Goal: Task Accomplishment & Management: Complete application form

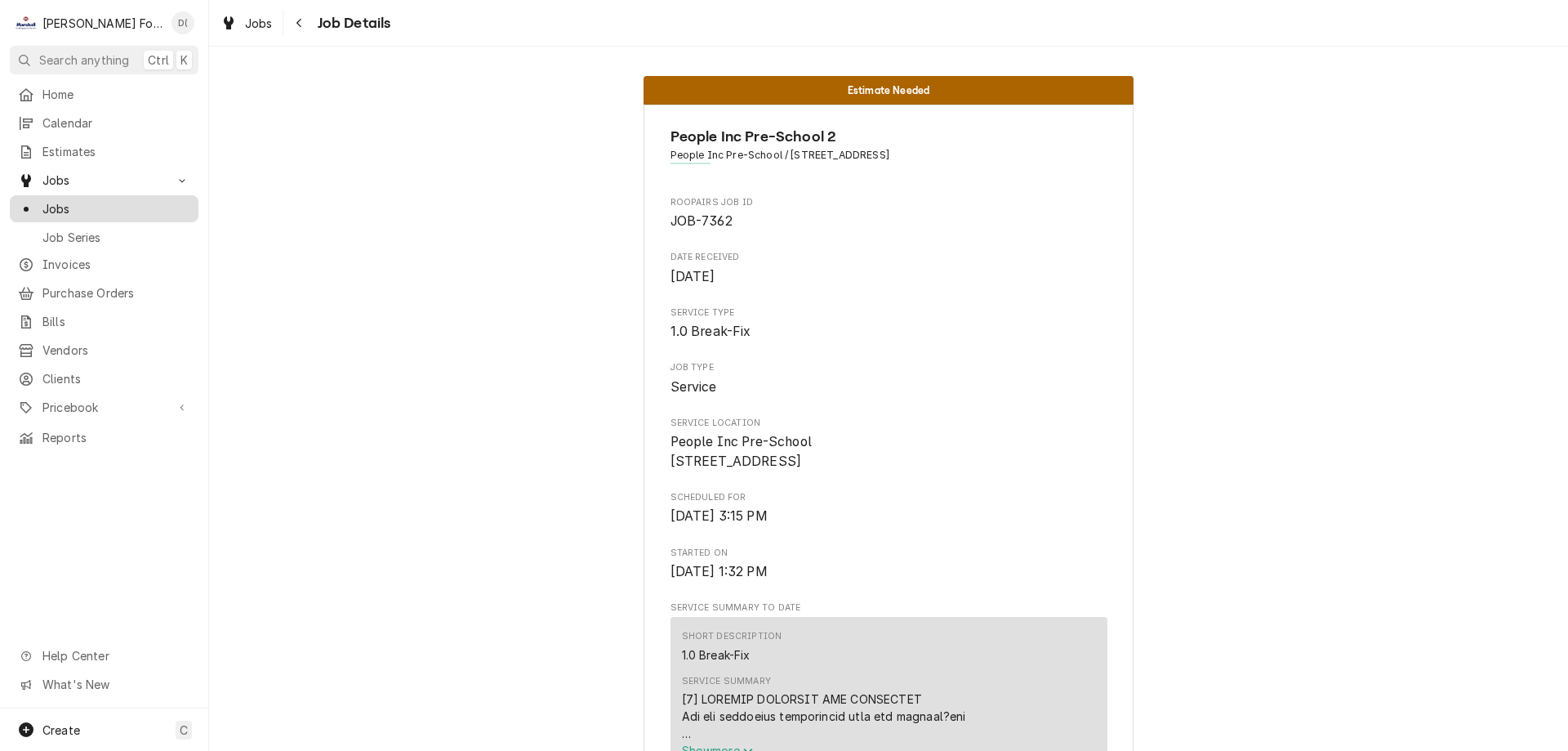
click at [101, 211] on div "Jobs" at bounding box center [104, 209] width 182 height 21
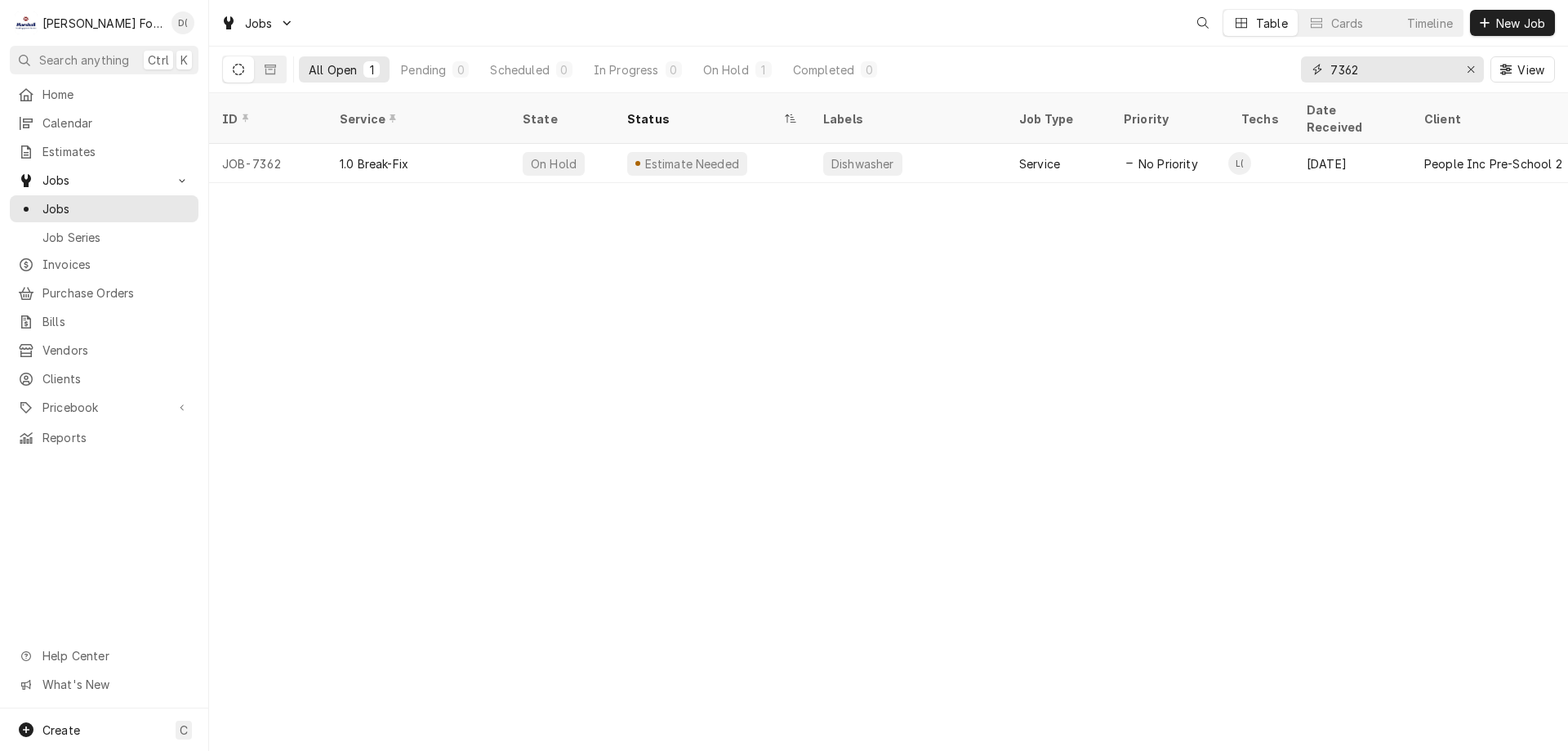
click at [1363, 67] on input "7362" at bounding box center [1392, 70] width 122 height 26
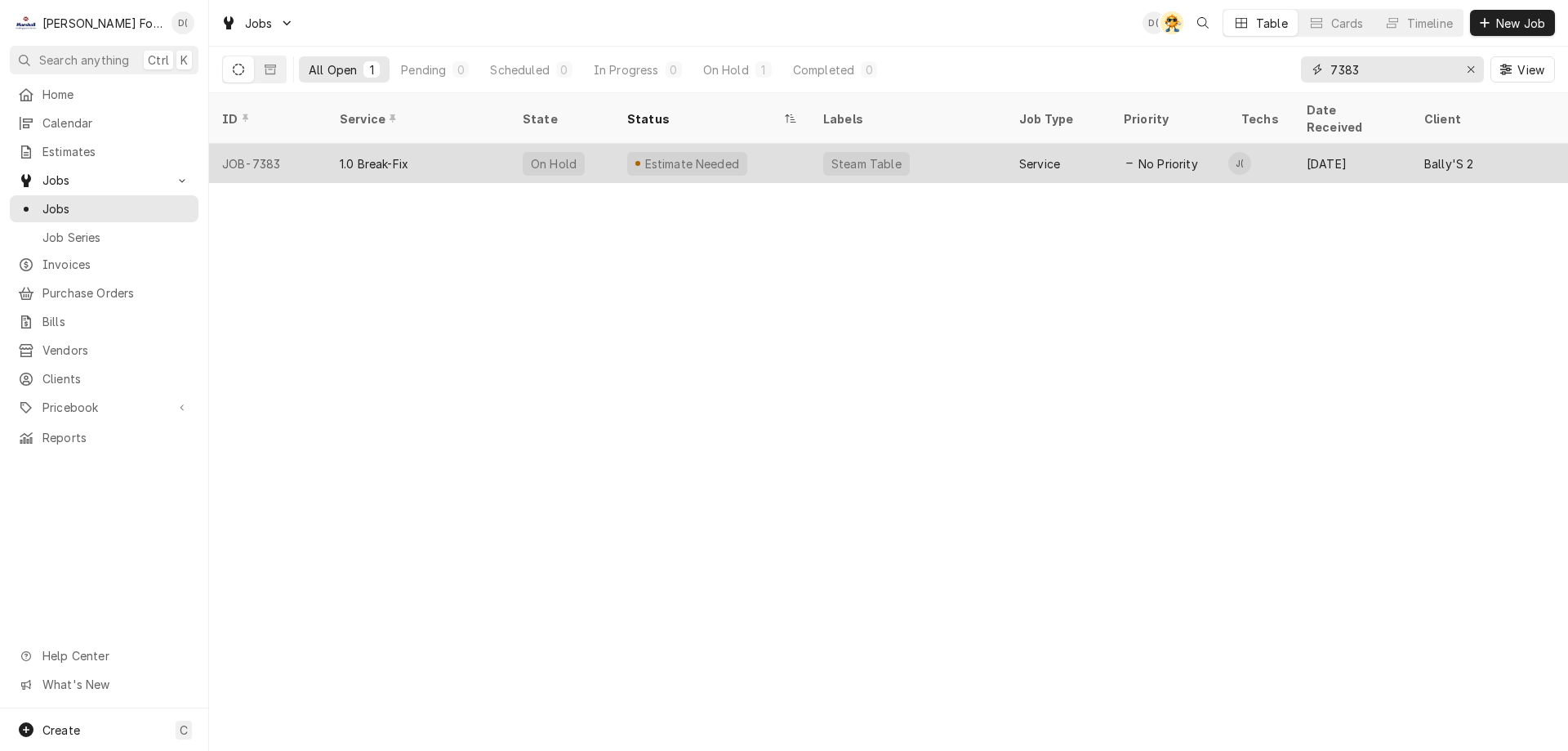
type input "7383"
click at [787, 146] on div "Estimate Needed" at bounding box center [712, 163] width 196 height 40
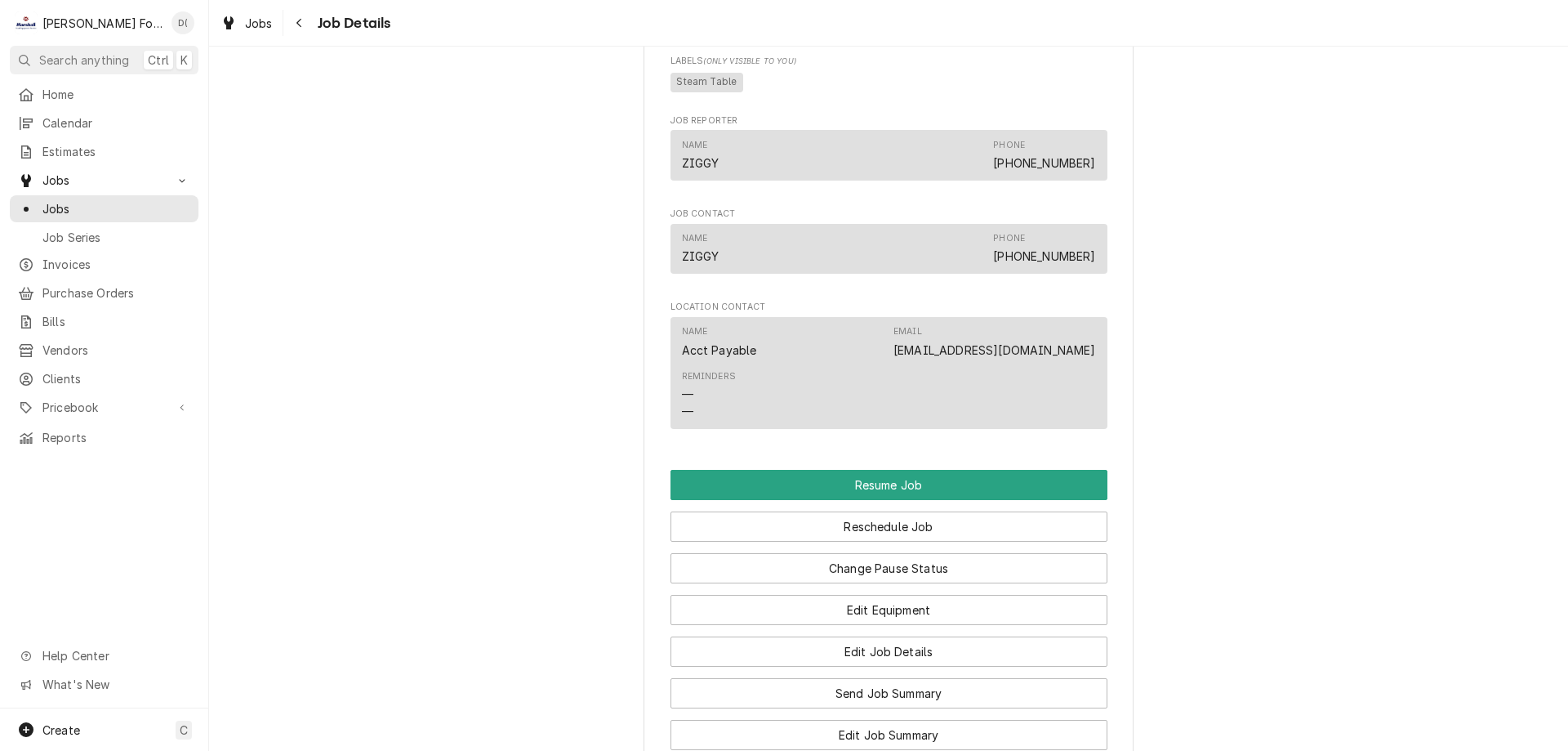
scroll to position [1879, 0]
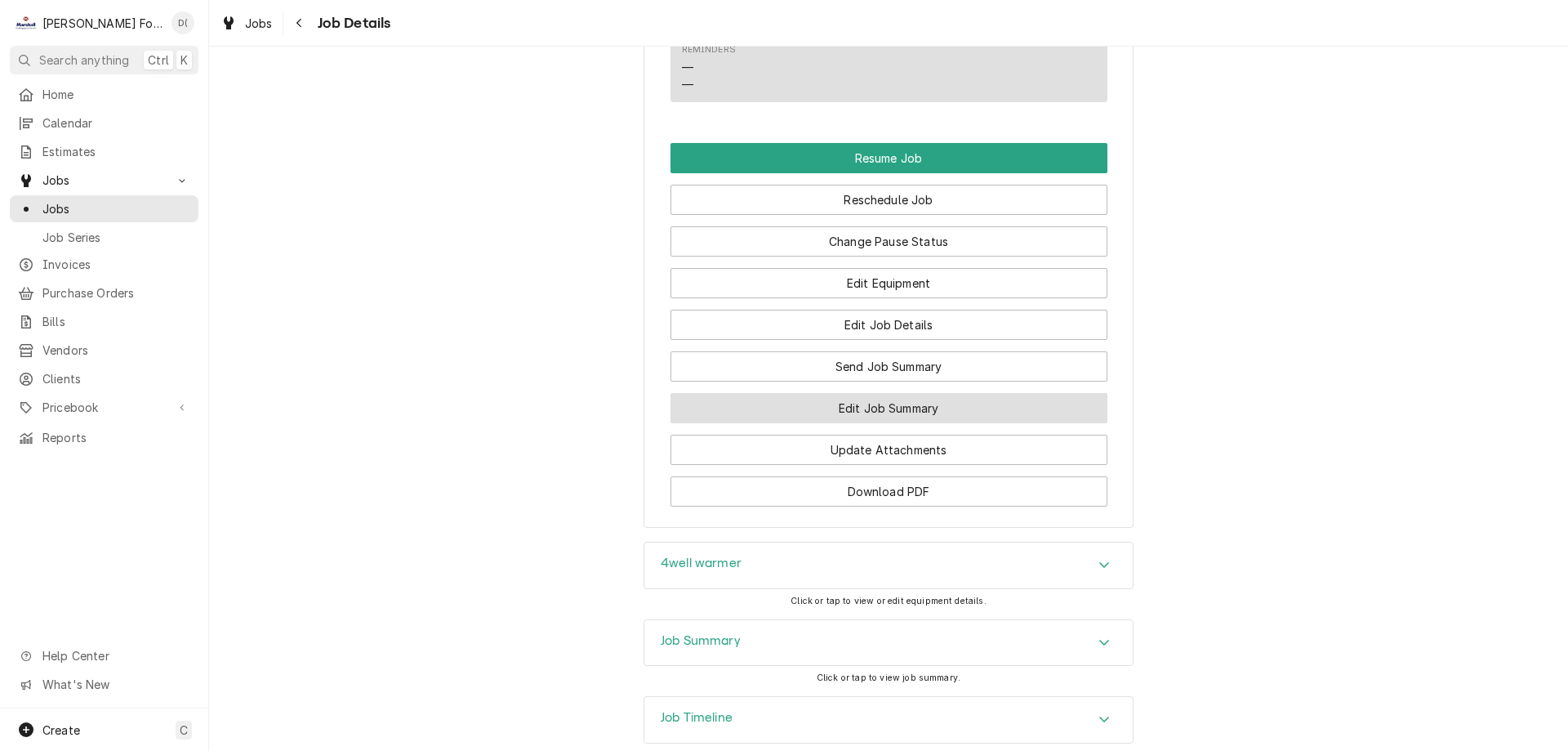
click at [873, 423] on button "Edit Job Summary" at bounding box center [889, 408] width 437 height 30
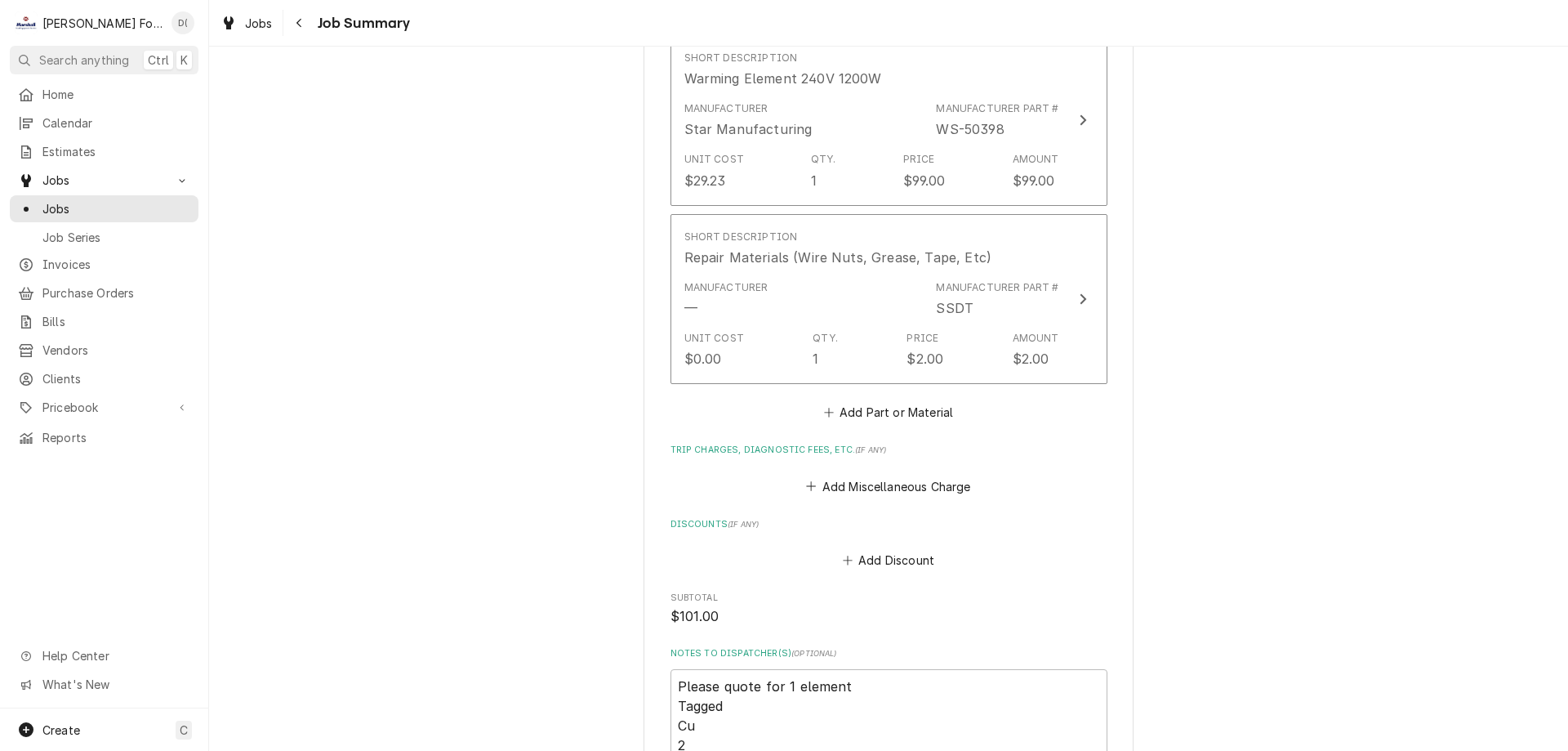
scroll to position [1470, 0]
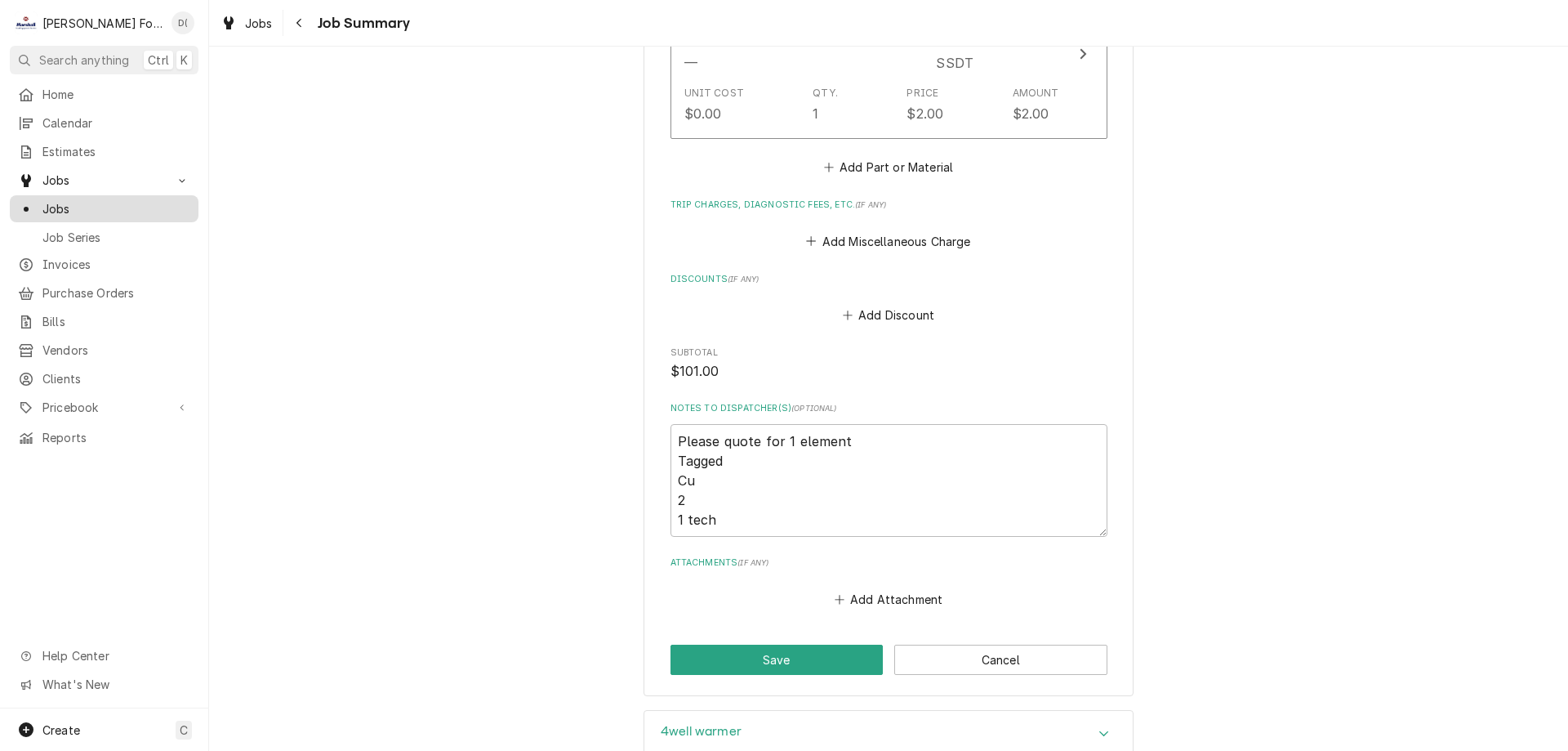
click at [121, 200] on span "Jobs" at bounding box center [116, 209] width 148 height 17
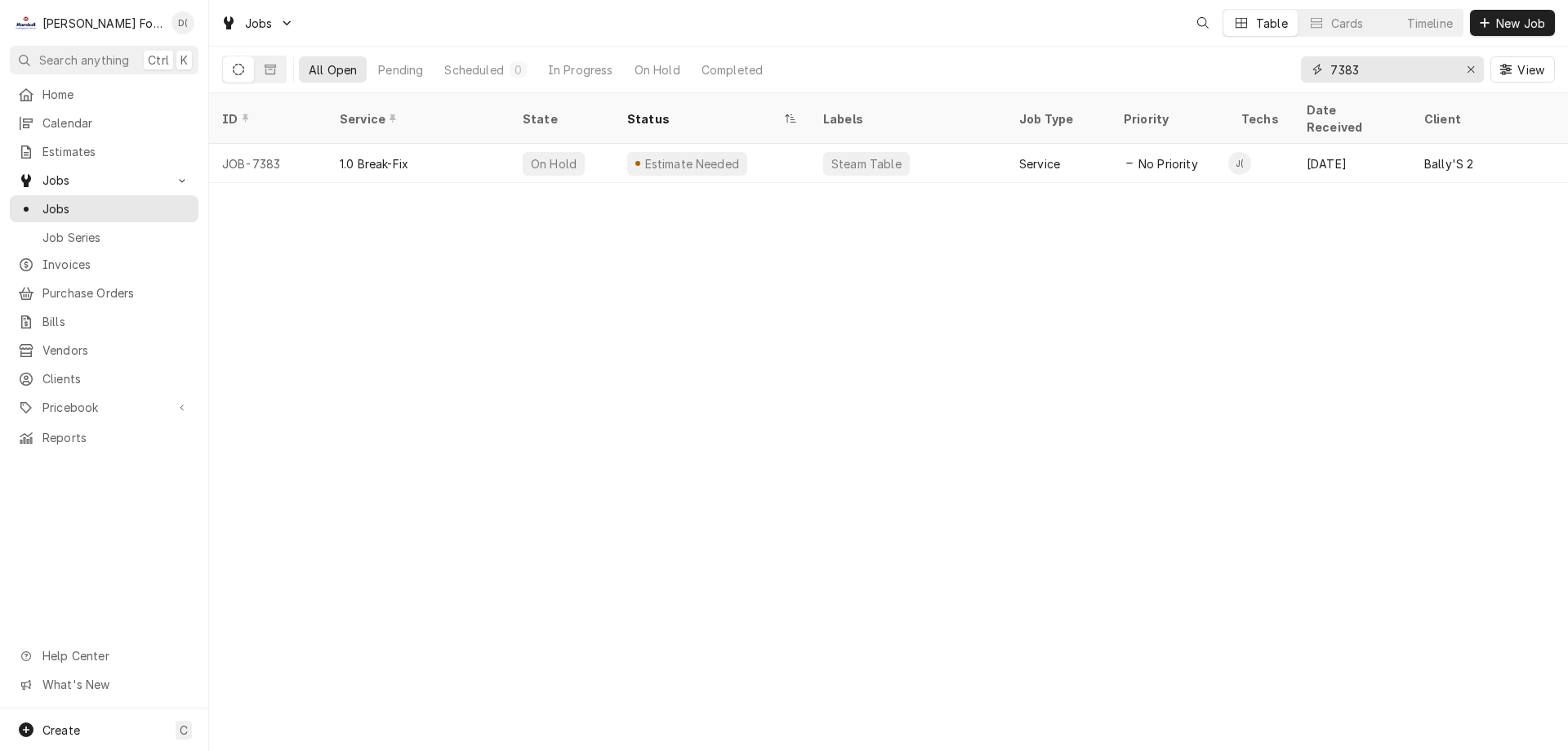
click at [1371, 77] on input "7383" at bounding box center [1392, 70] width 122 height 26
type input "7"
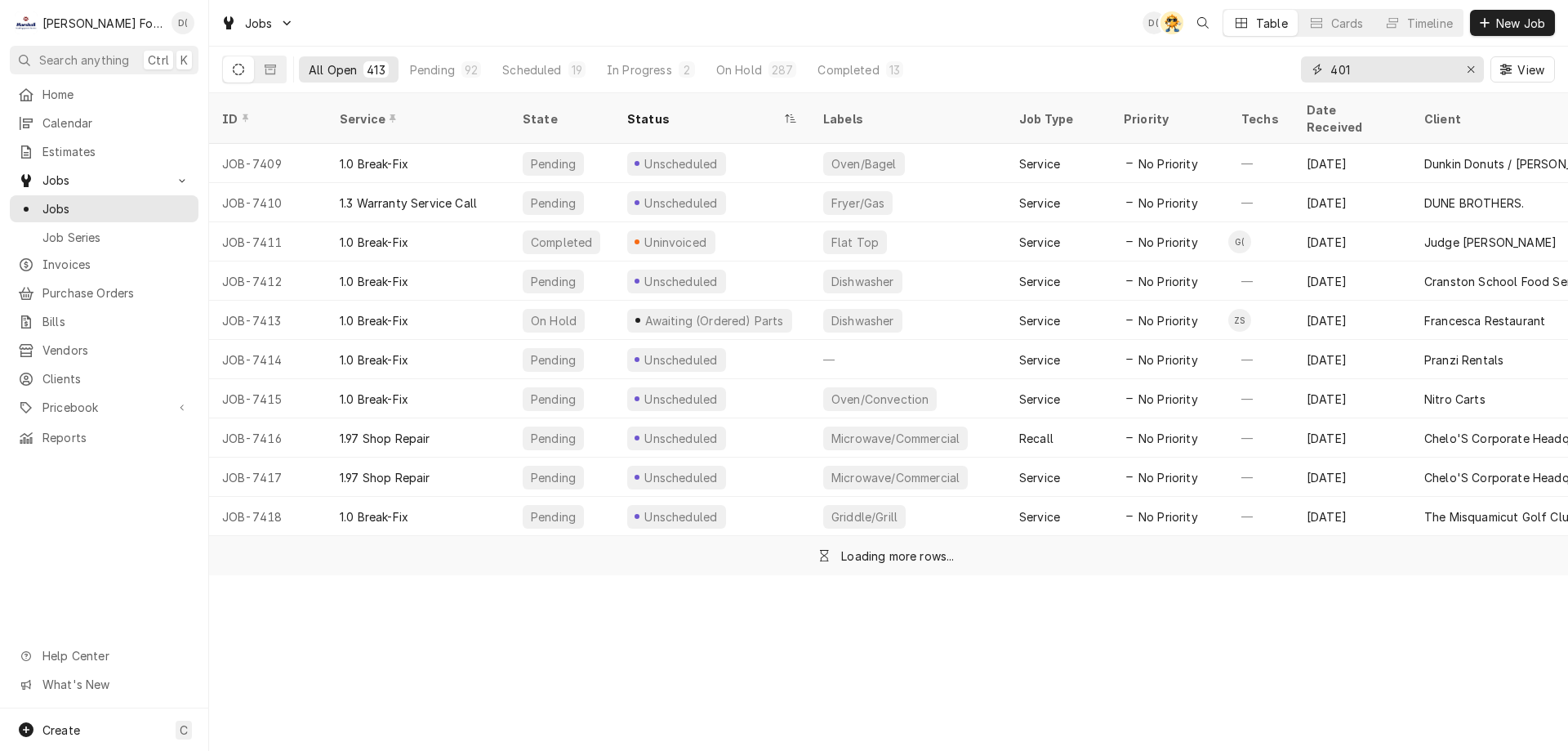
type input "401"
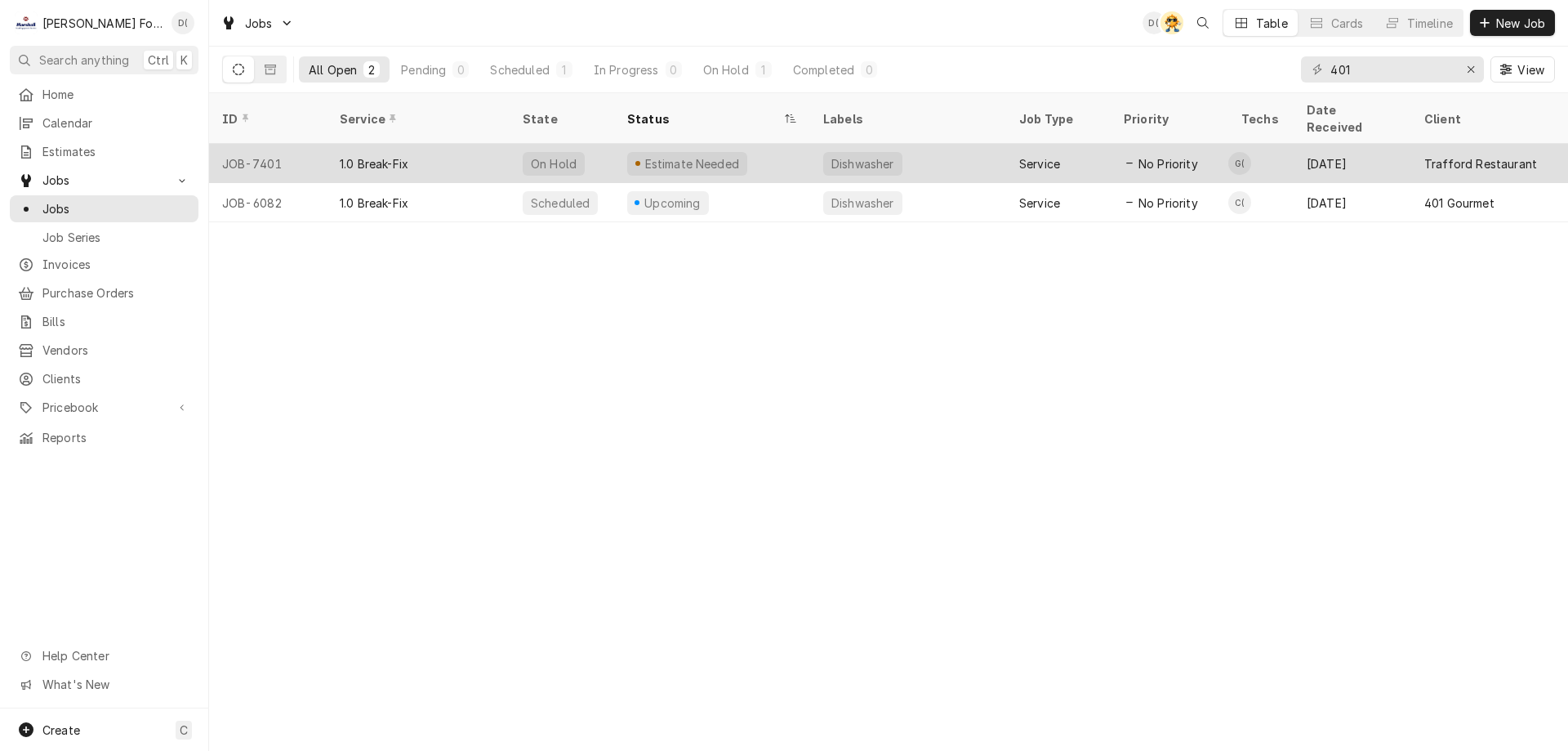
click at [710, 155] on div "Estimate Needed" at bounding box center [692, 163] width 98 height 17
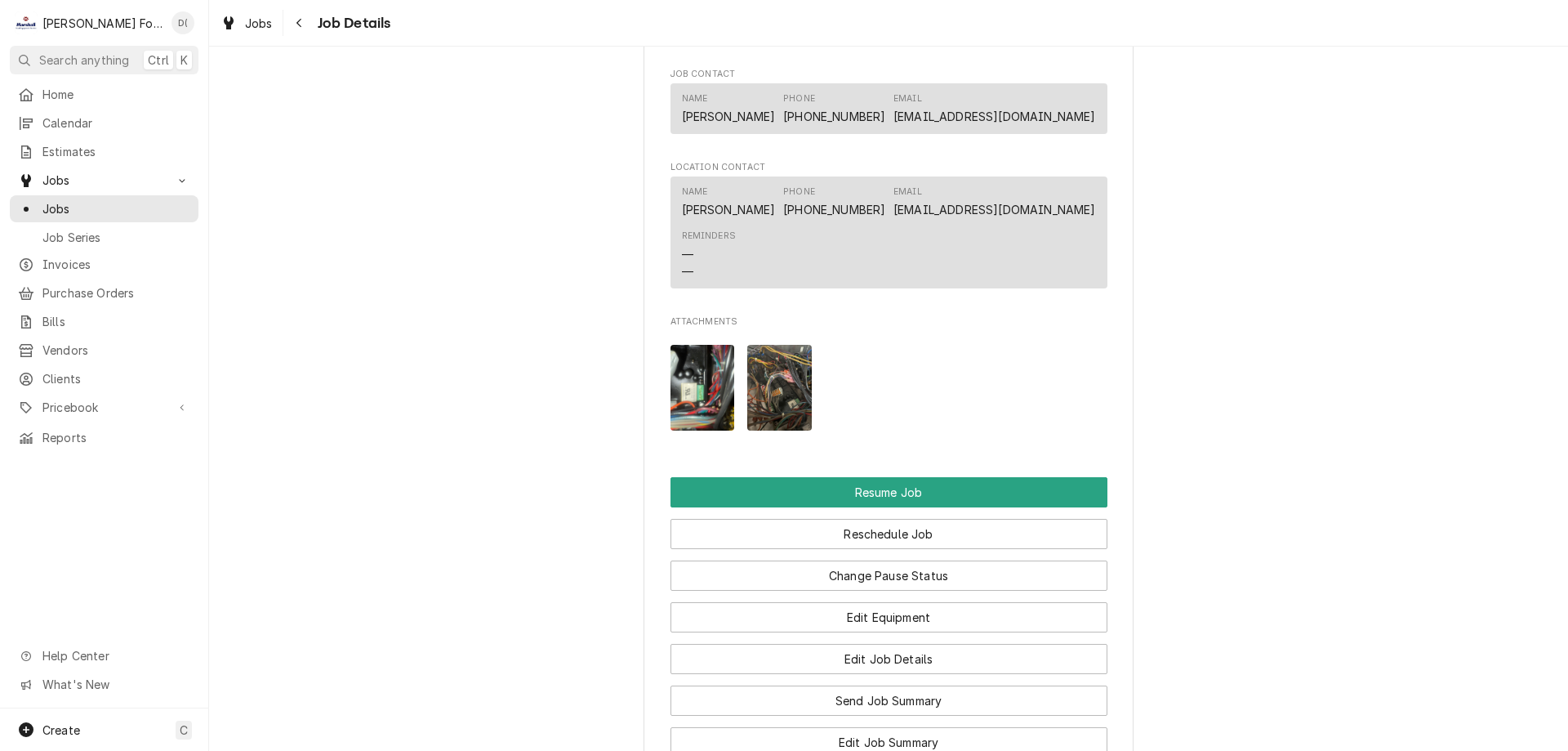
scroll to position [1797, 0]
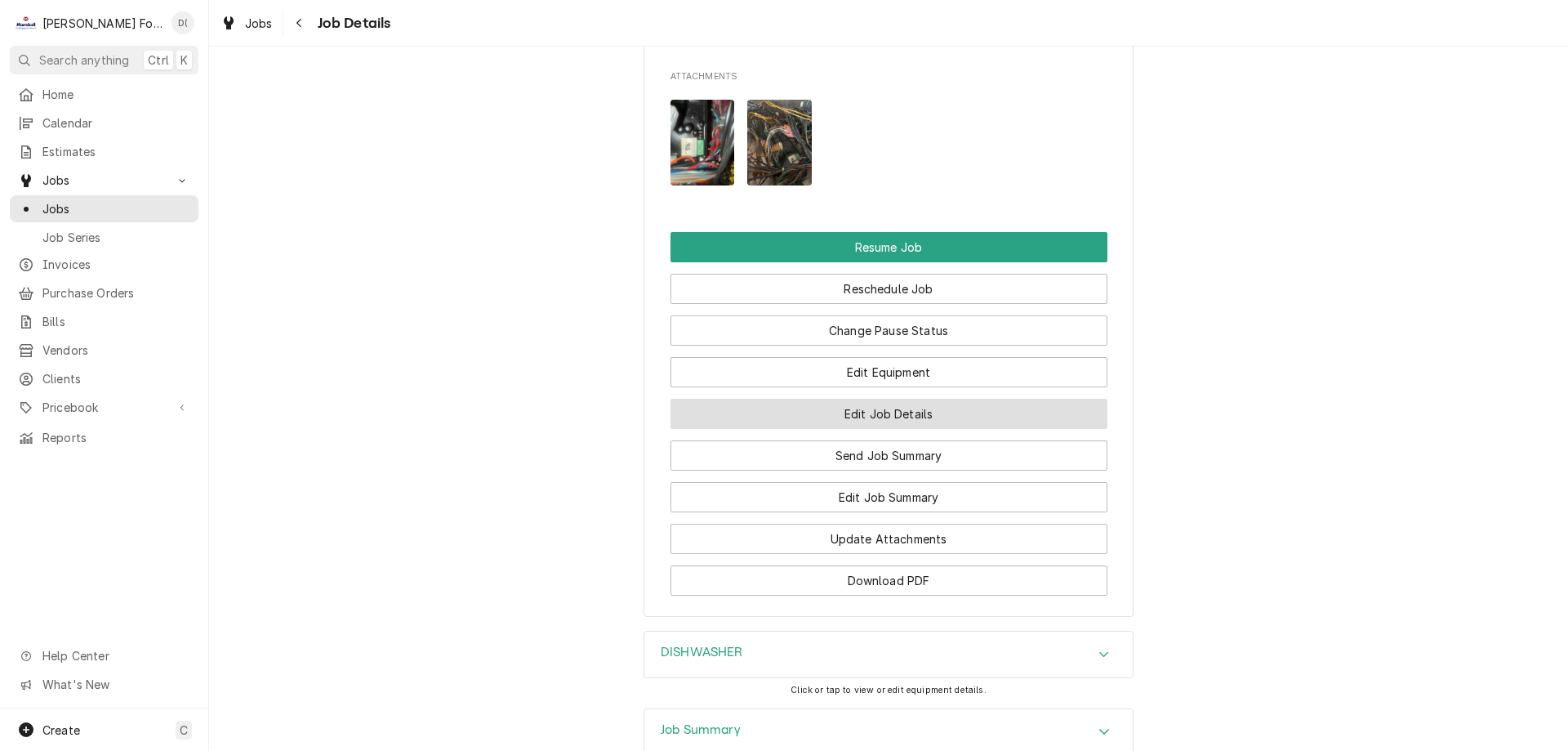
click at [869, 429] on button "Edit Job Details" at bounding box center [889, 413] width 437 height 30
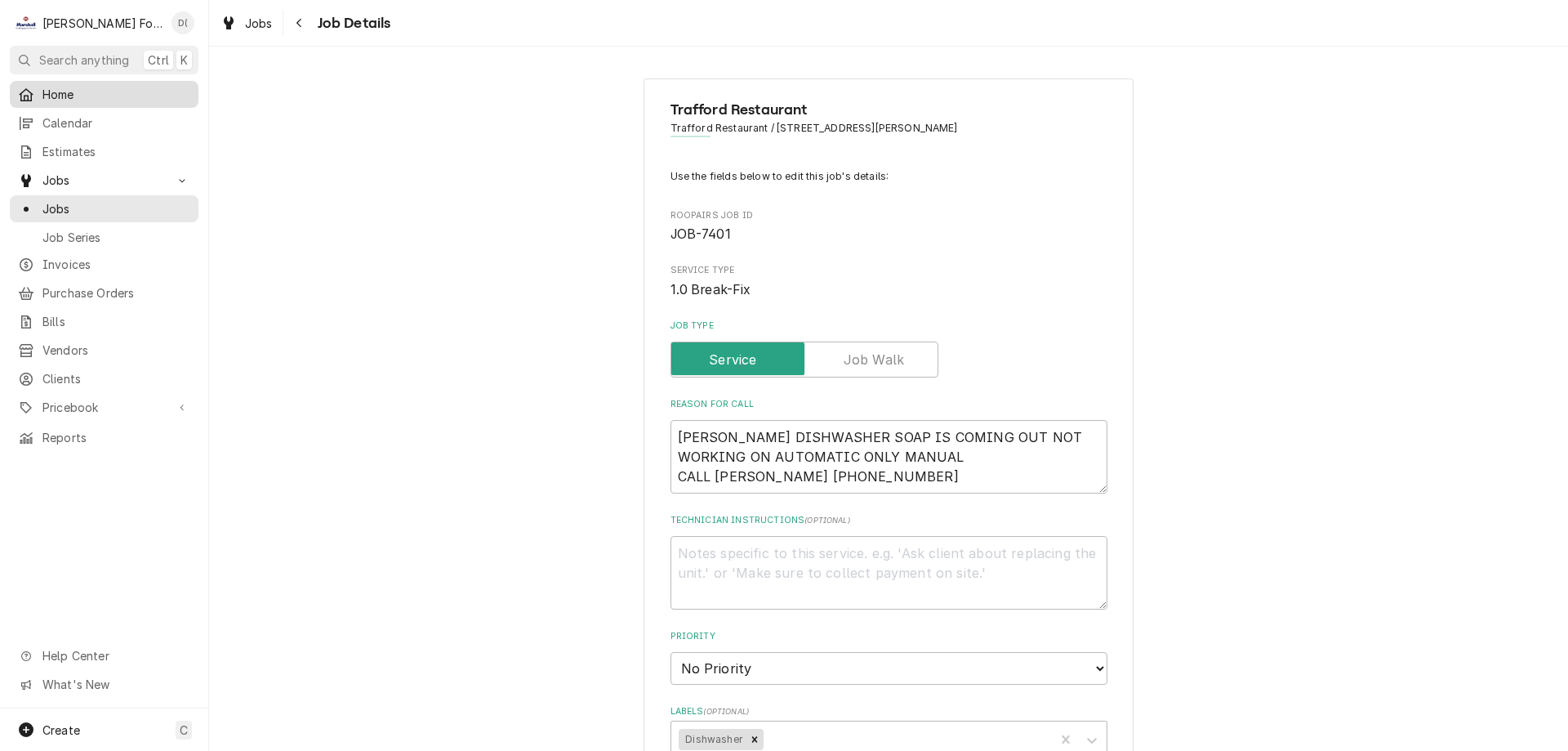
type textarea "x"
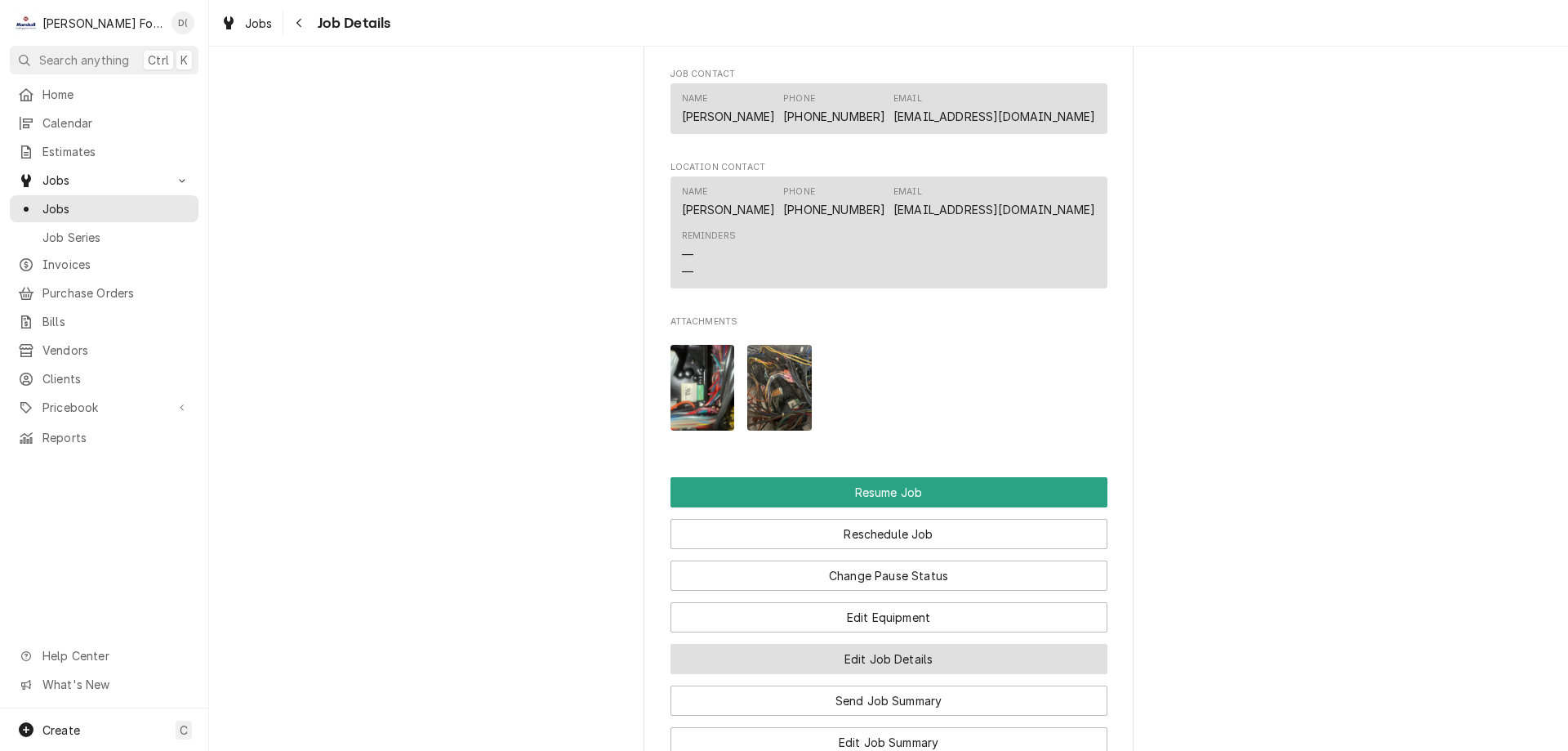
scroll to position [1797, 0]
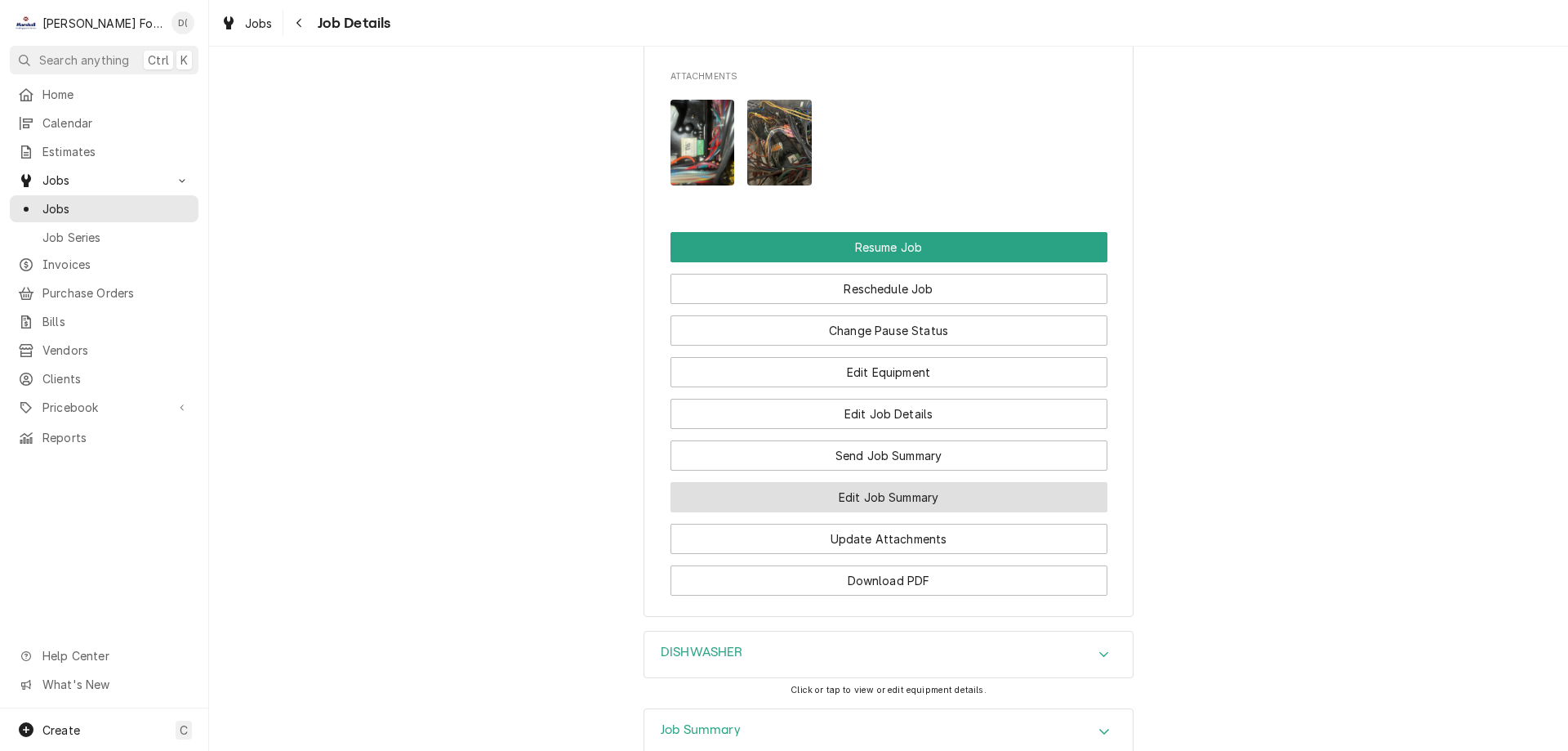
click at [880, 512] on button "Edit Job Summary" at bounding box center [889, 496] width 437 height 30
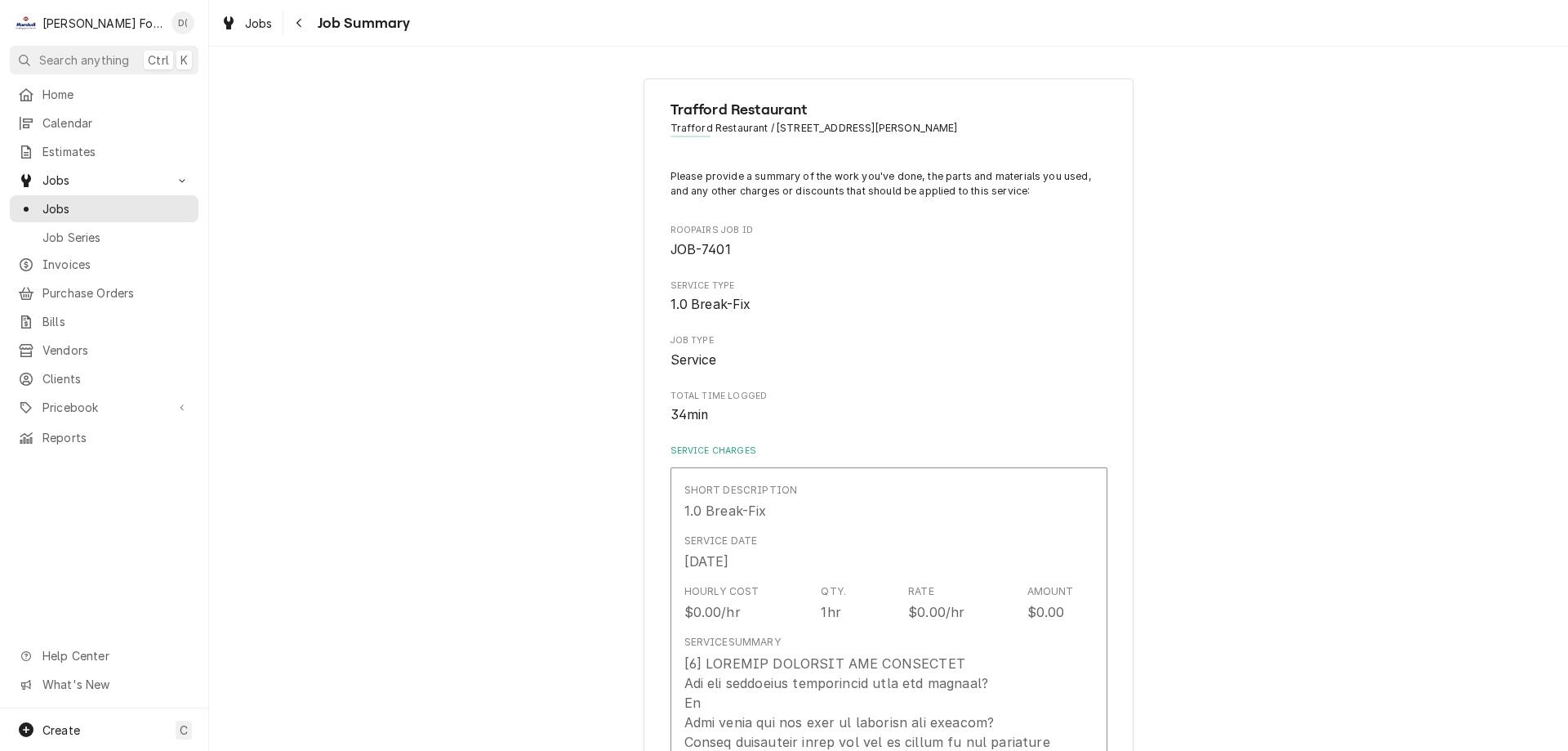
type textarea "x"
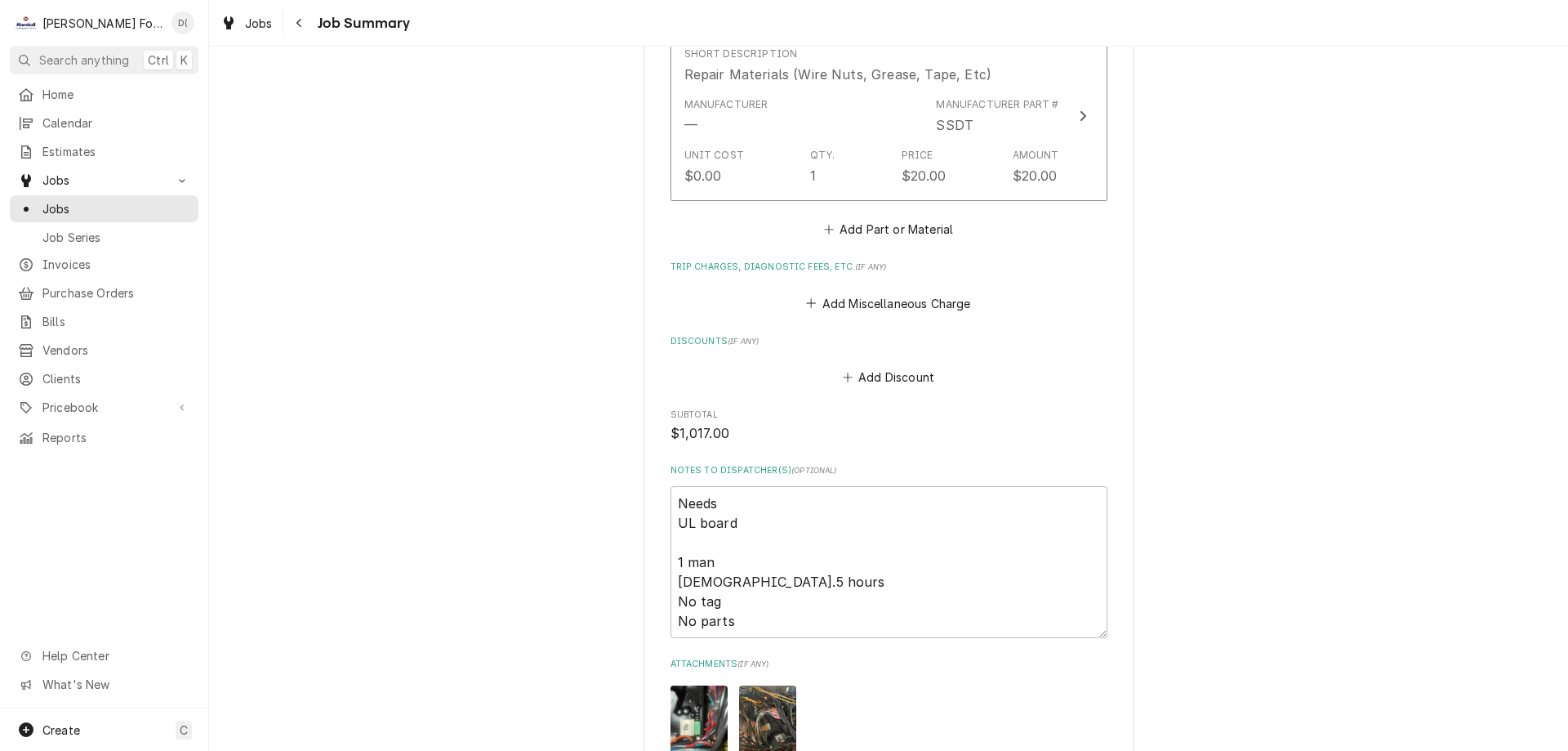
scroll to position [1552, 0]
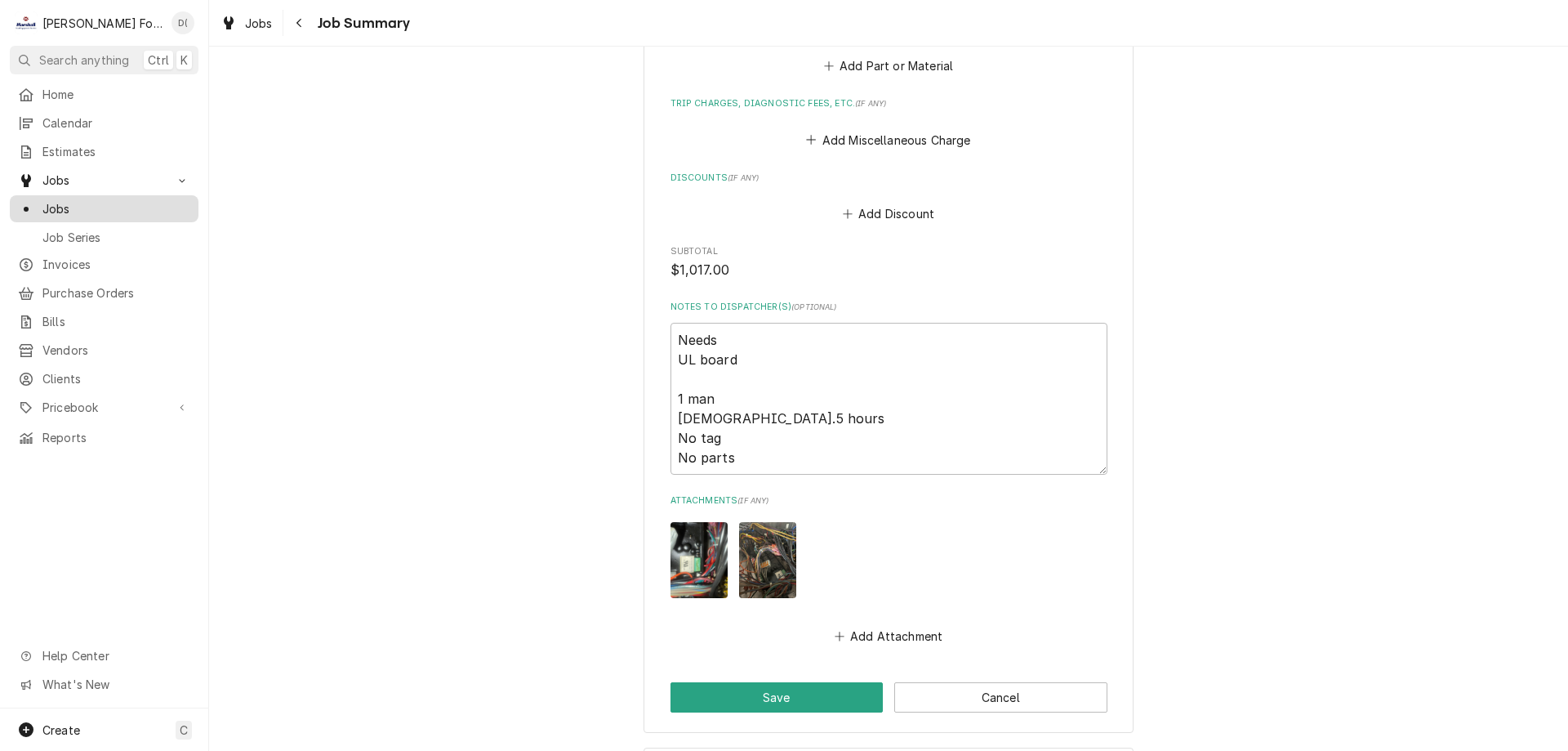
click at [84, 202] on span "Jobs" at bounding box center [116, 209] width 148 height 17
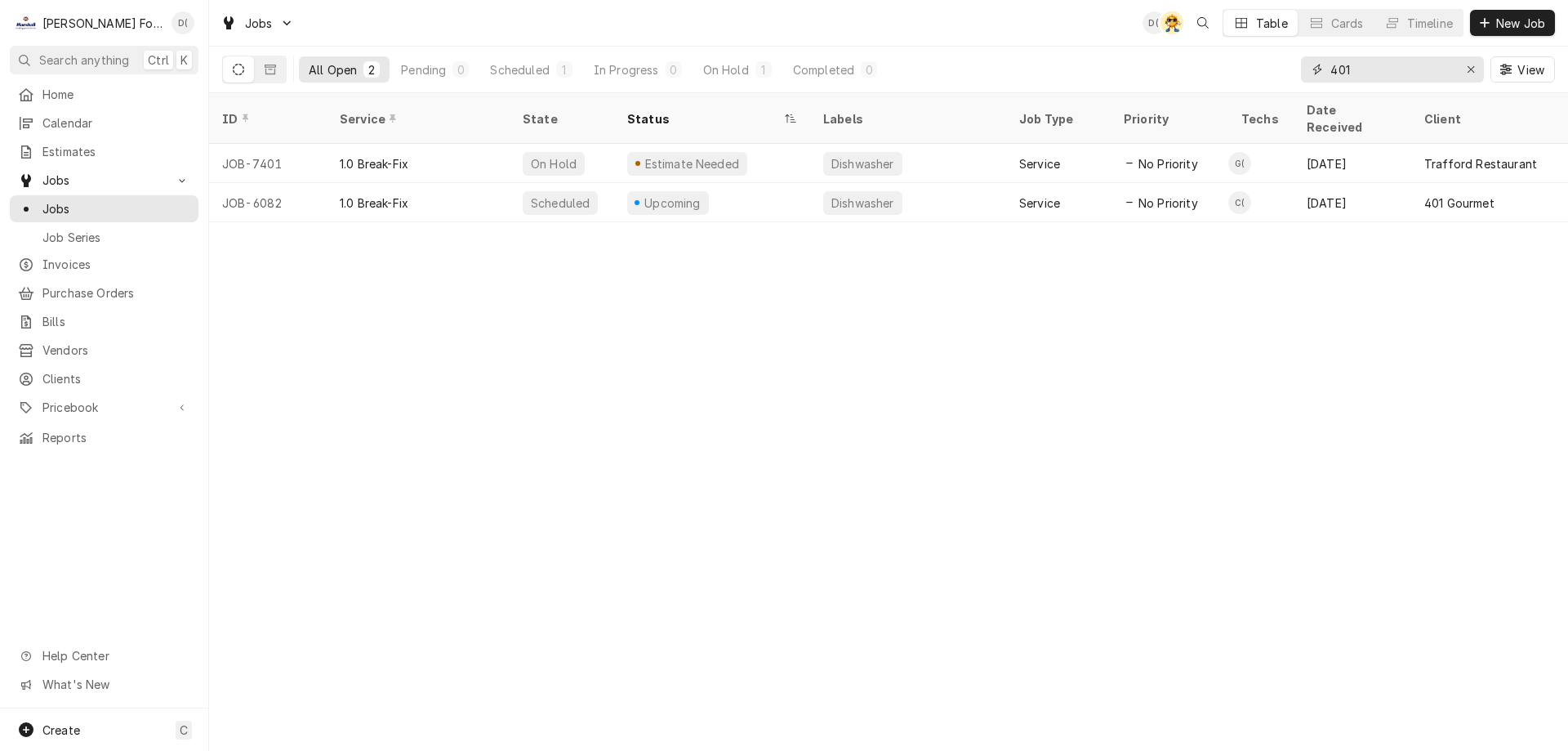
click at [1355, 76] on input "401" at bounding box center [1392, 70] width 122 height 26
type input "4"
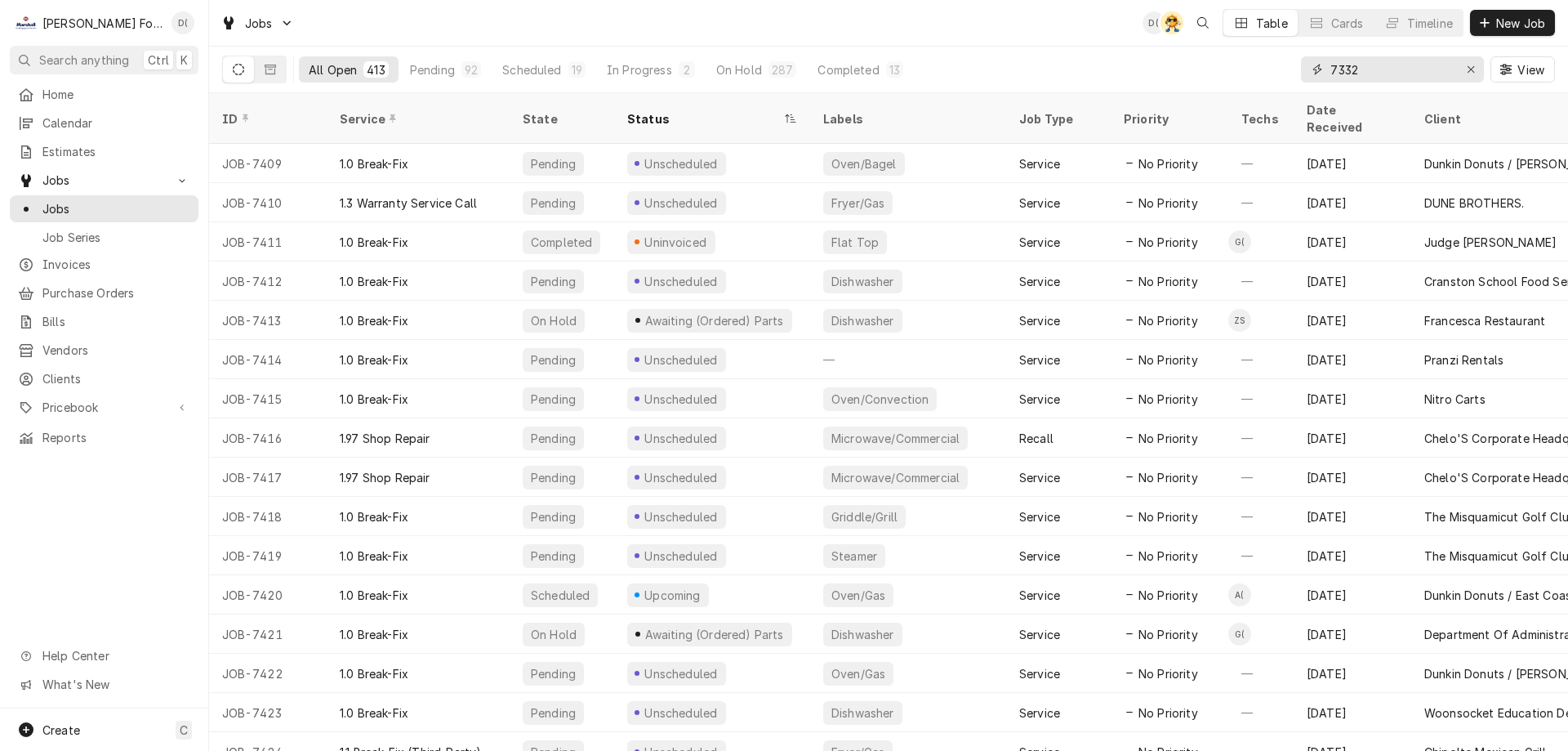
type input "7332"
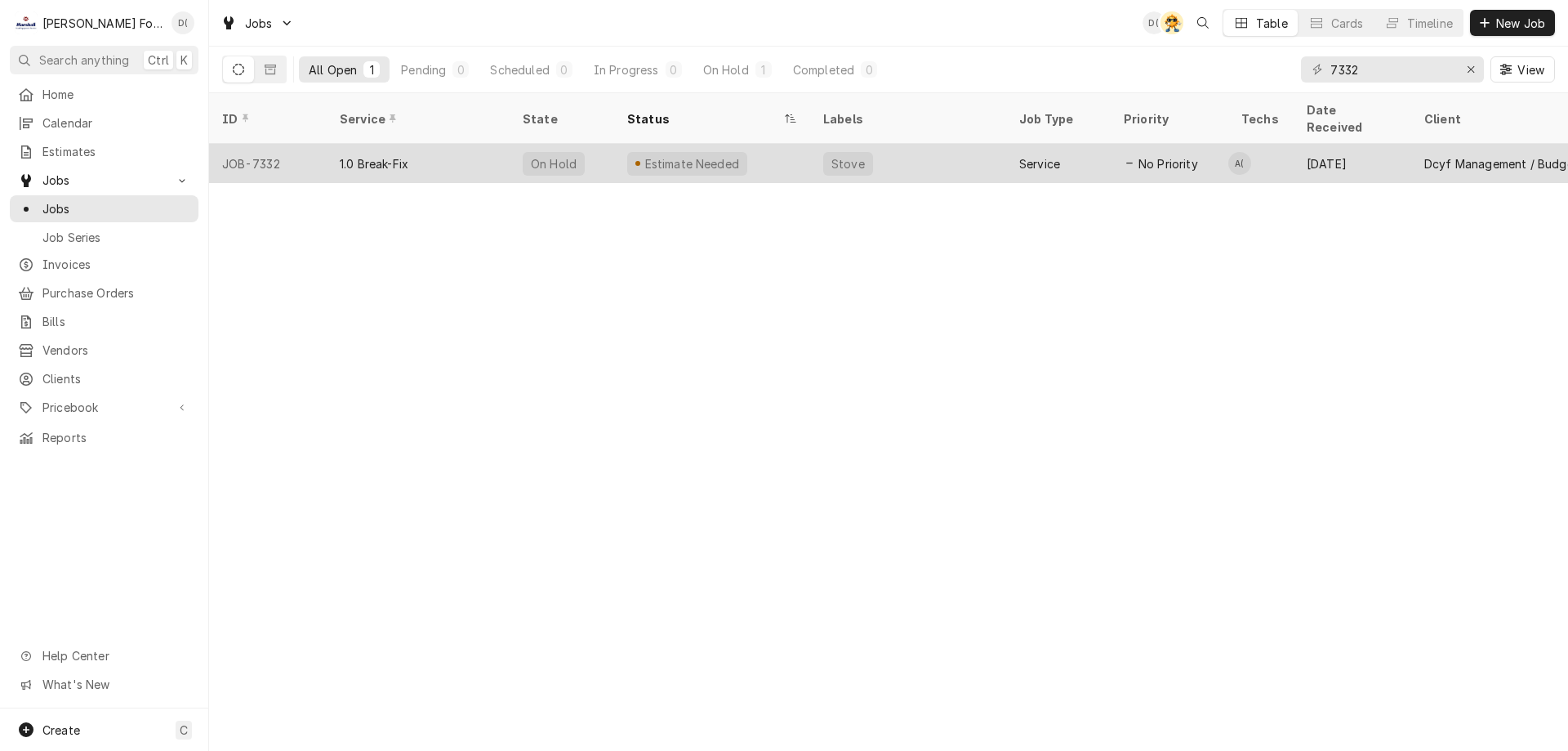
click at [797, 150] on div "Estimate Needed" at bounding box center [712, 163] width 196 height 40
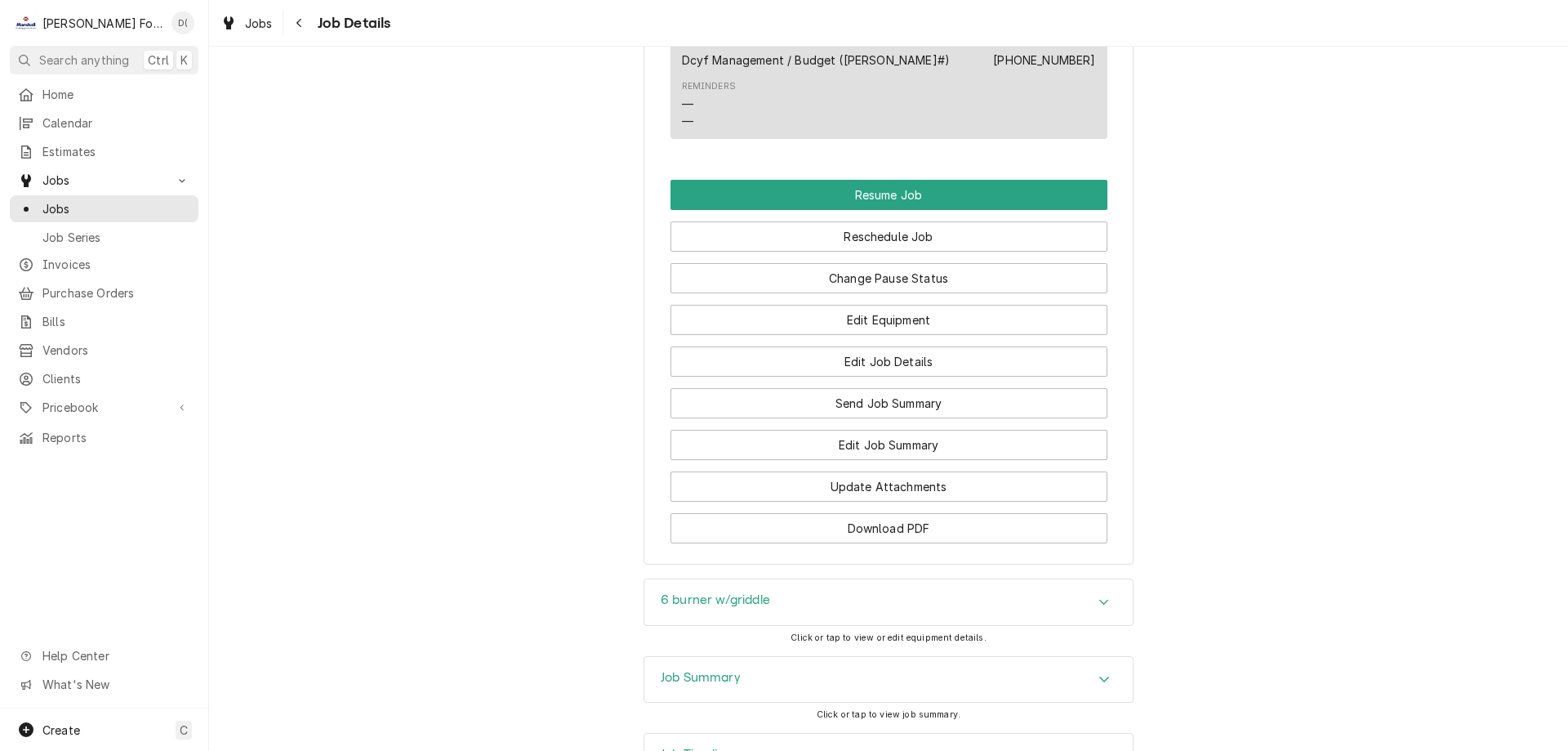
scroll to position [2035, 0]
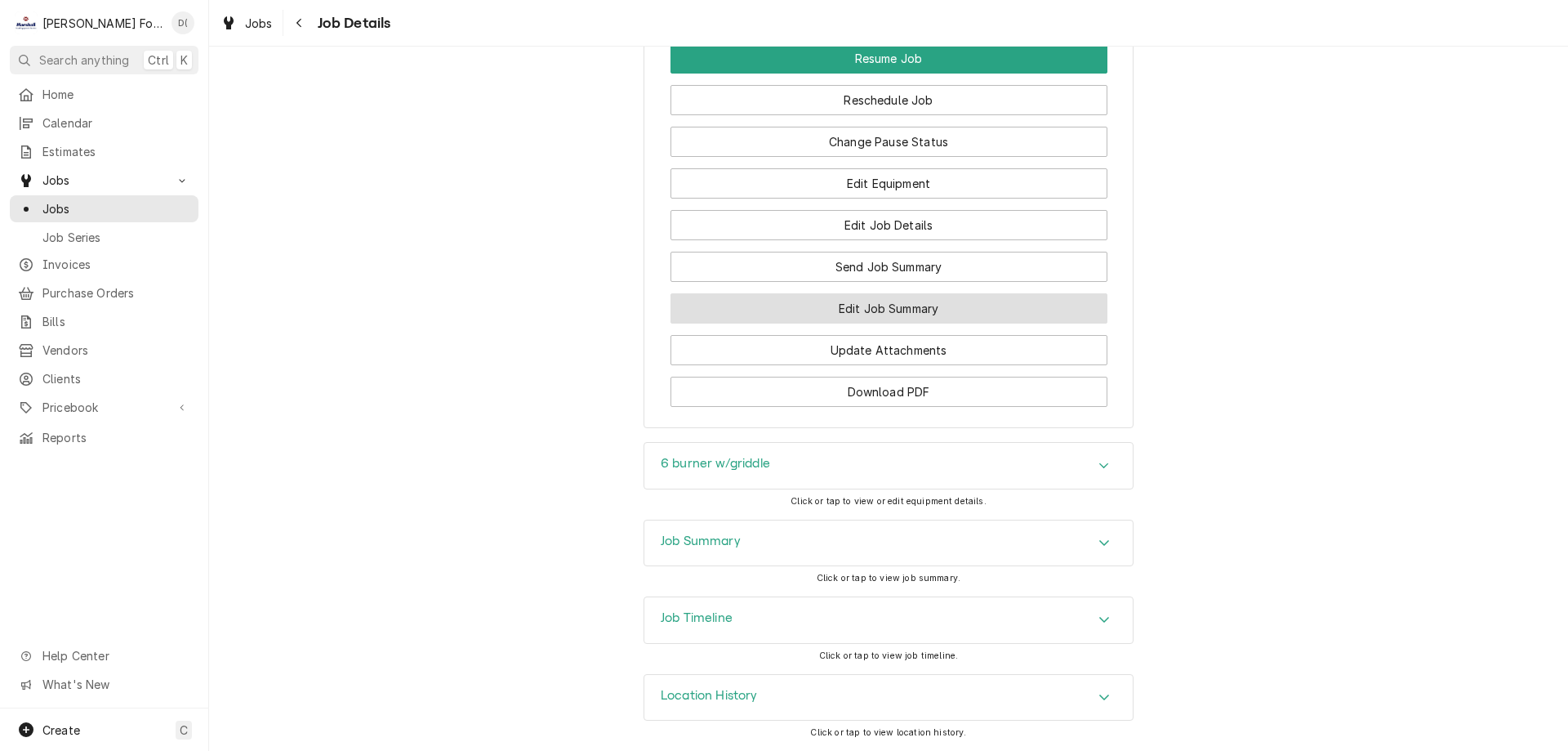
click at [904, 304] on button "Edit Job Summary" at bounding box center [889, 308] width 437 height 30
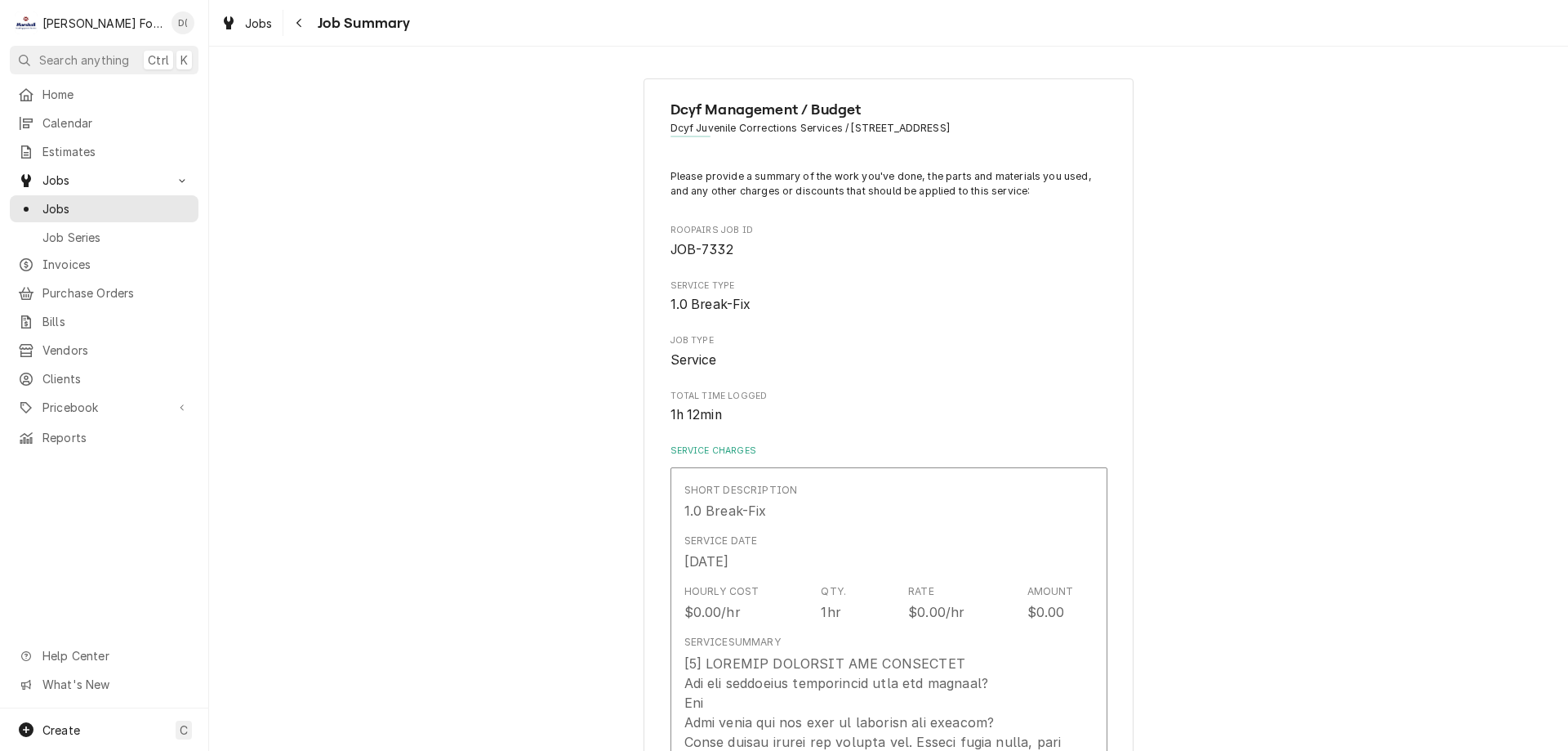
type textarea "x"
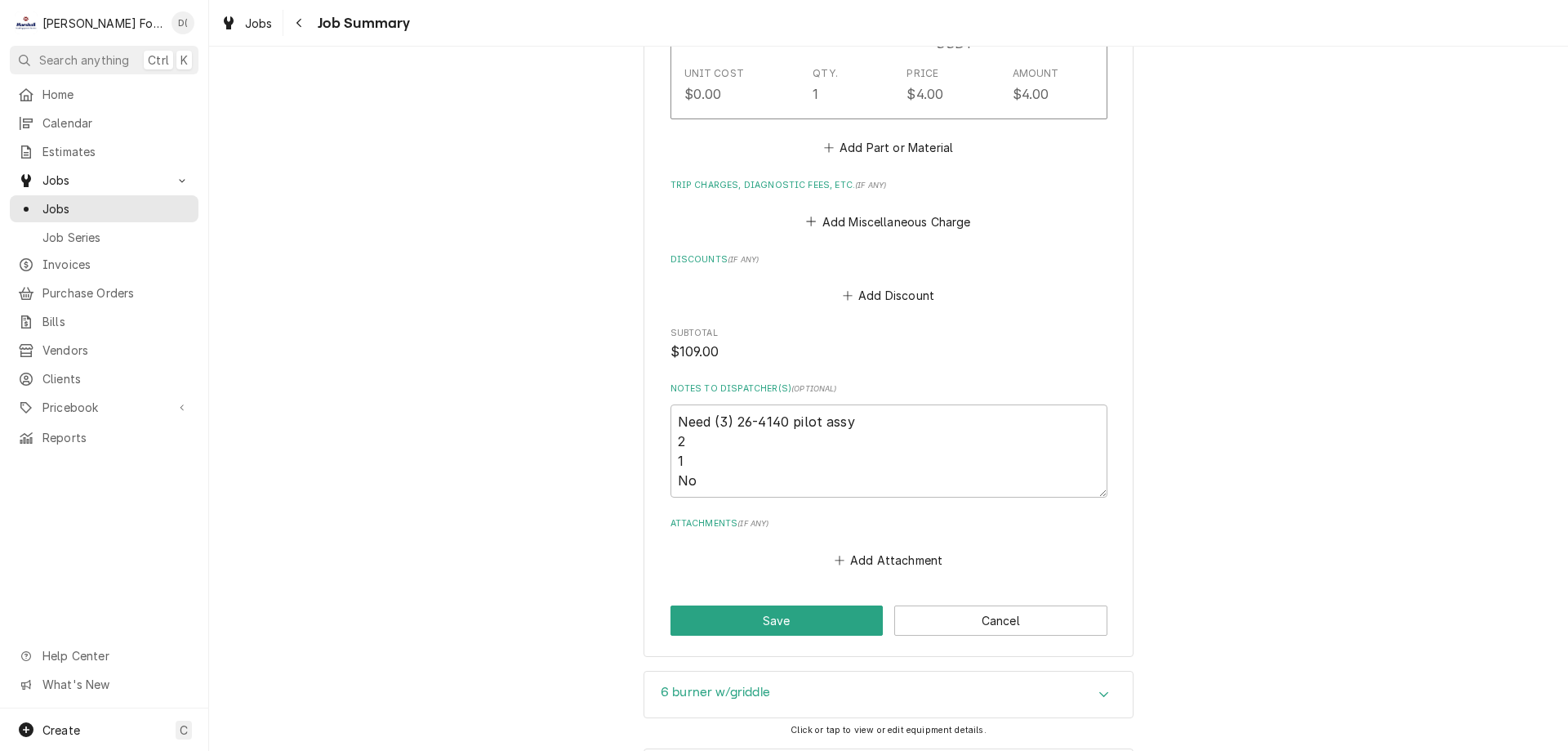
scroll to position [1388, 0]
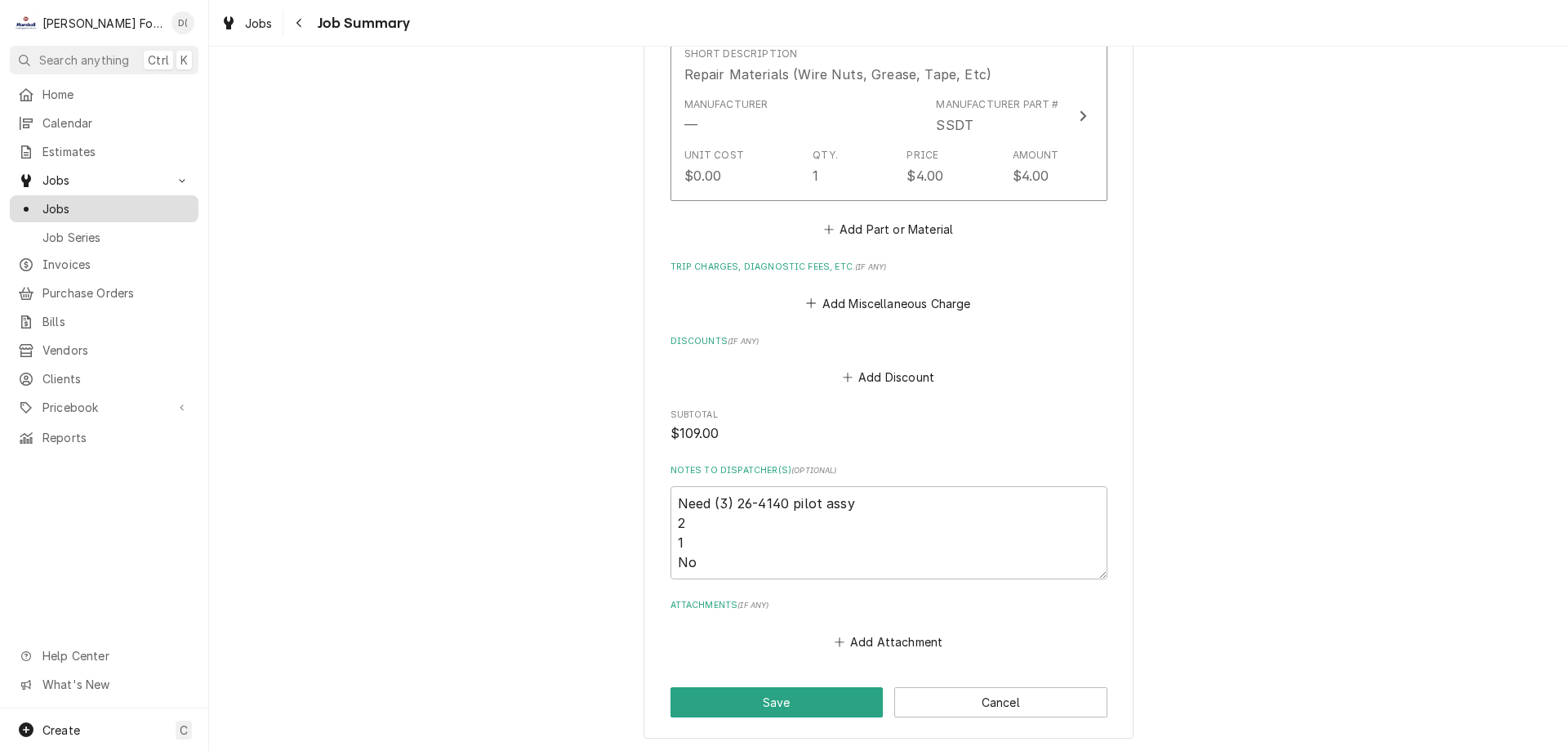
click at [122, 200] on span "Jobs" at bounding box center [116, 209] width 148 height 17
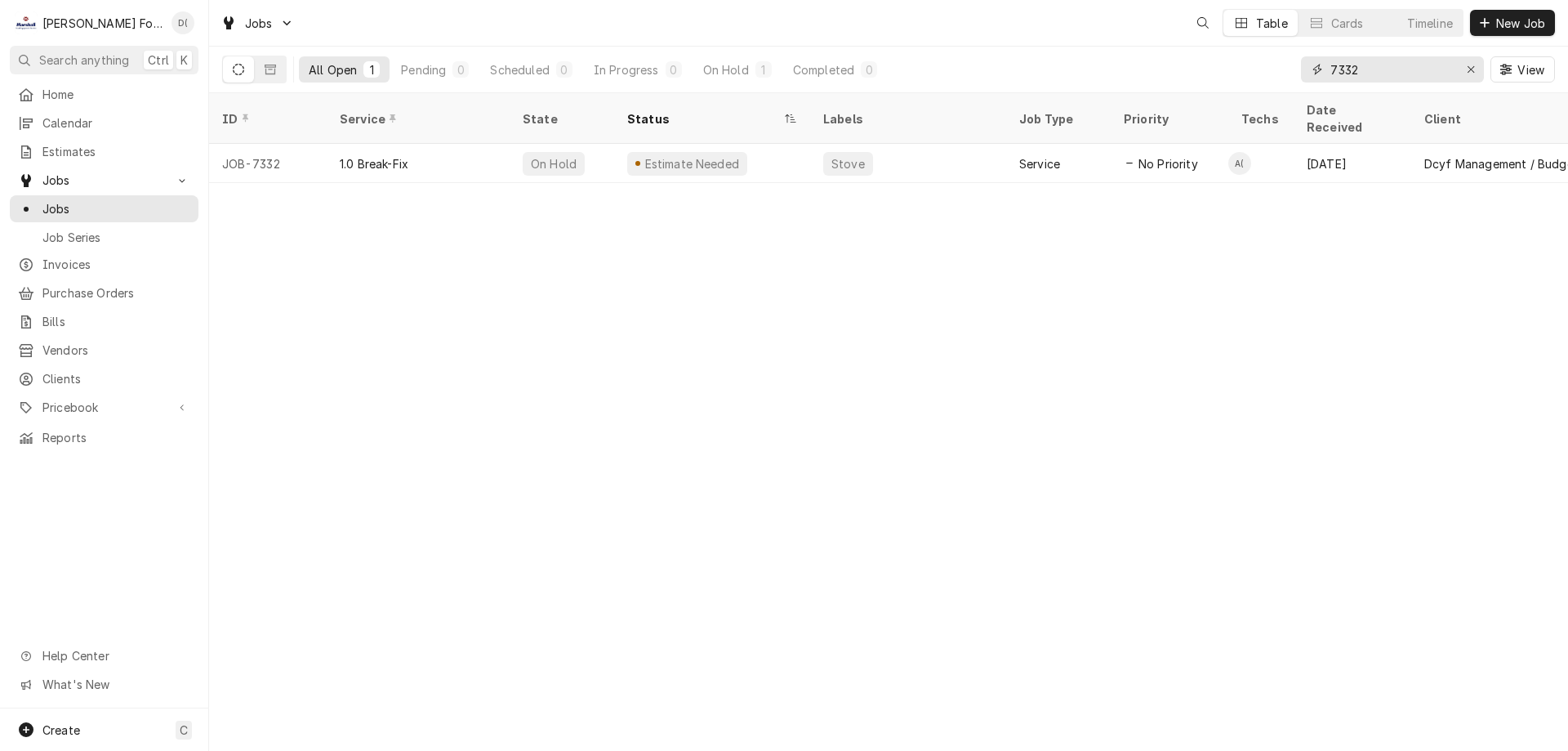
click at [1397, 77] on input "7332" at bounding box center [1392, 70] width 122 height 26
type input "7"
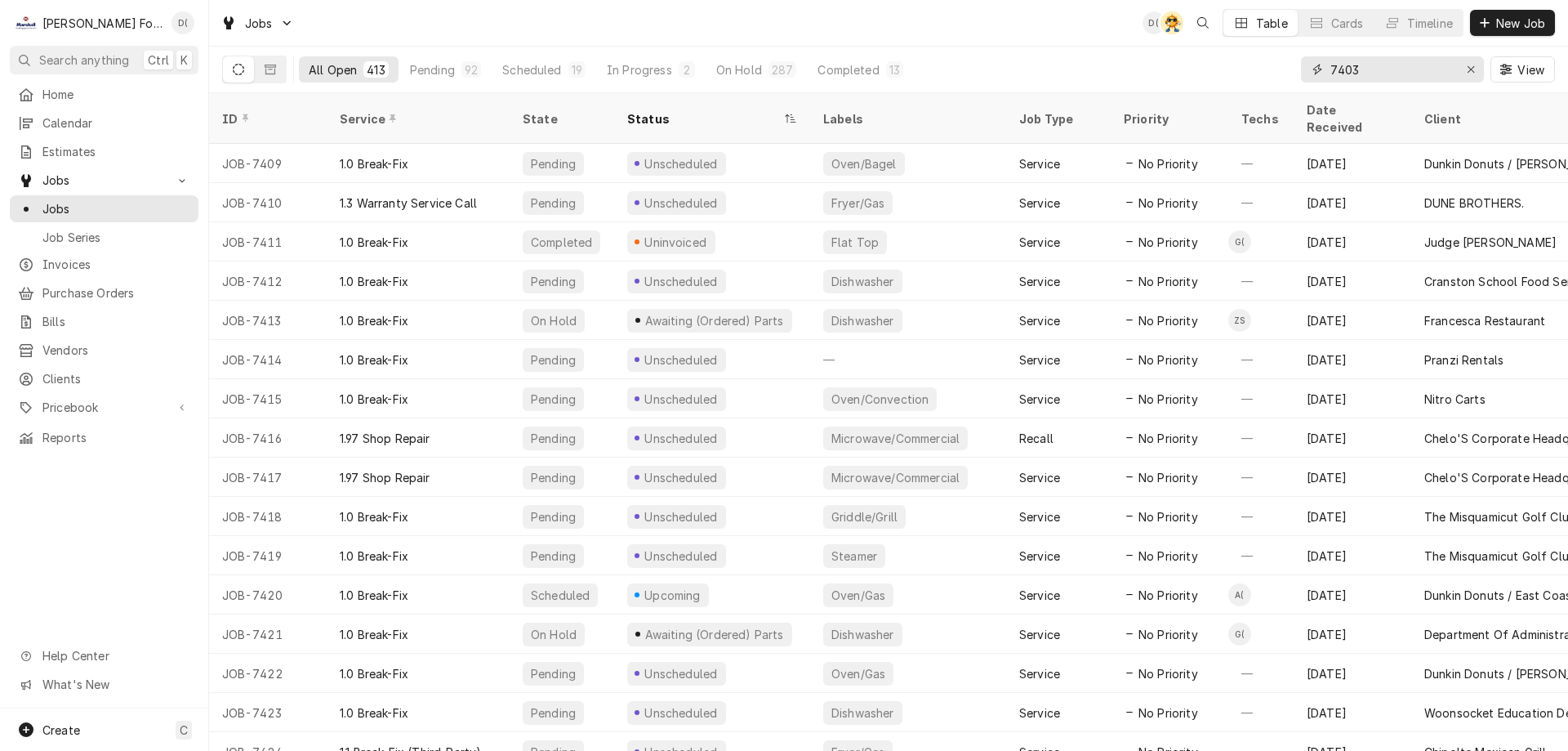
type input "7403"
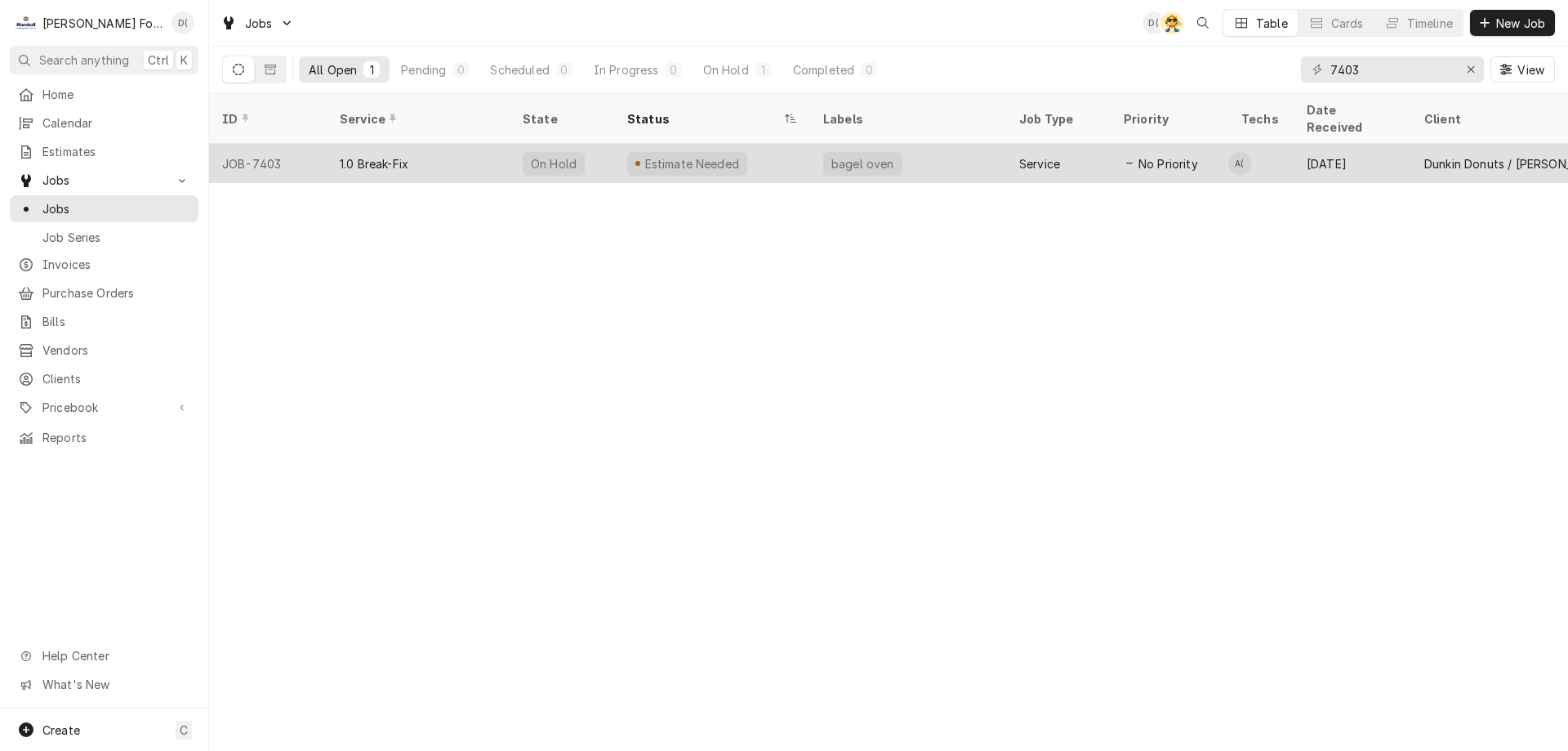
click at [771, 149] on div "Estimate Needed" at bounding box center [712, 163] width 196 height 40
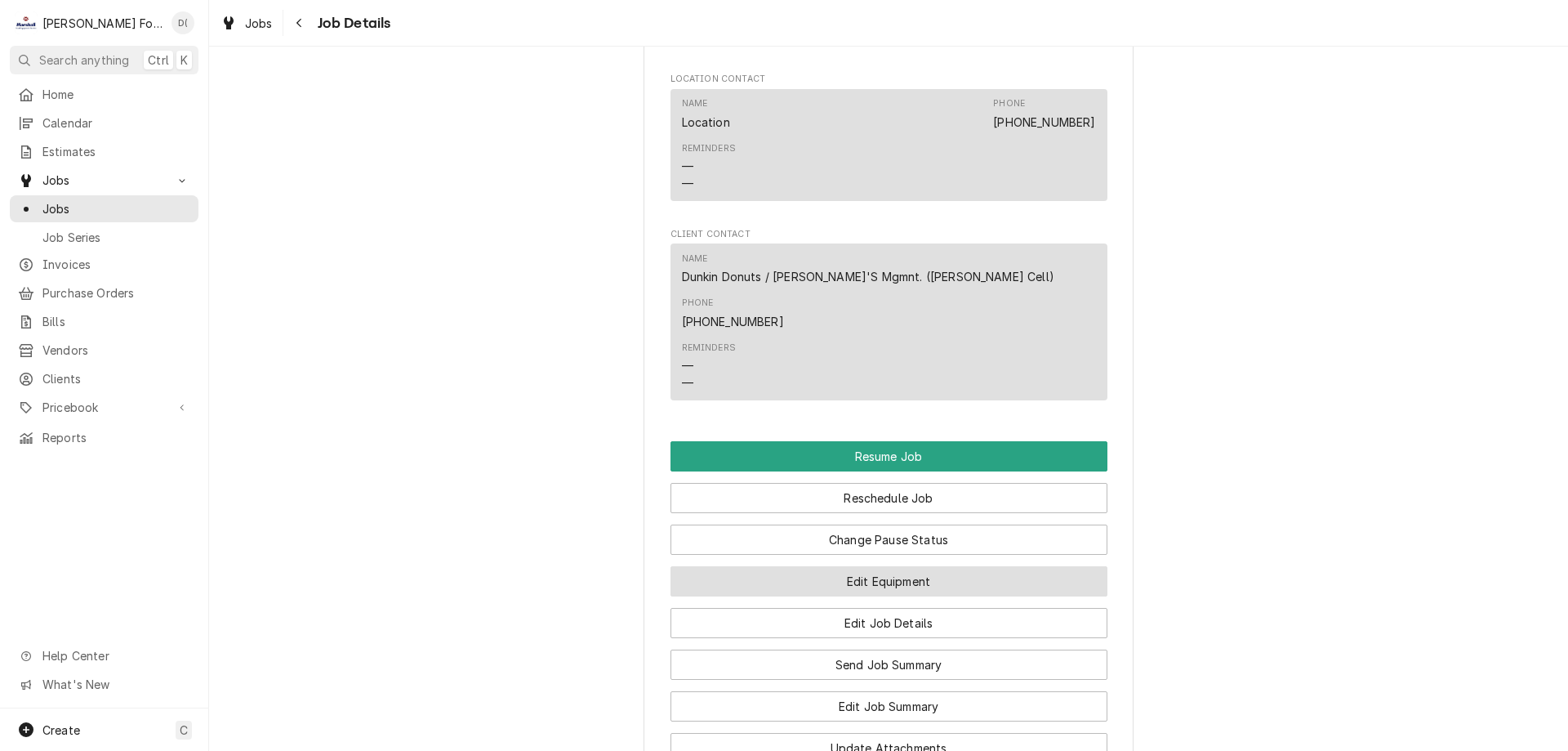
scroll to position [1715, 0]
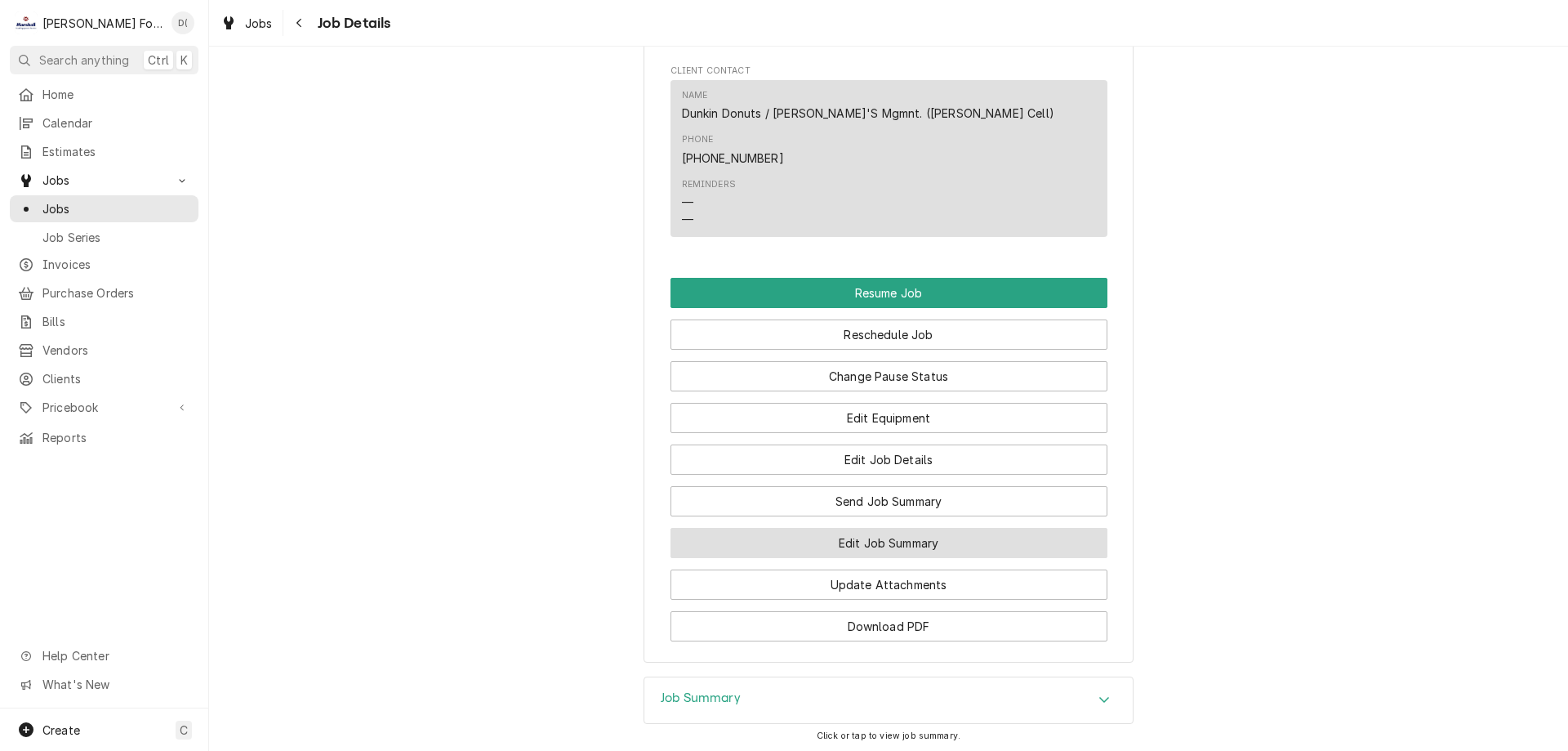
click at [842, 527] on button "Edit Job Summary" at bounding box center [889, 542] width 437 height 30
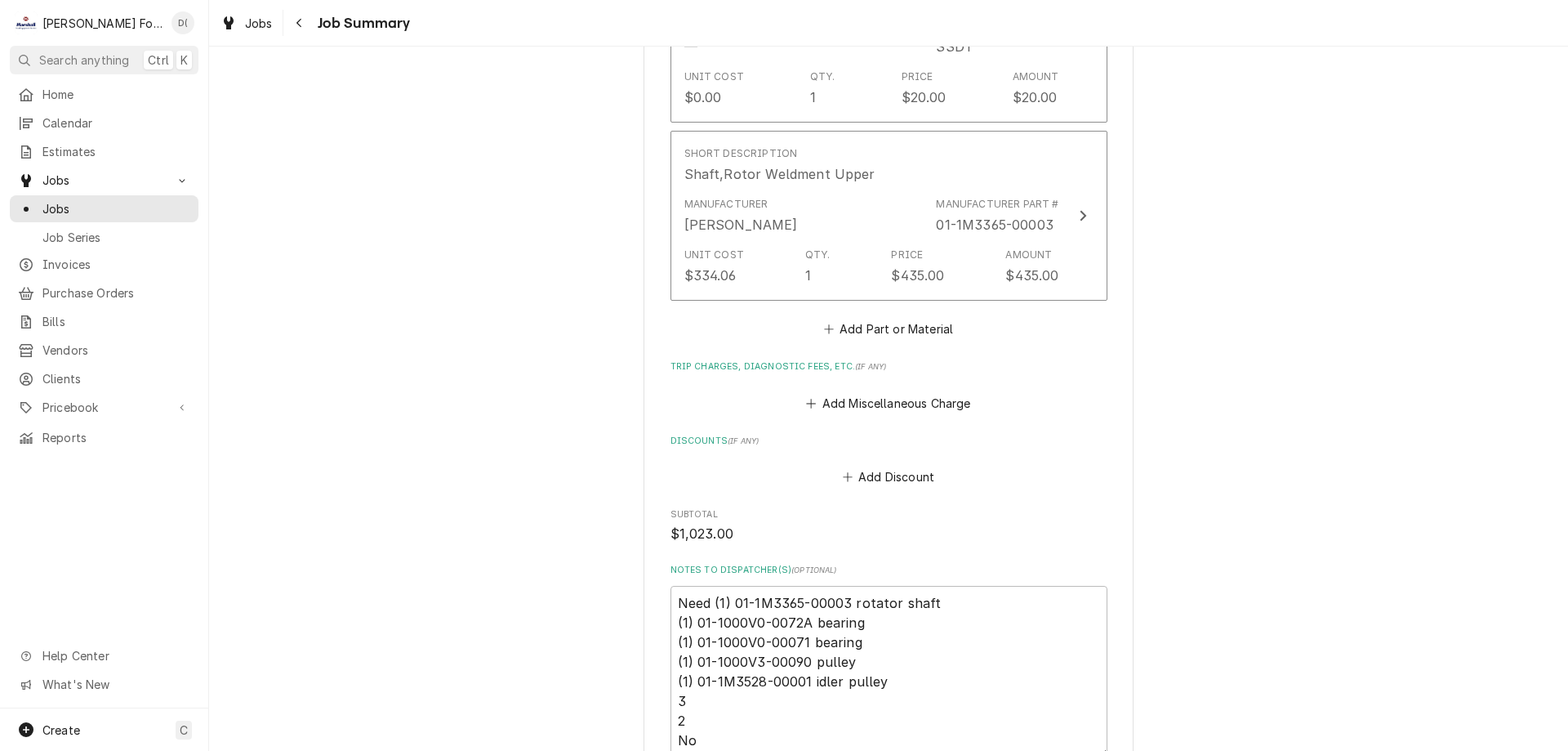
scroll to position [2261, 0]
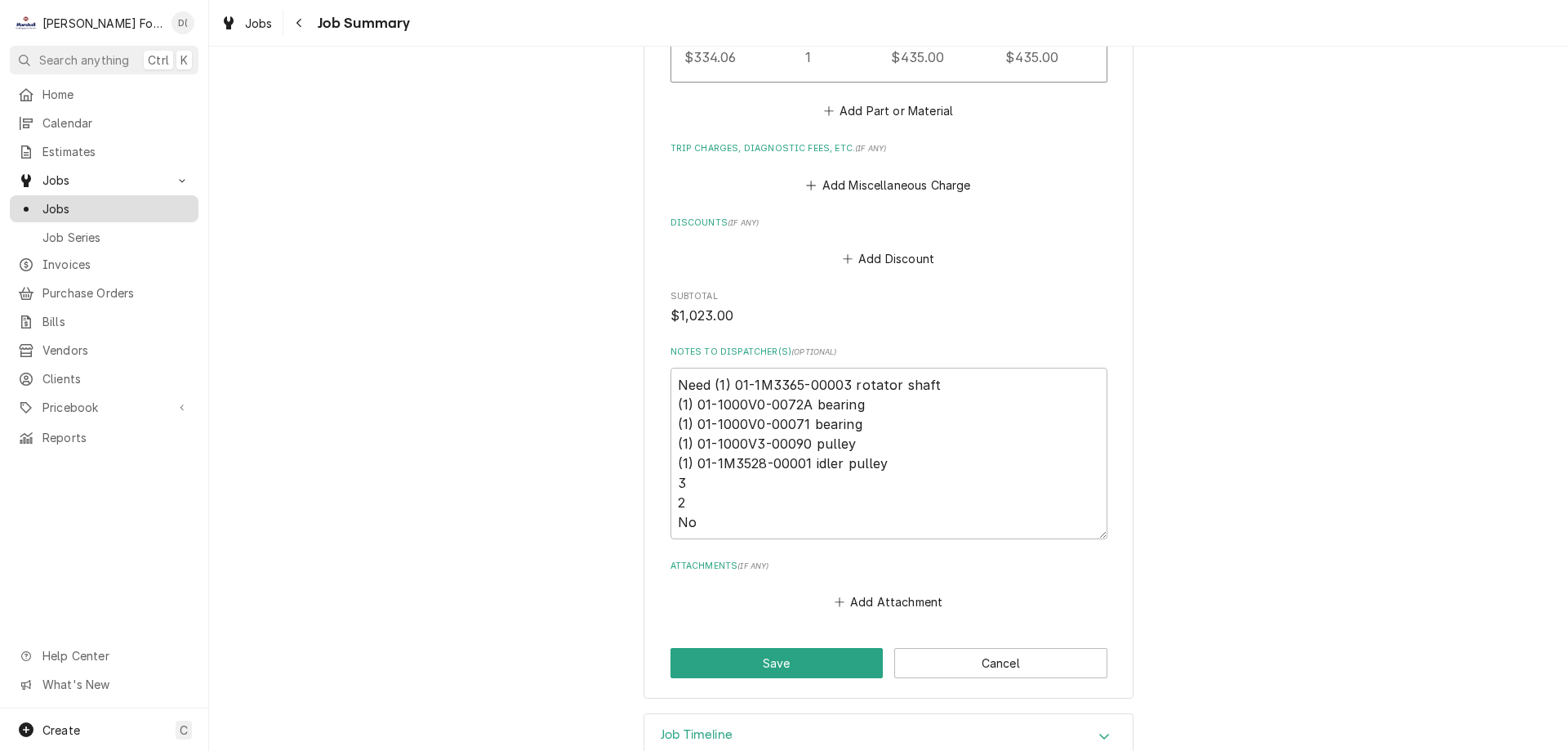
click at [95, 200] on span "Jobs" at bounding box center [116, 209] width 148 height 17
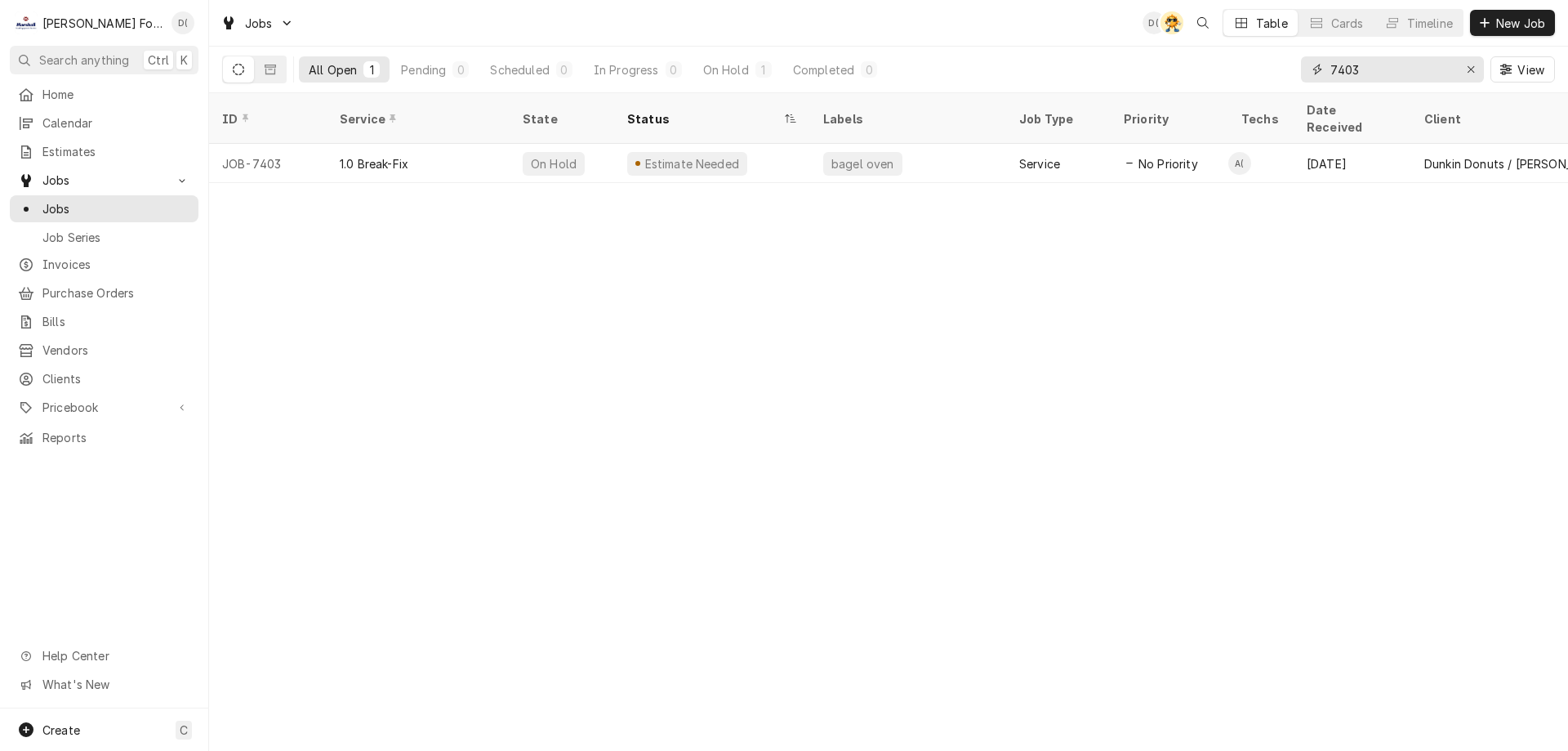
drag, startPoint x: 1368, startPoint y: 74, endPoint x: 1291, endPoint y: 89, distance: 78.4
click at [1291, 89] on div "All Open 1 Pending 0 Scheduled 0 In Progress 0 On Hold 1 Completed 0 7403 View" at bounding box center [889, 69] width 1333 height 46
type input "6882"
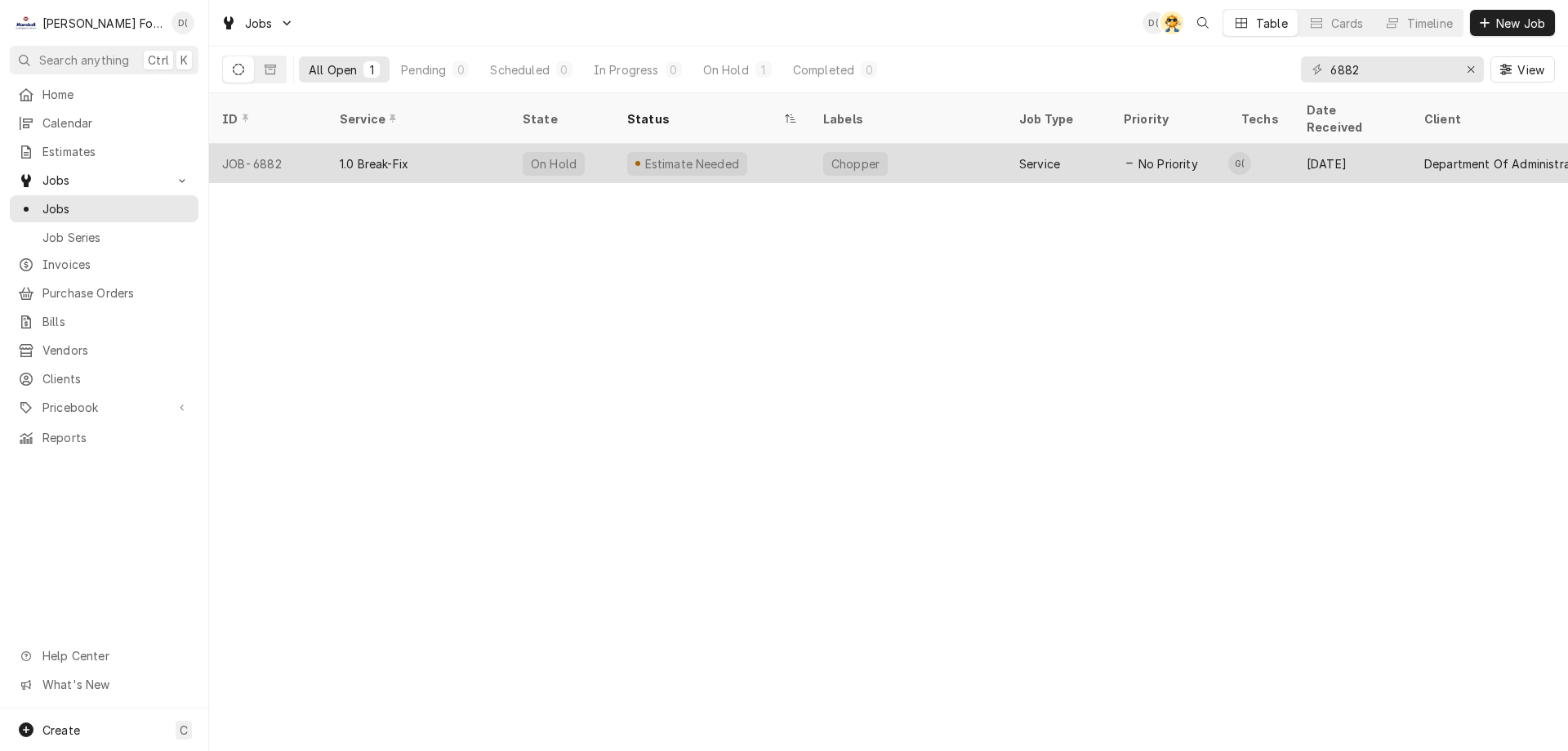
click at [783, 152] on div "Estimate Needed" at bounding box center [712, 163] width 196 height 40
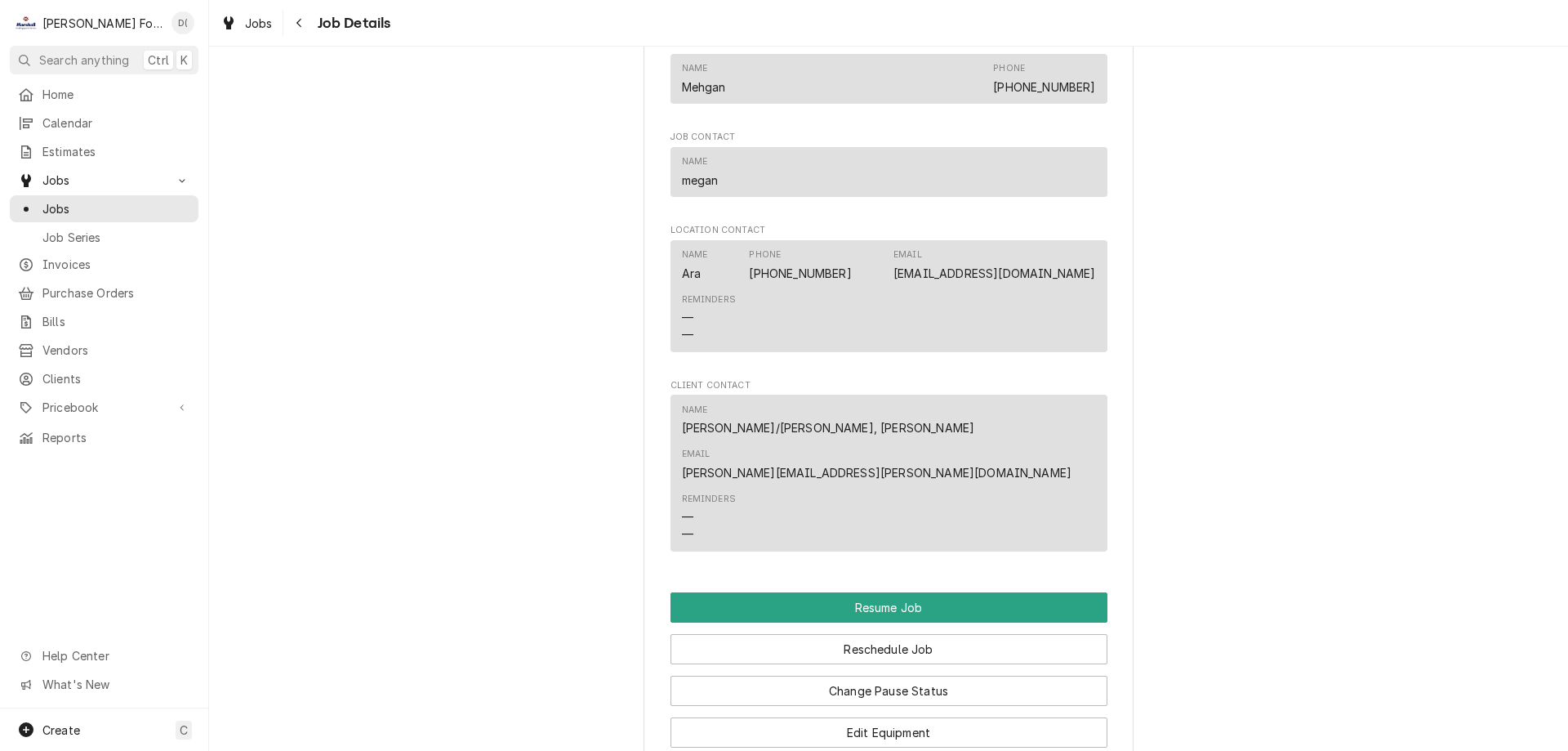
scroll to position [1961, 0]
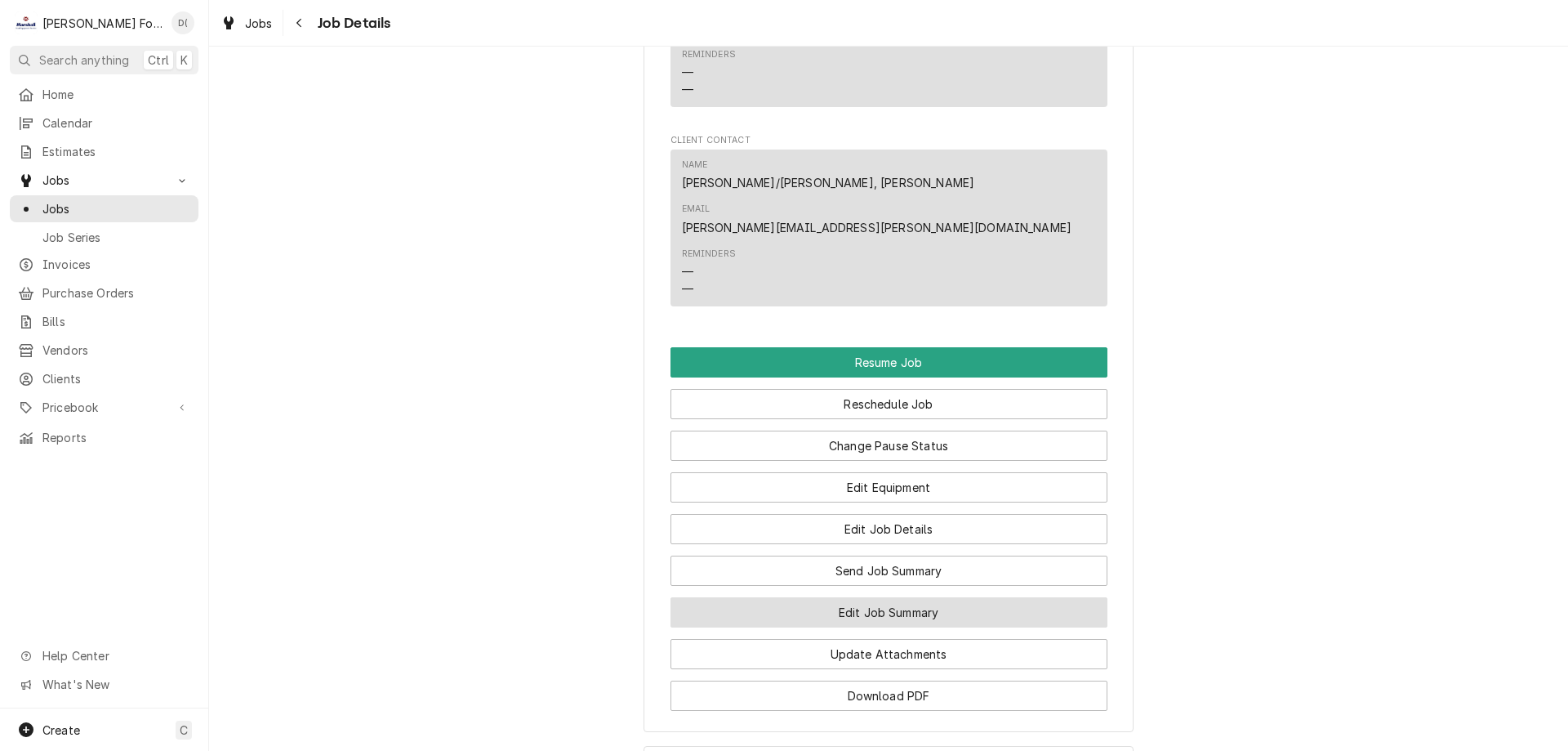
click at [847, 597] on button "Edit Job Summary" at bounding box center [889, 612] width 437 height 30
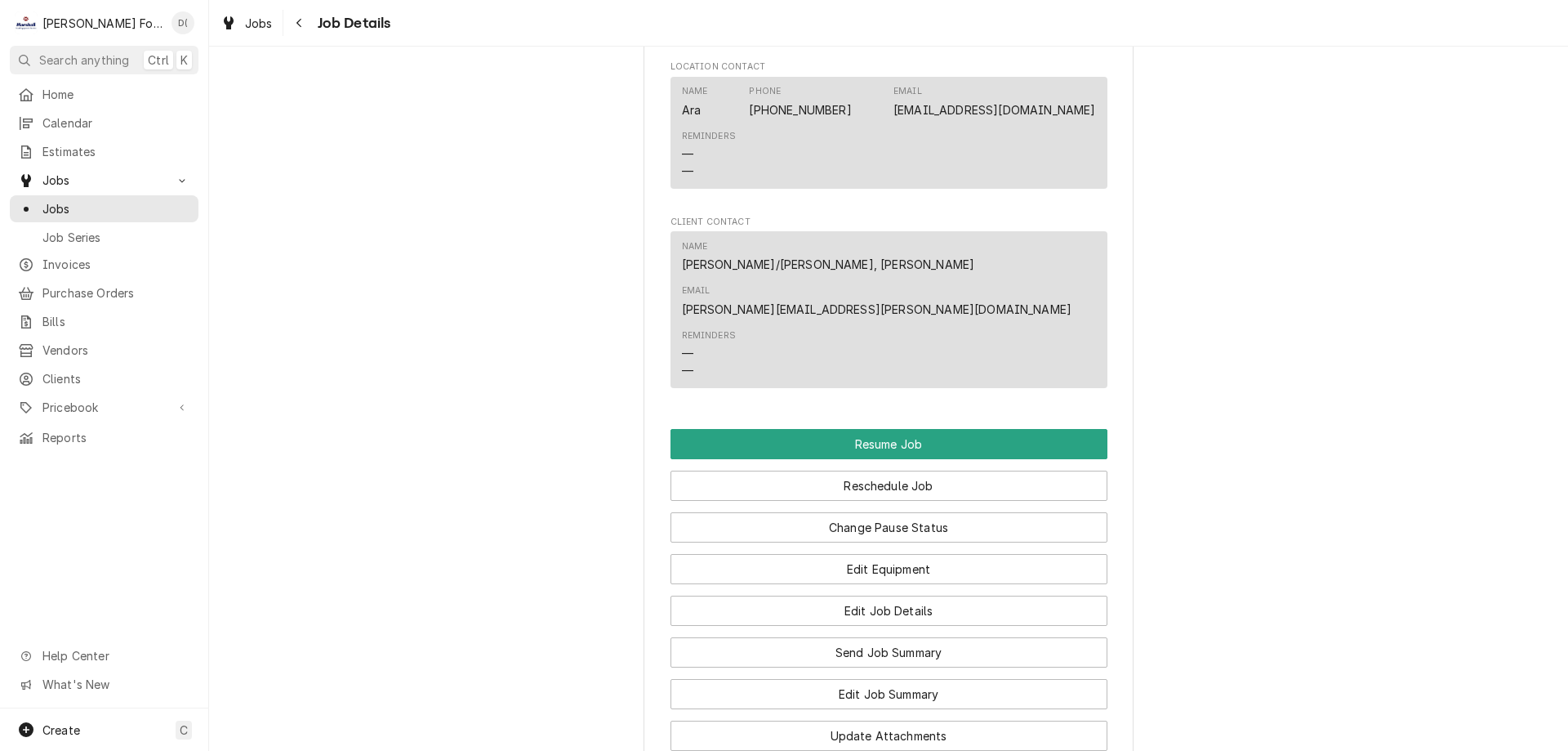
scroll to position [2124, 0]
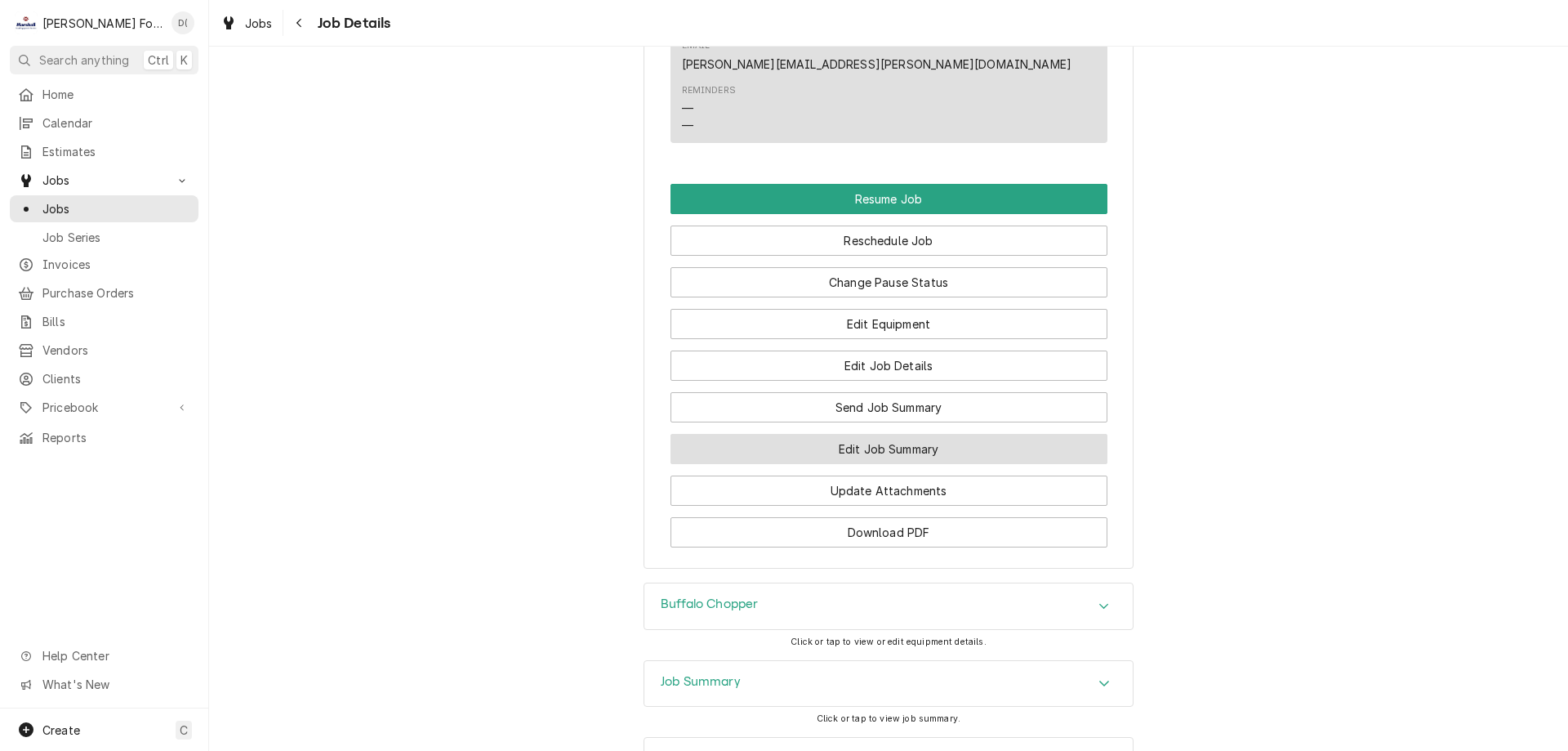
click at [860, 434] on button "Edit Job Summary" at bounding box center [889, 448] width 437 height 30
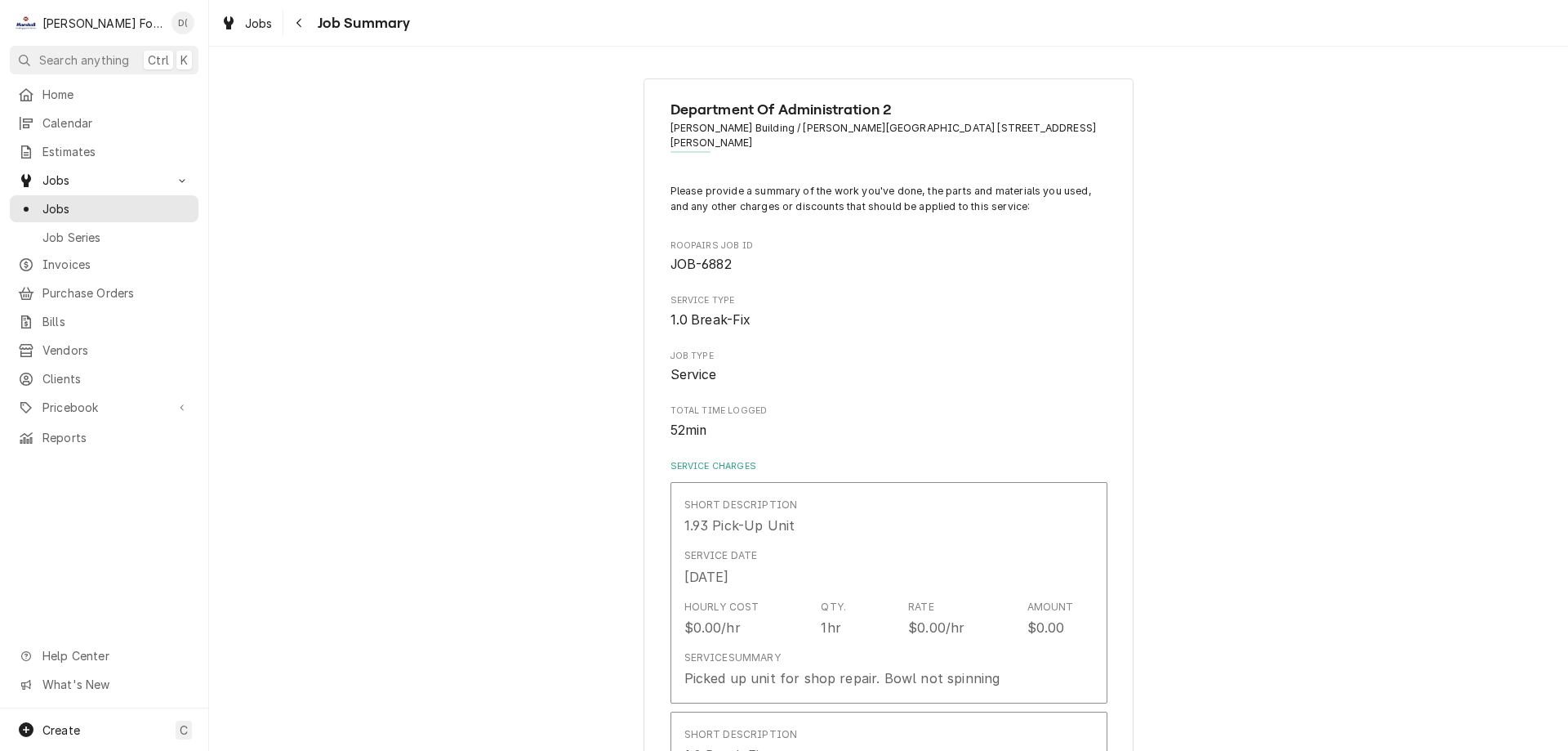
type textarea "x"
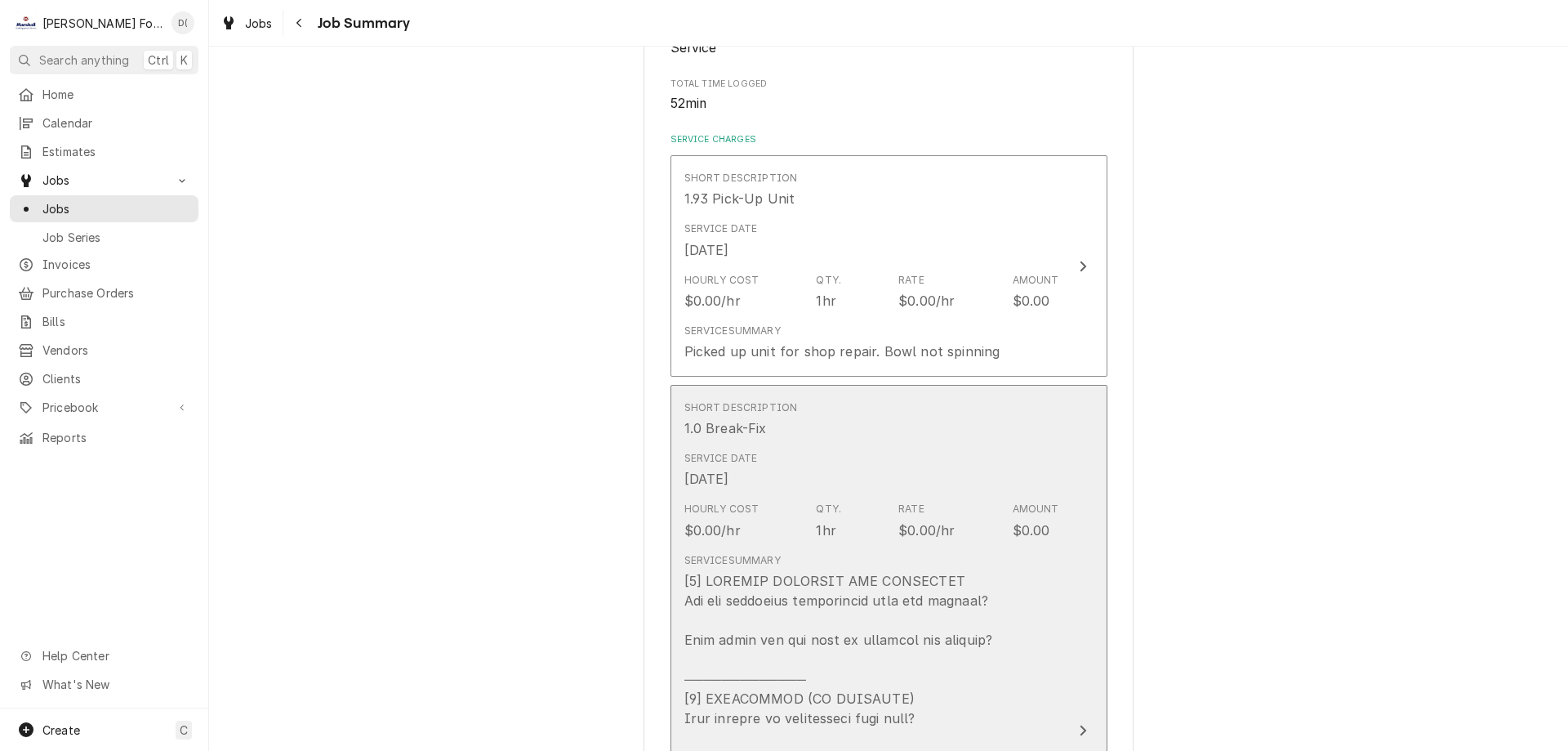
scroll to position [572, 0]
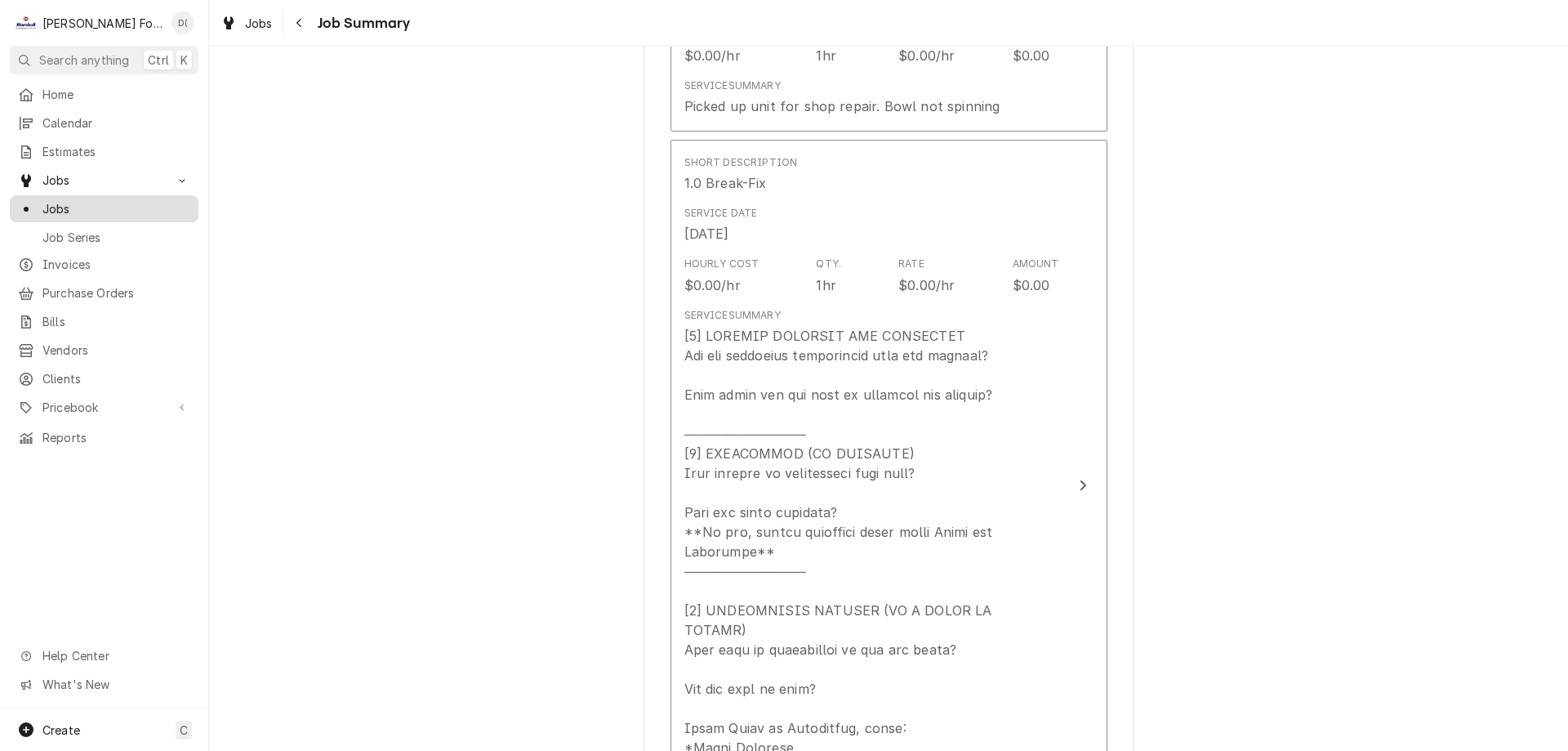
click at [108, 206] on span "Jobs" at bounding box center [116, 209] width 148 height 17
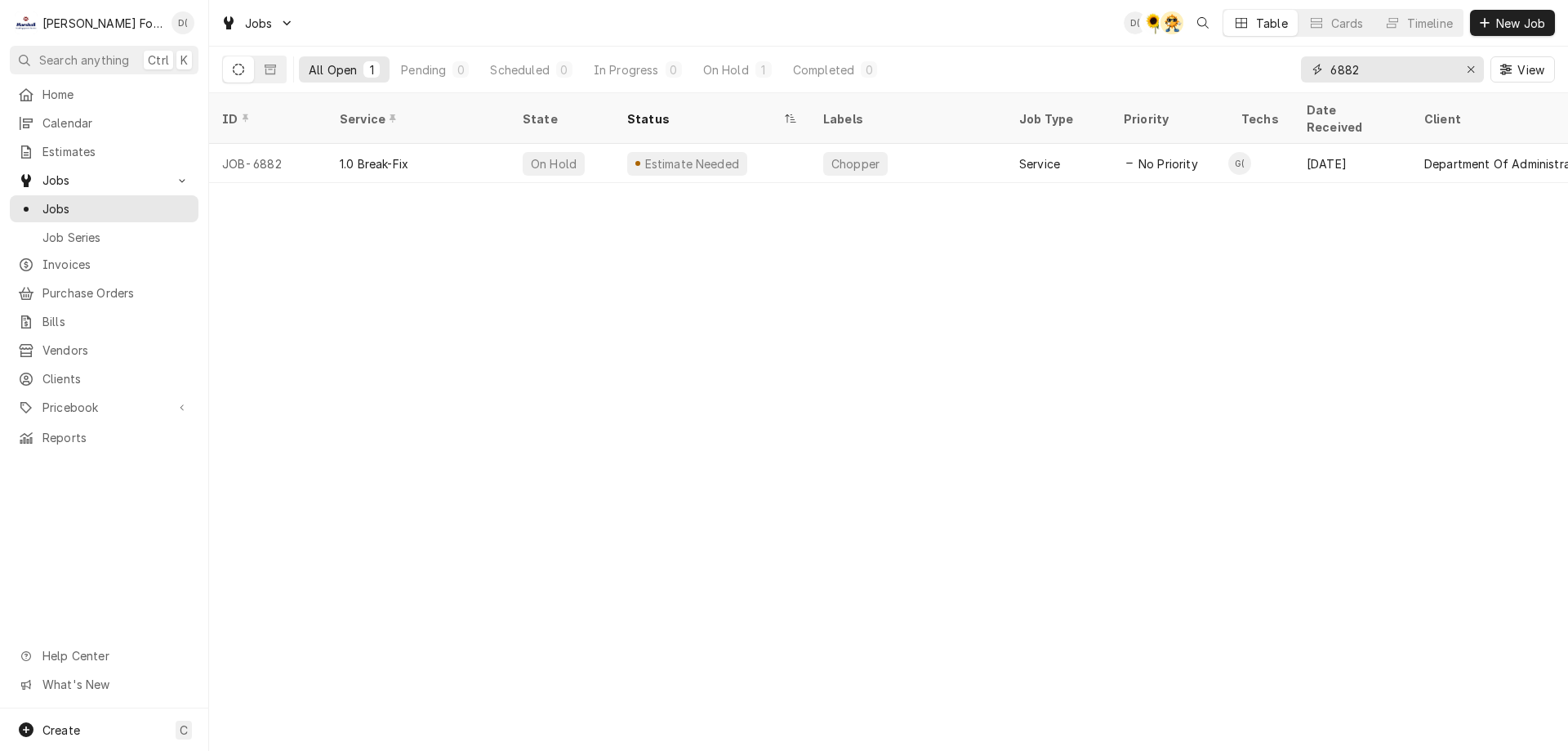
drag, startPoint x: 1389, startPoint y: 73, endPoint x: 1331, endPoint y: 80, distance: 58.4
click at [1331, 80] on input "6882" at bounding box center [1392, 70] width 122 height 26
type input "7009"
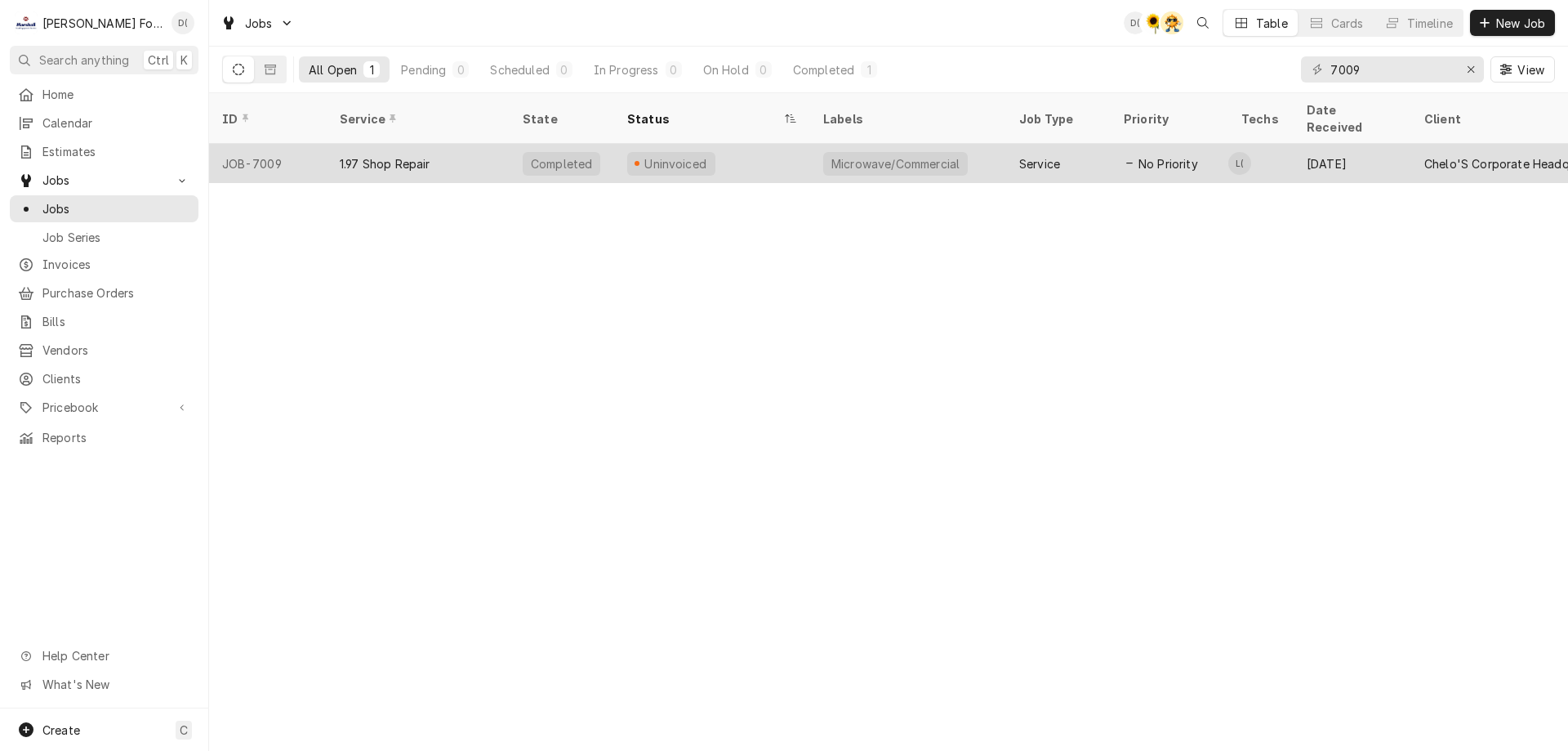
click at [766, 144] on div "Uninvoiced" at bounding box center [712, 163] width 196 height 40
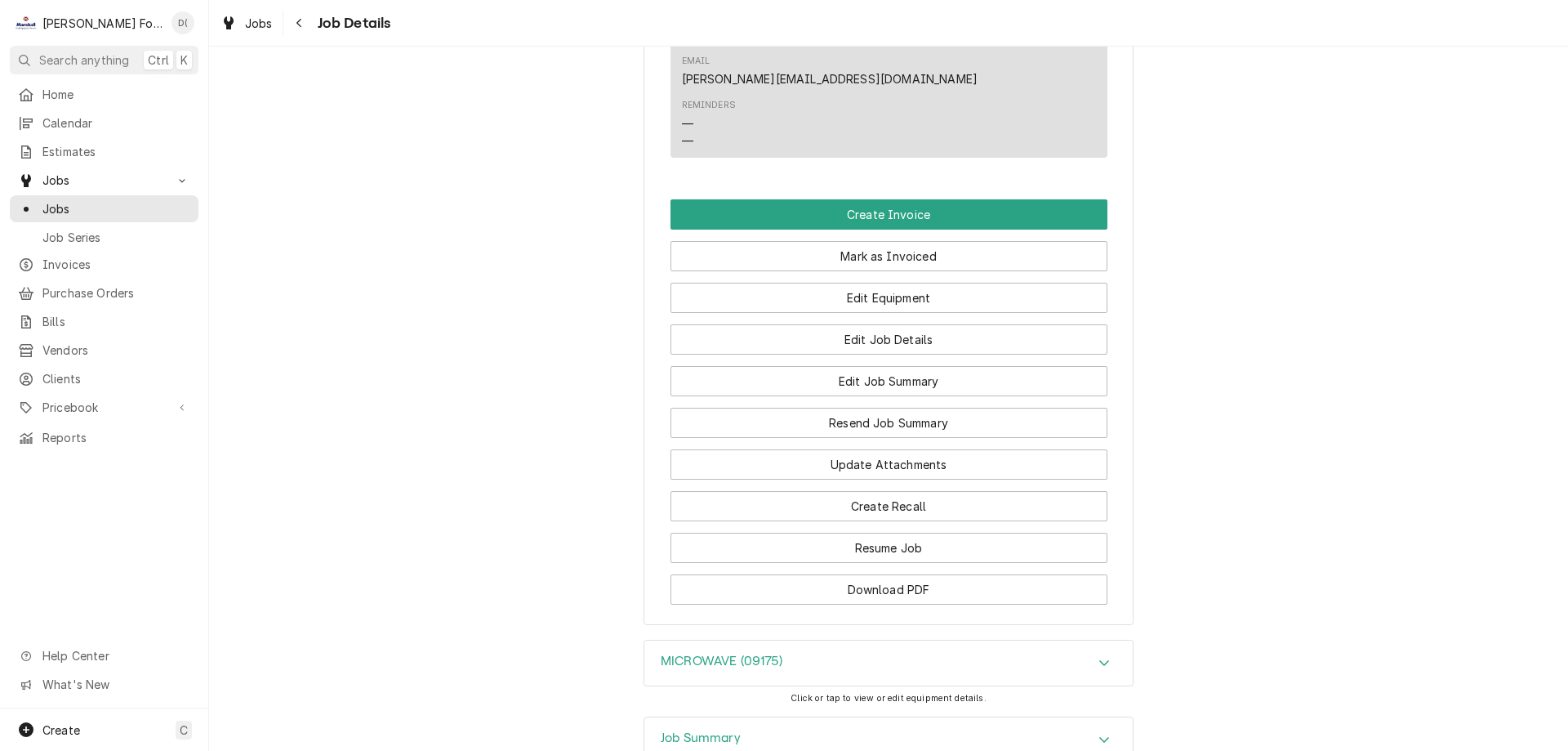
scroll to position [1307, 0]
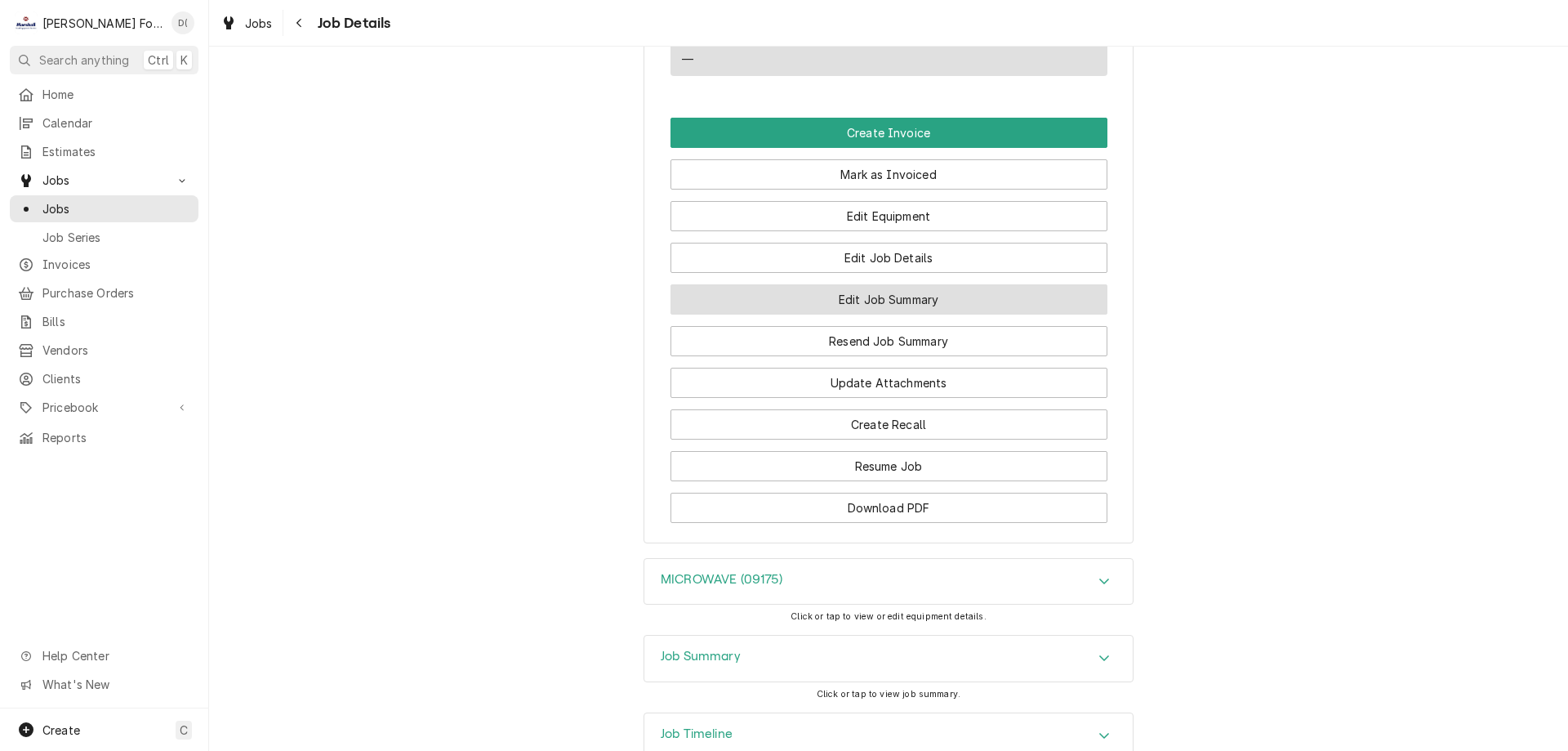
click at [845, 284] on button "Edit Job Summary" at bounding box center [889, 299] width 437 height 30
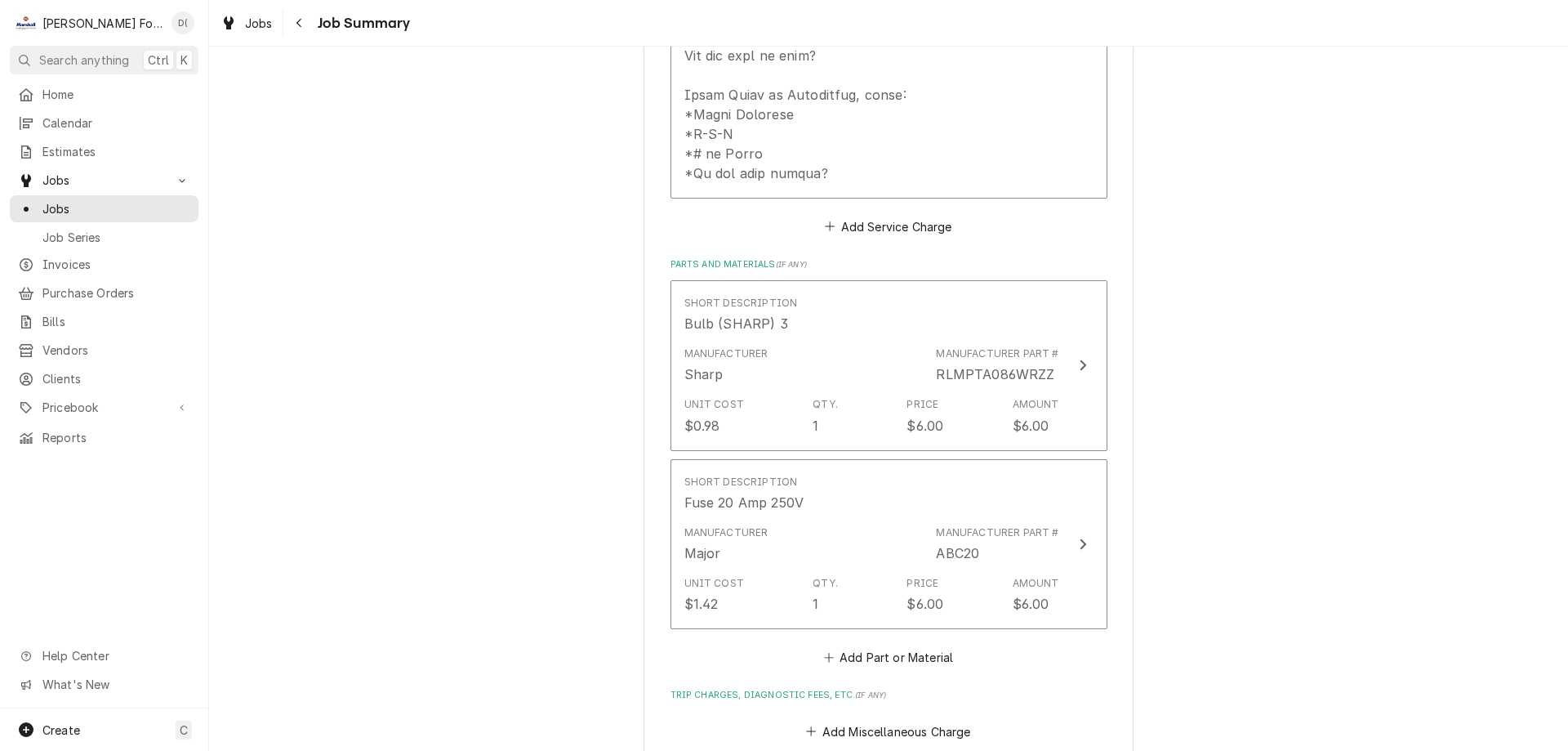
scroll to position [1062, 0]
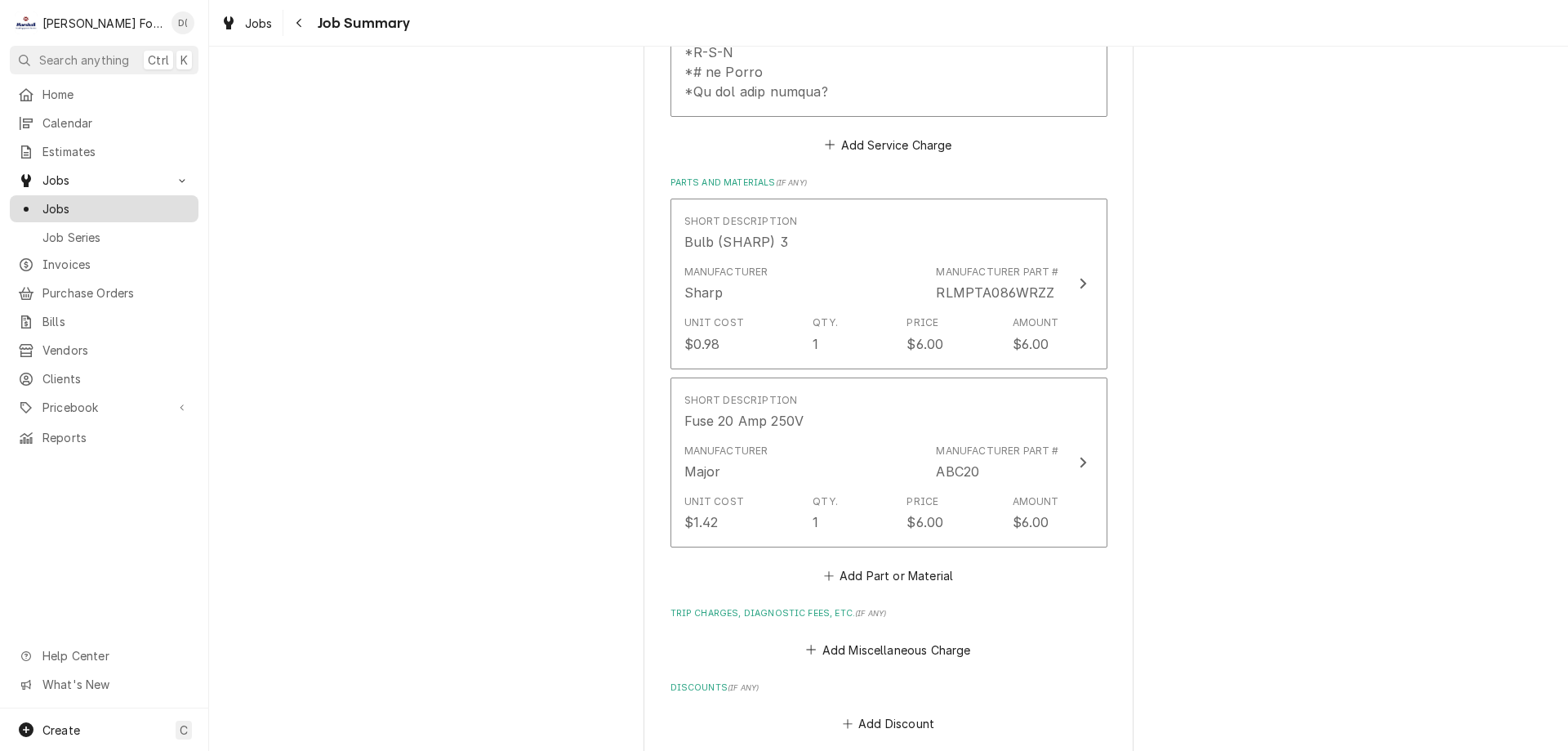
click at [120, 203] on span "Jobs" at bounding box center [116, 209] width 148 height 17
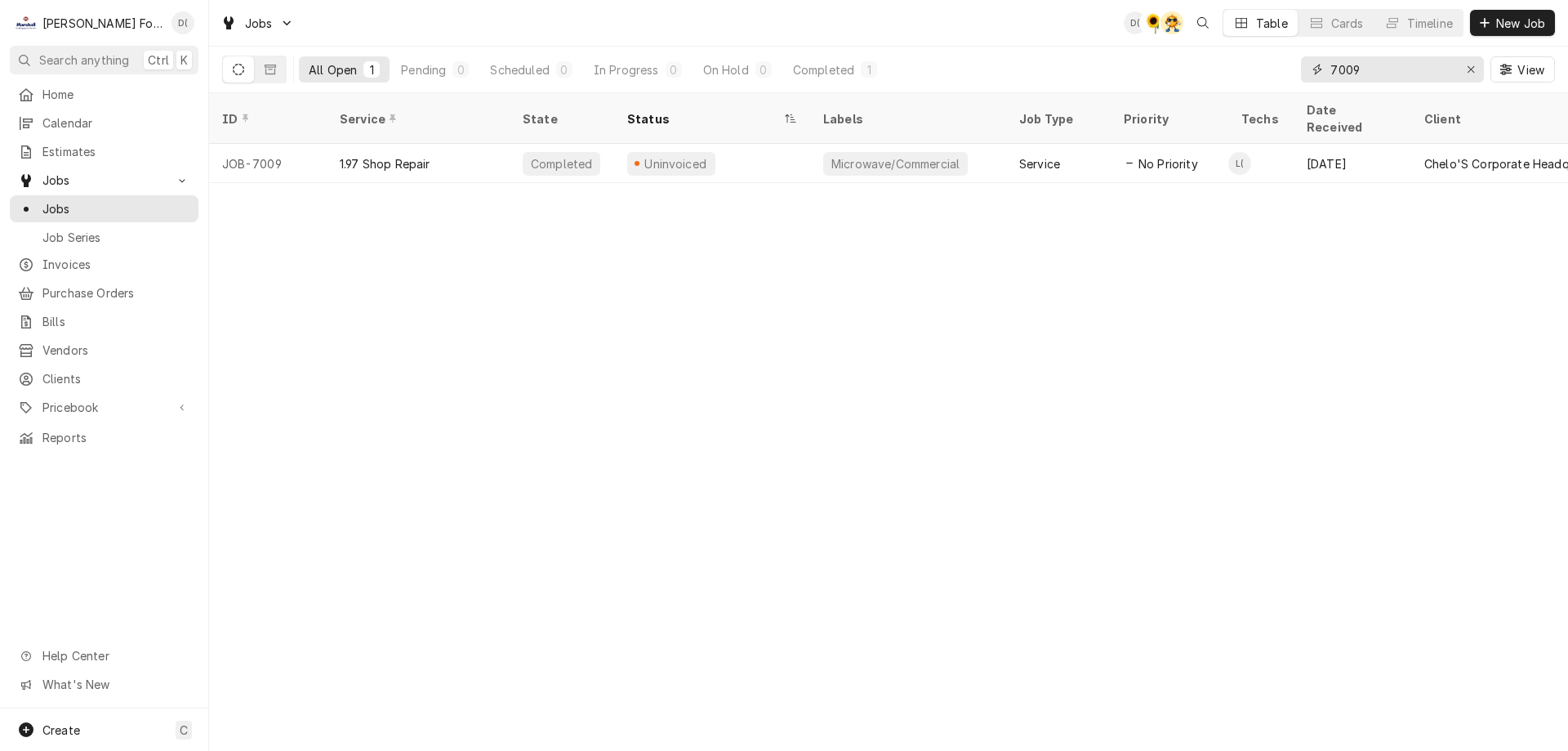
click at [1403, 73] on input "7009" at bounding box center [1392, 70] width 122 height 26
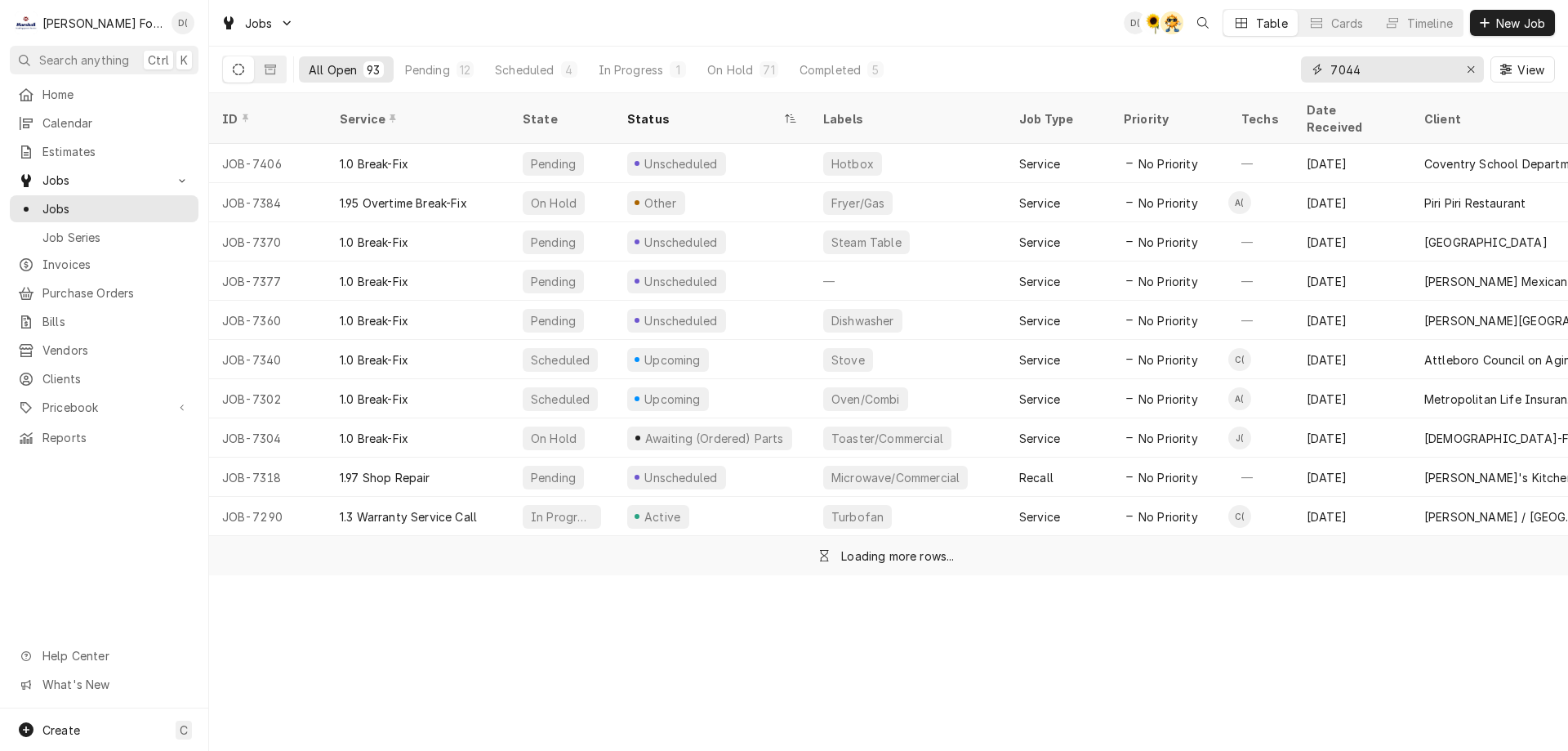
type input "7044"
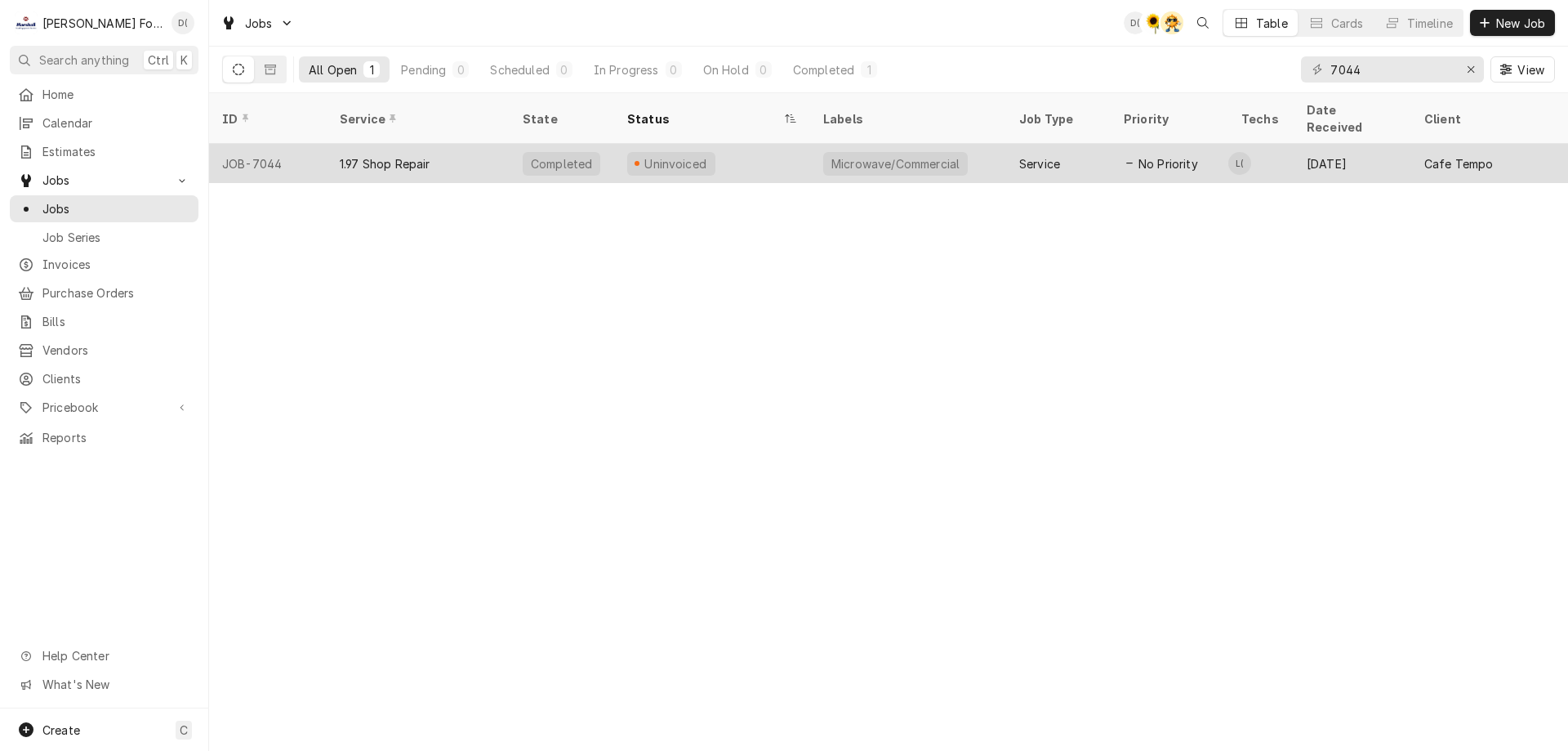
click at [778, 145] on div "Uninvoiced" at bounding box center [712, 163] width 196 height 40
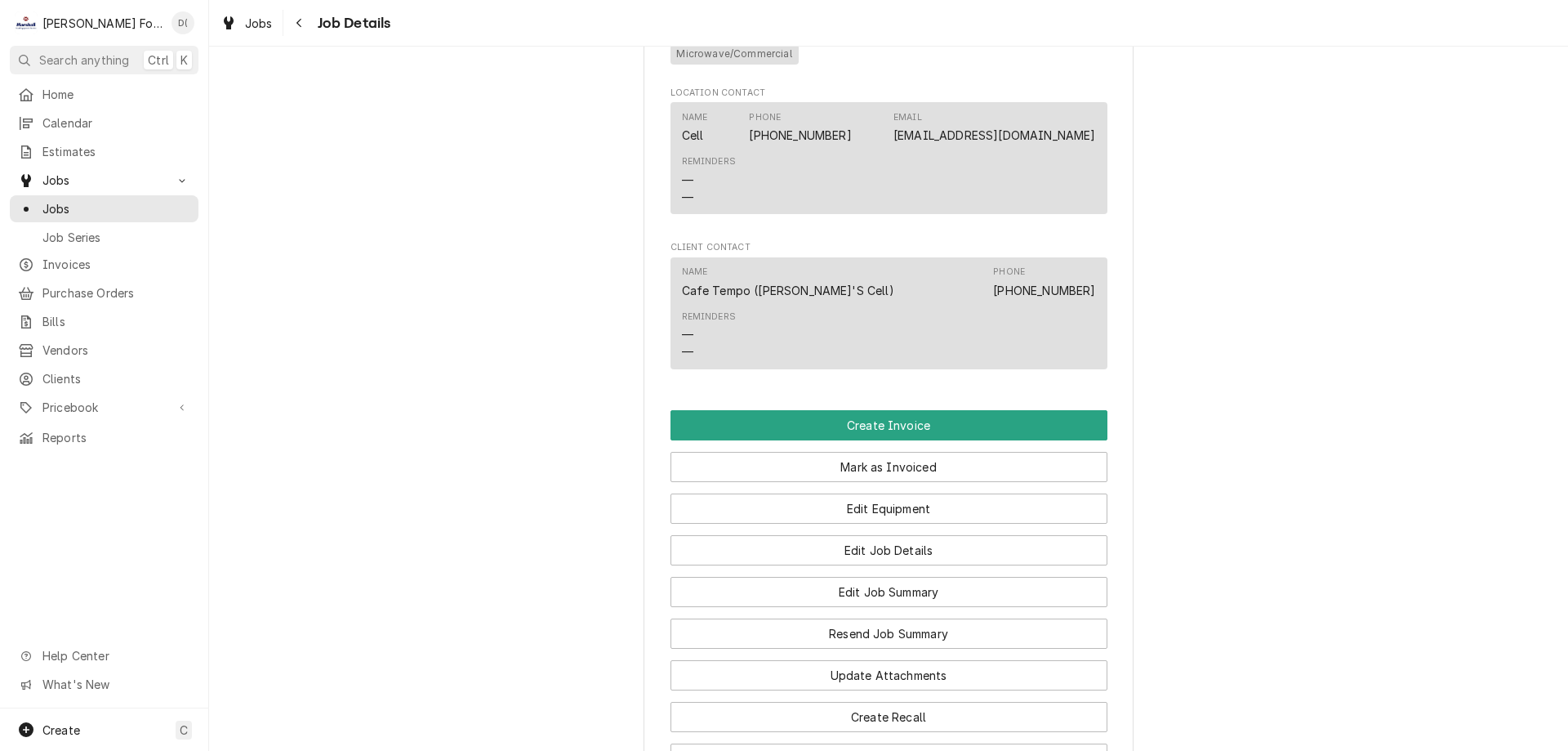
scroll to position [1225, 0]
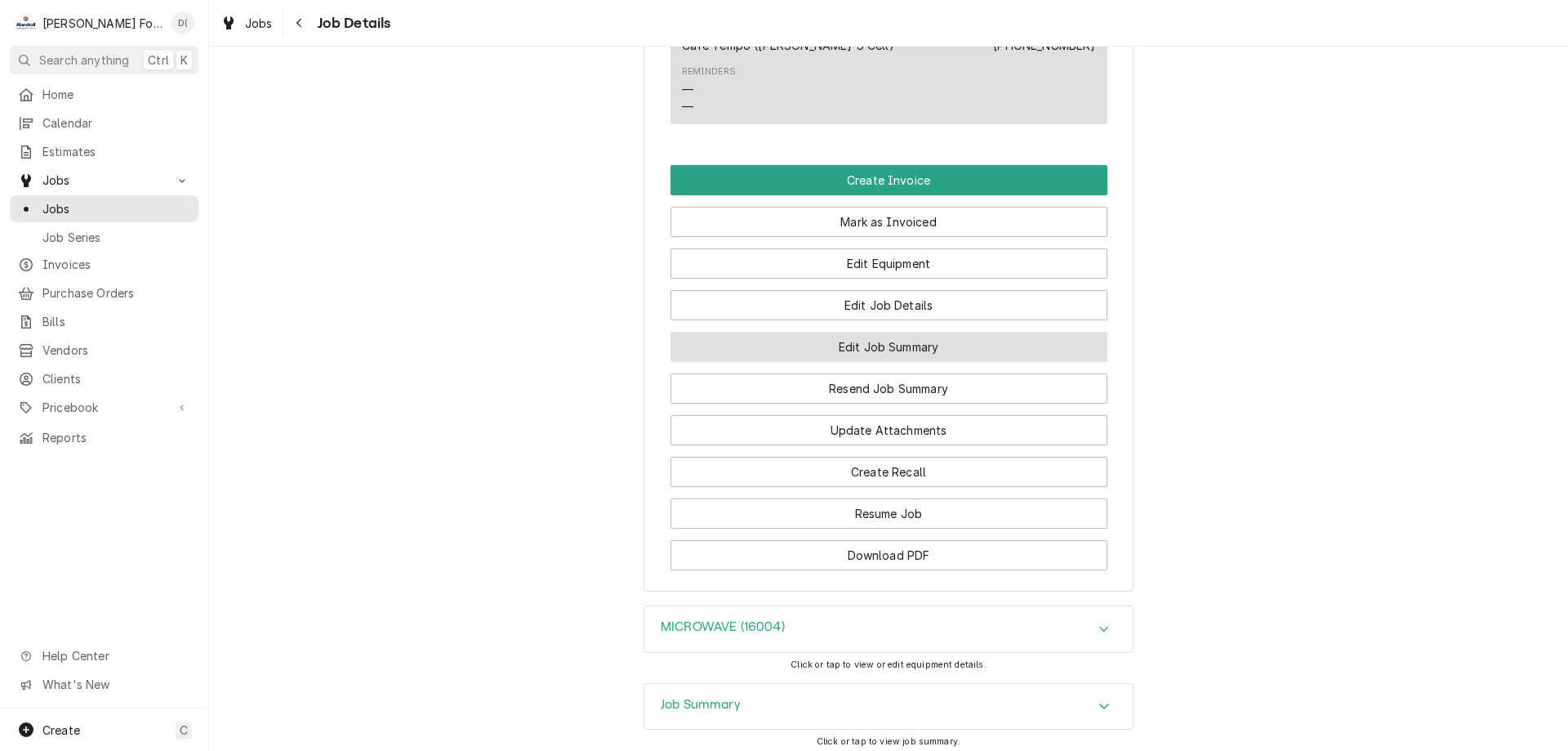
click at [819, 362] on button "Edit Job Summary" at bounding box center [889, 347] width 437 height 30
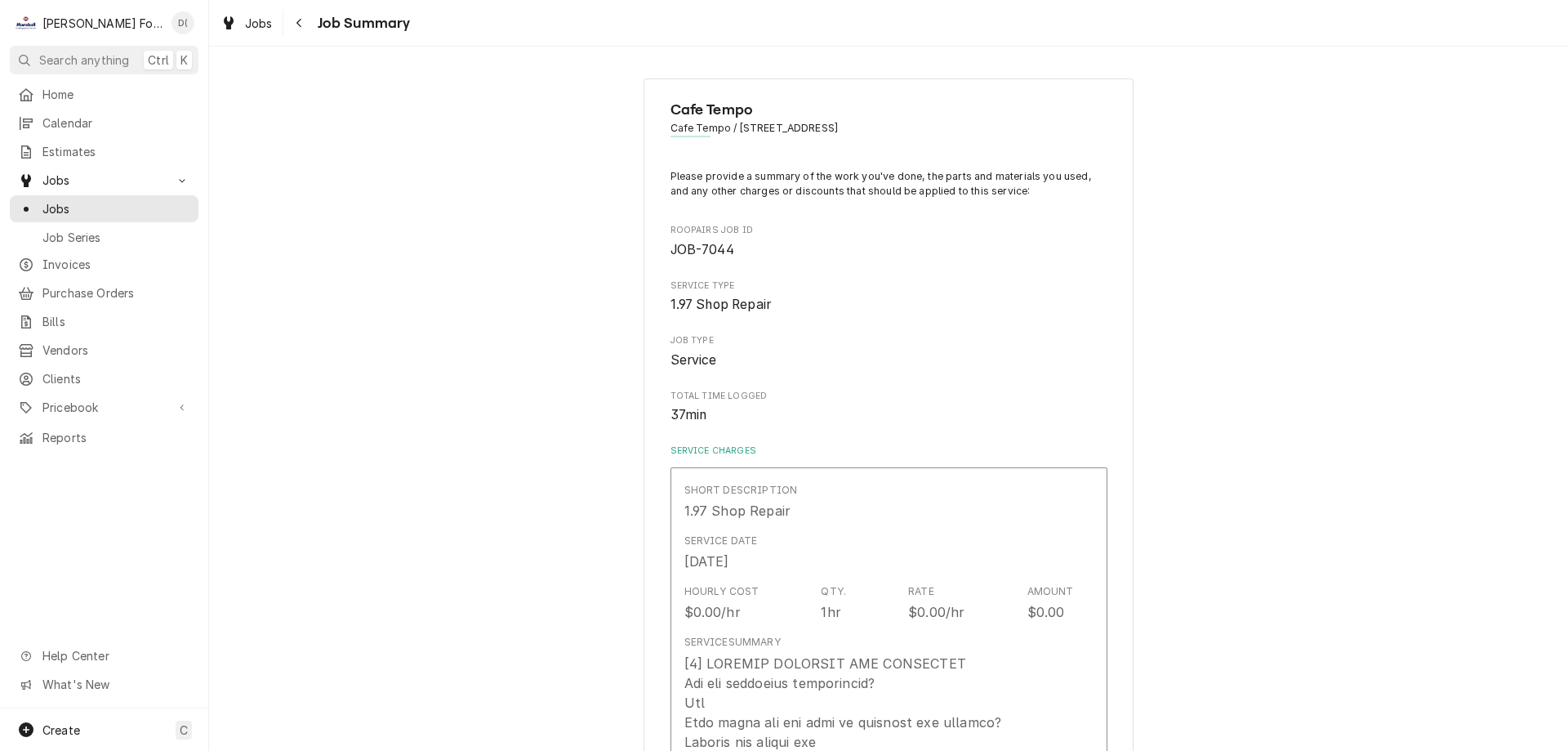
type textarea "x"
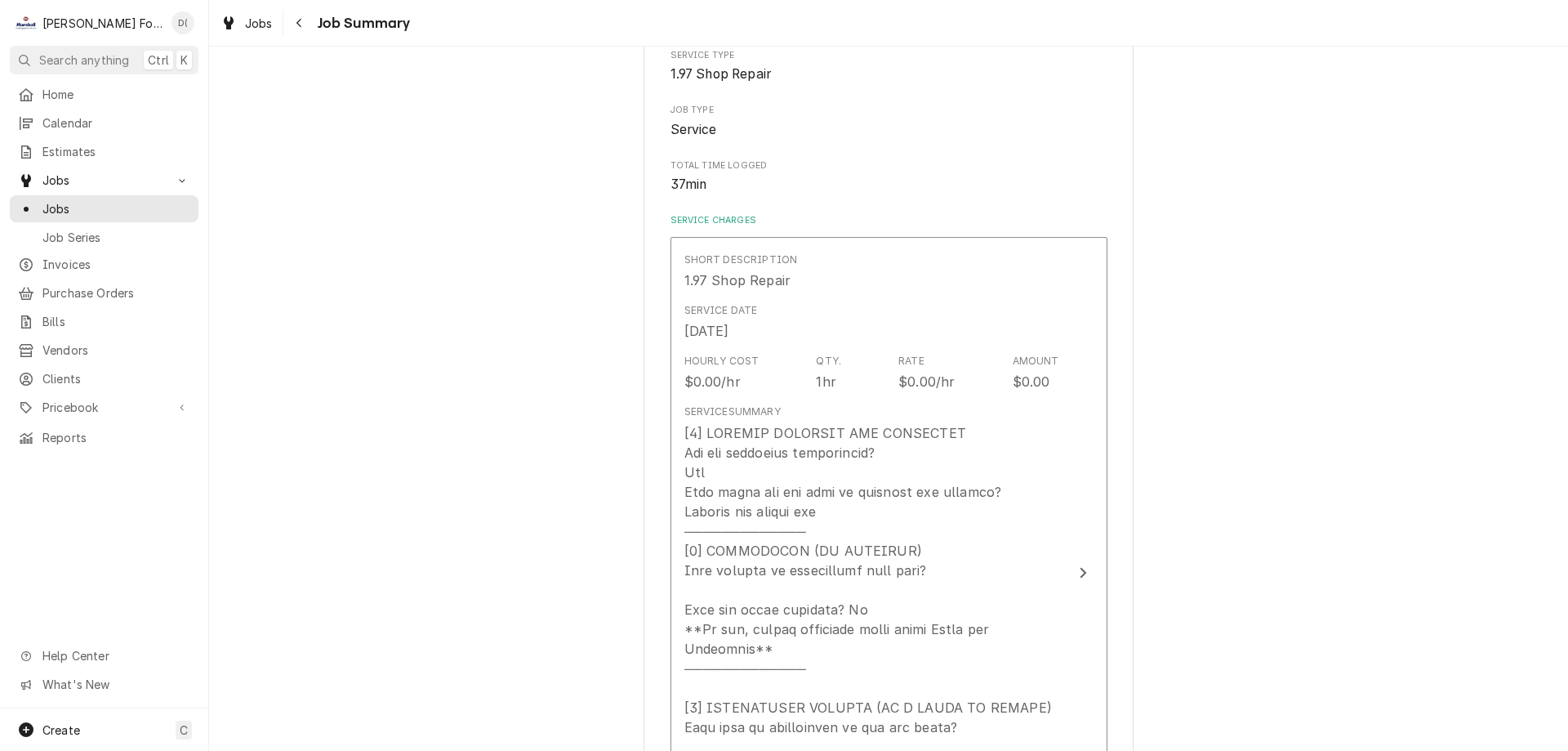
scroll to position [312, 0]
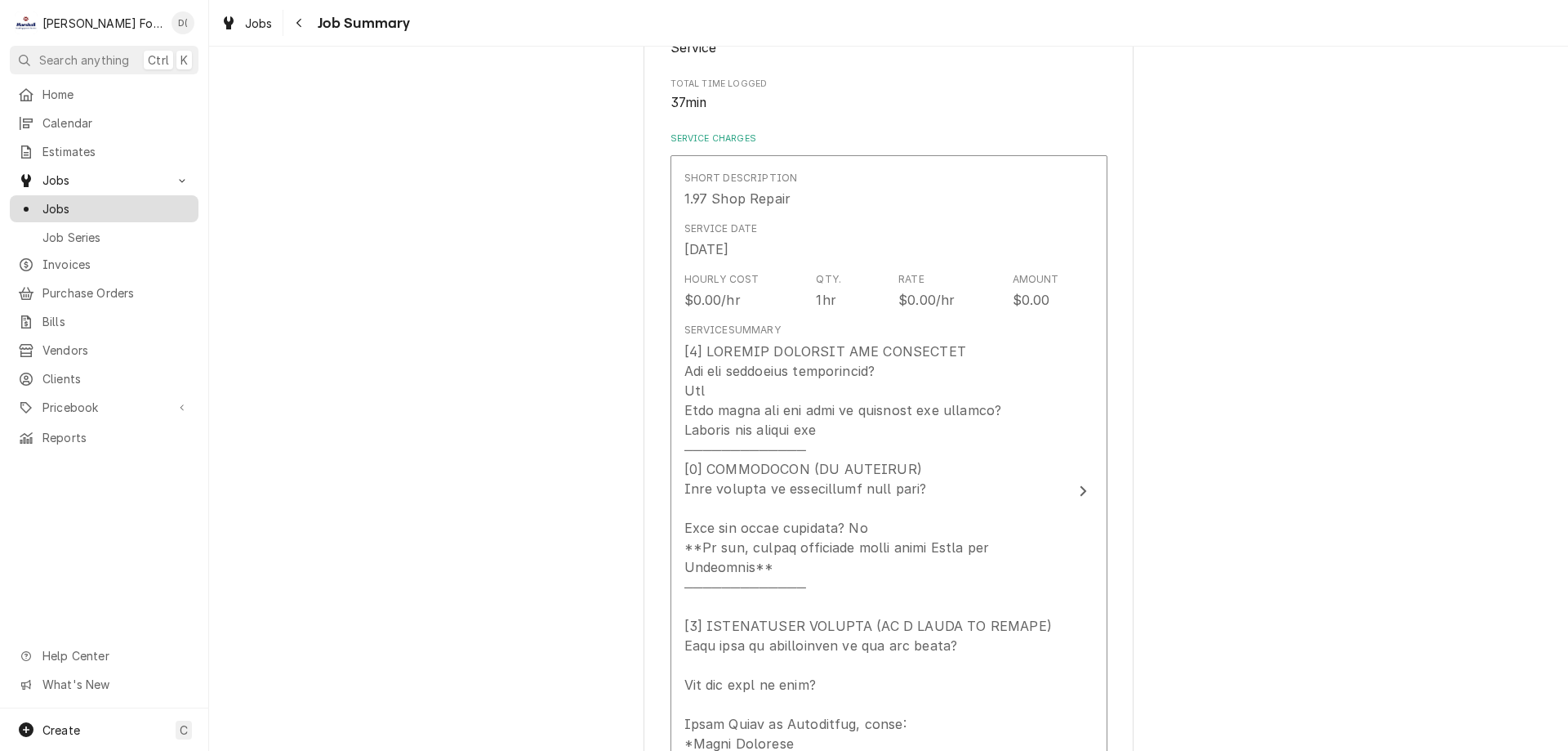
click at [107, 200] on span "Jobs" at bounding box center [116, 209] width 148 height 17
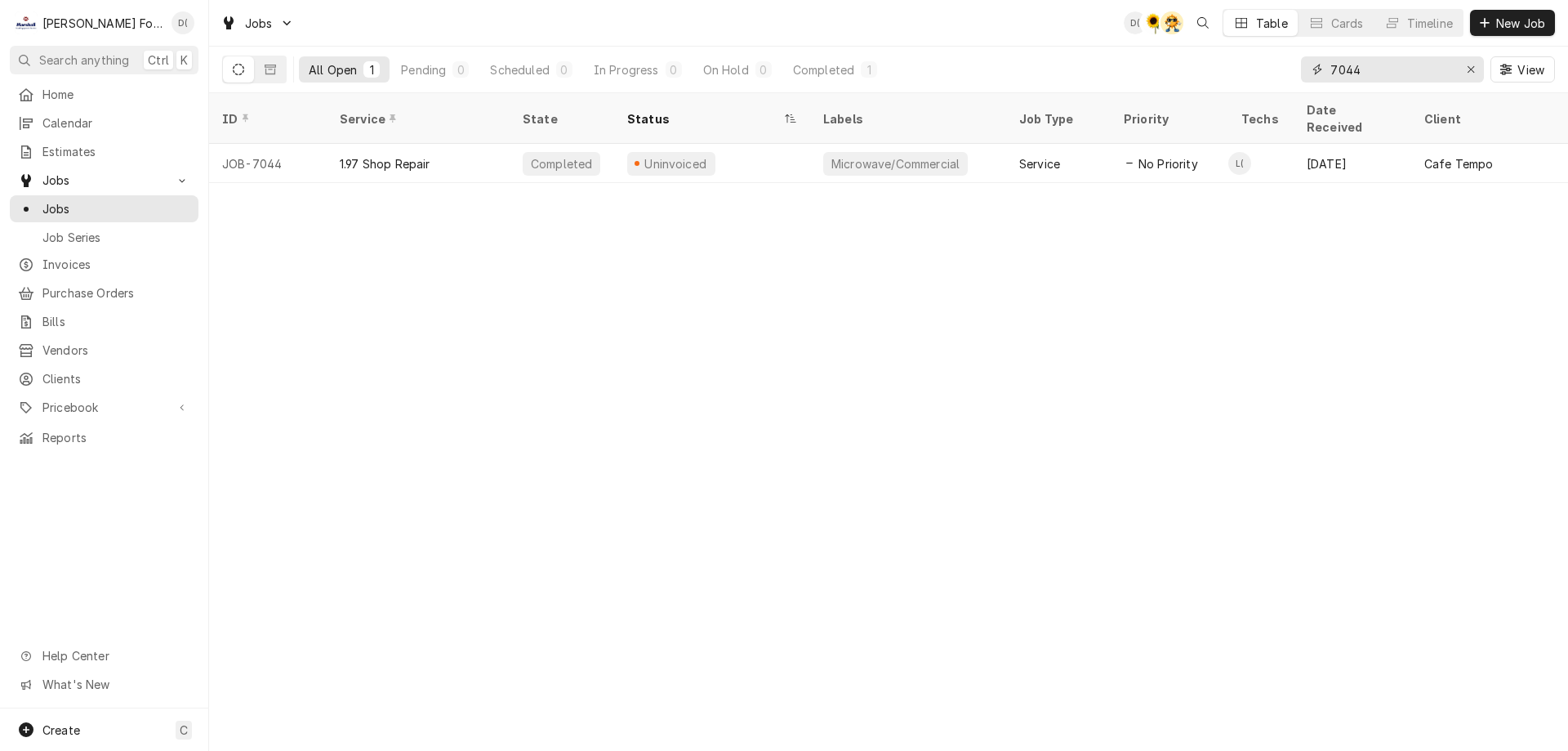
drag, startPoint x: 1378, startPoint y: 76, endPoint x: 1318, endPoint y: 90, distance: 61.6
click at [1318, 90] on div "7044 View" at bounding box center [1428, 69] width 254 height 46
type input "6841"
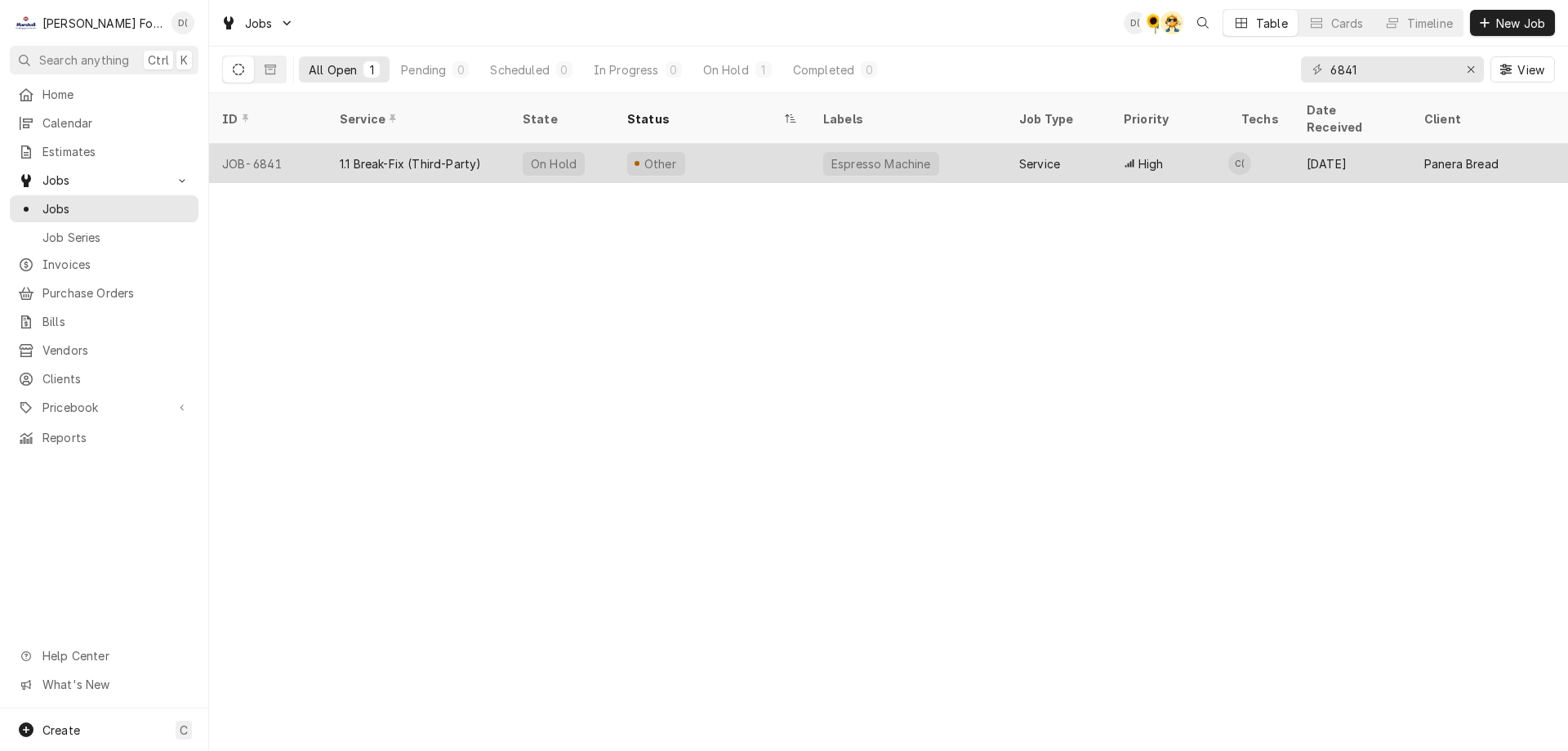
click at [747, 144] on div "Other" at bounding box center [712, 163] width 196 height 40
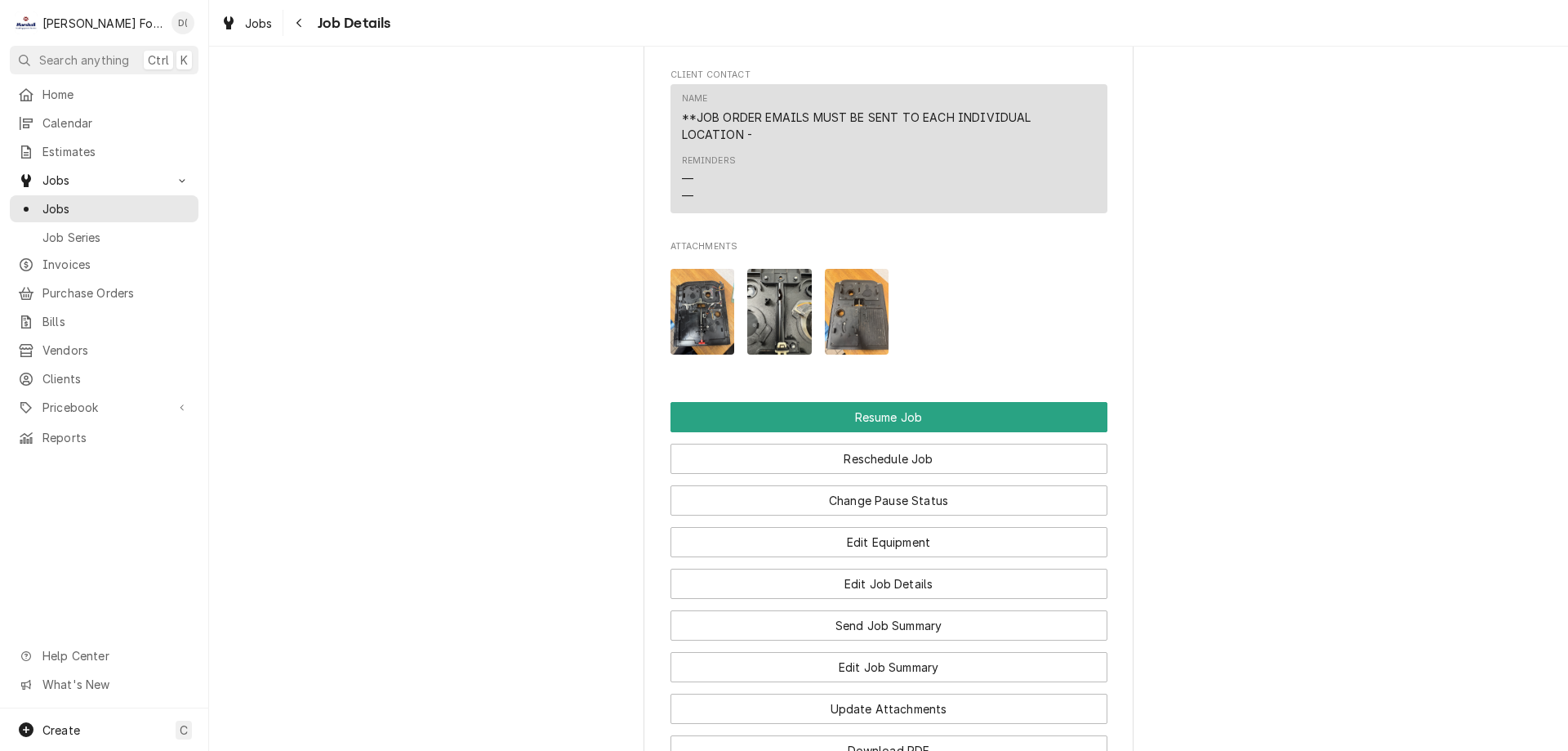
scroll to position [2124, 0]
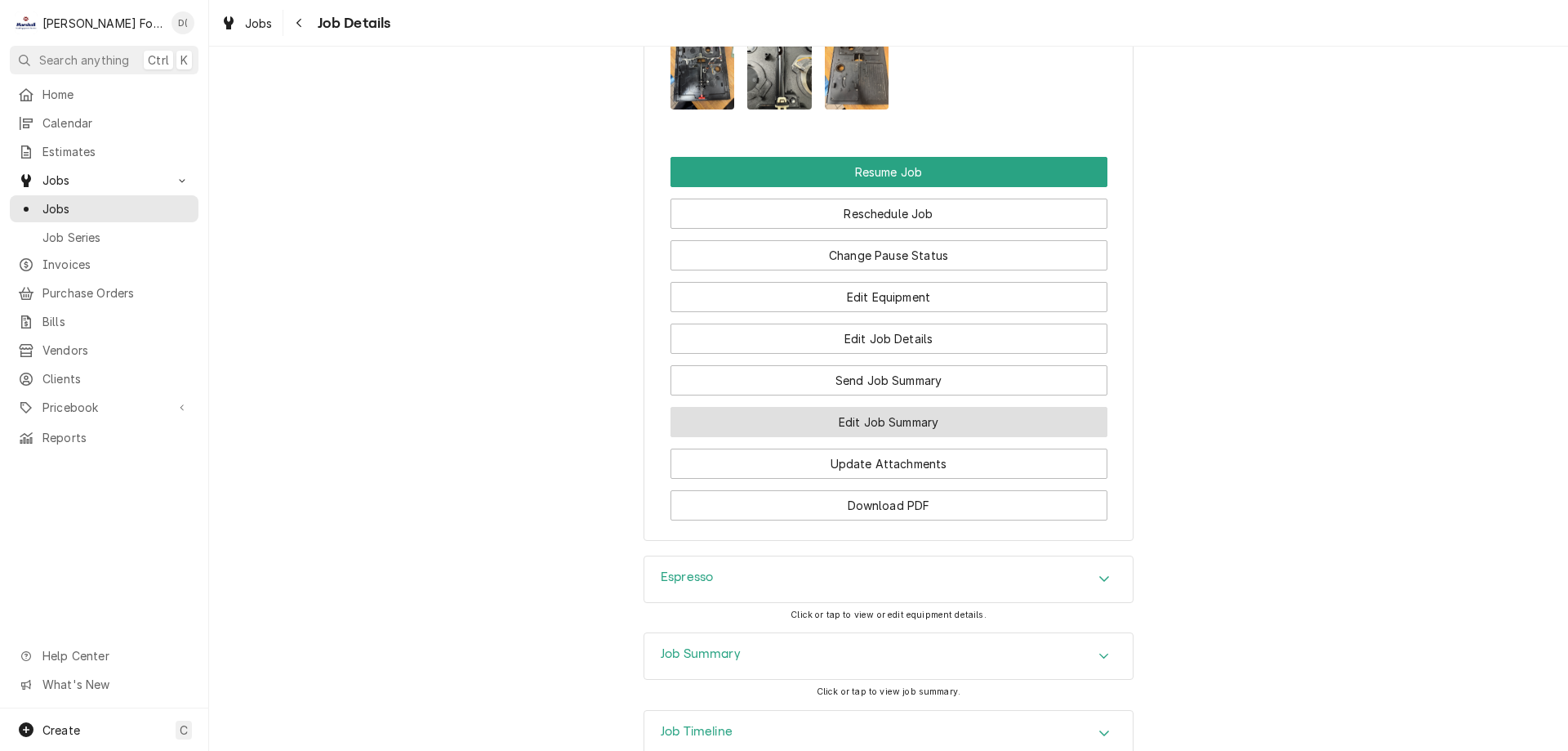
click at [862, 437] on button "Edit Job Summary" at bounding box center [889, 422] width 437 height 30
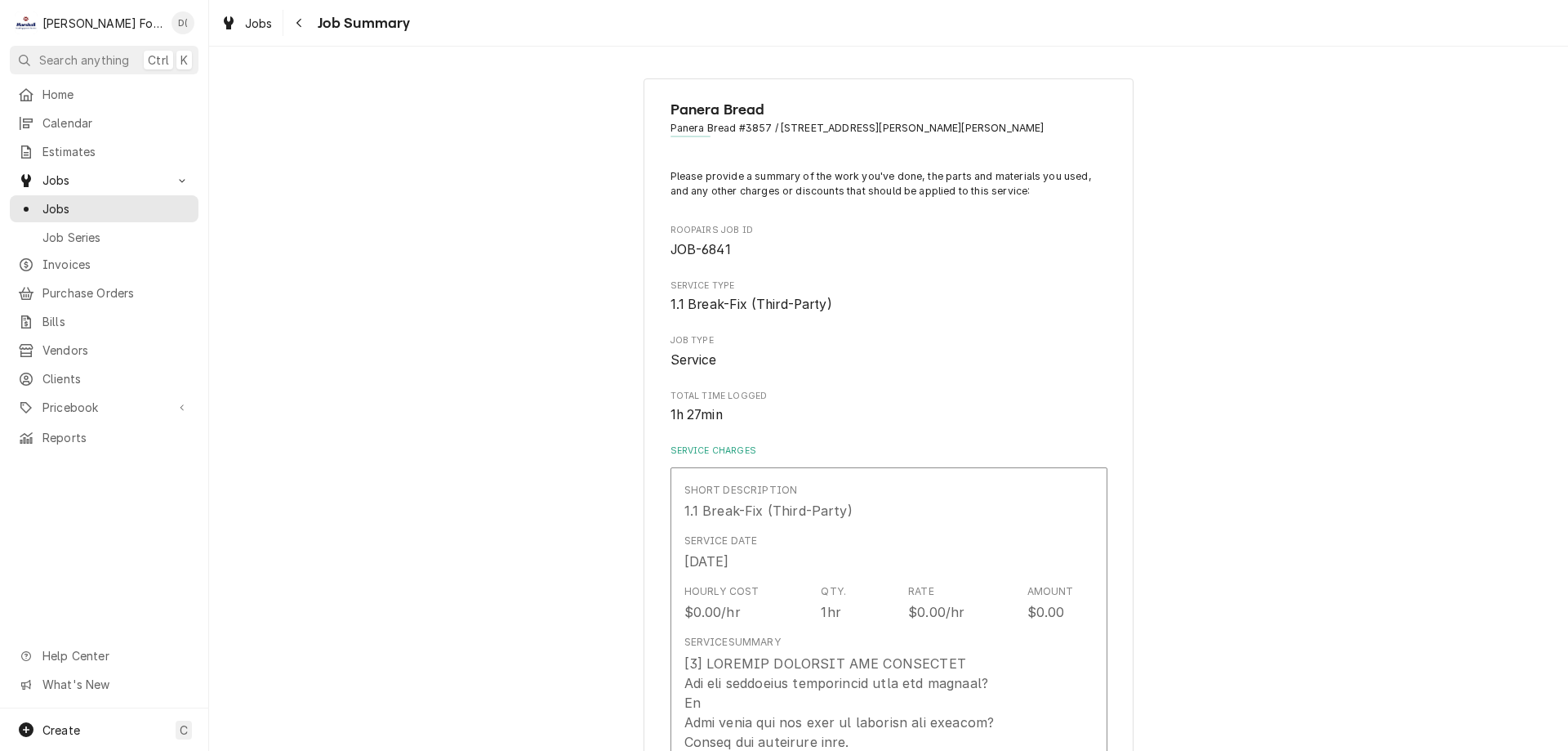
type textarea "x"
click at [124, 207] on span "Jobs" at bounding box center [116, 209] width 148 height 17
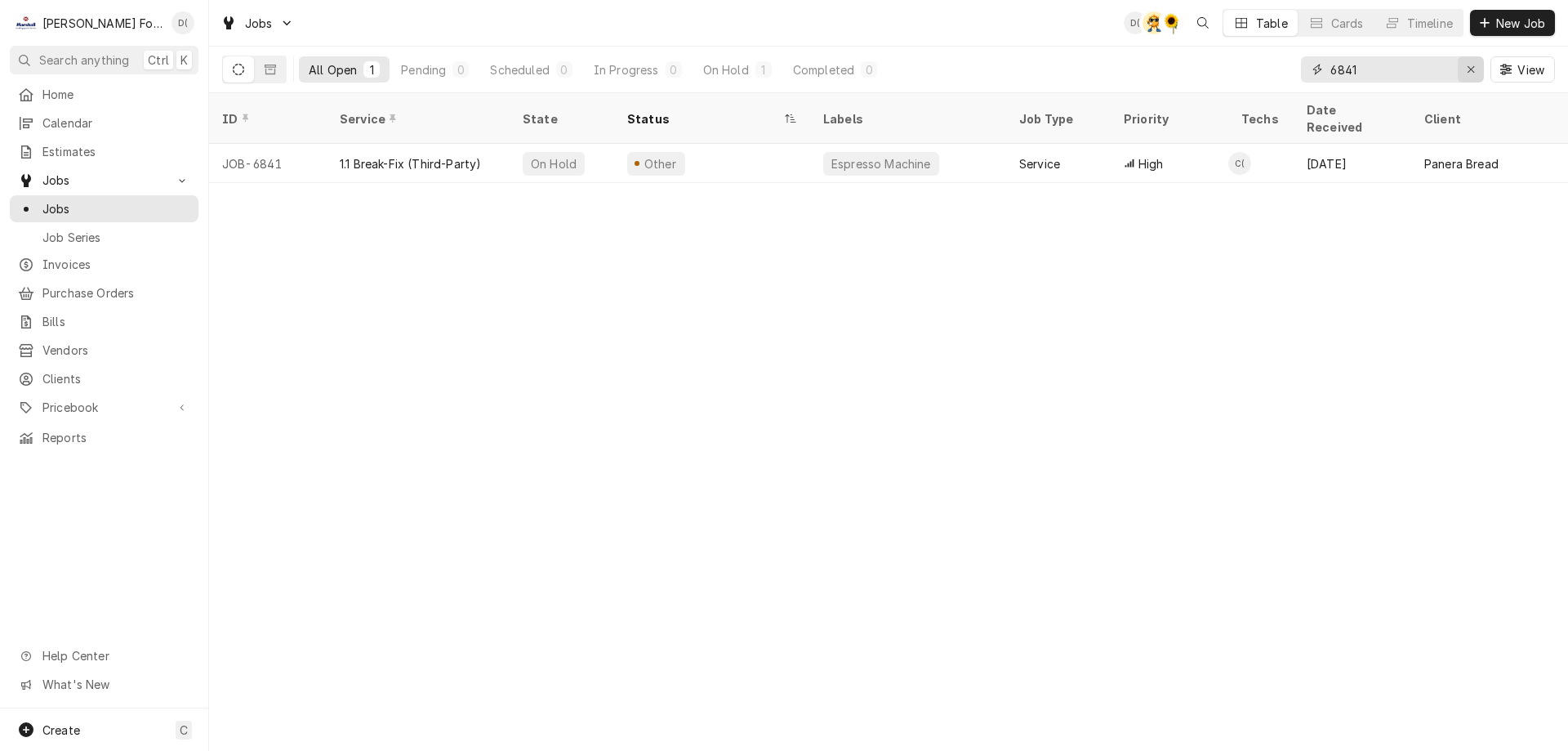
click at [1466, 70] on div "Erase input" at bounding box center [1471, 69] width 16 height 16
click at [1408, 72] on input "Dynamic Content Wrapper" at bounding box center [1407, 70] width 154 height 26
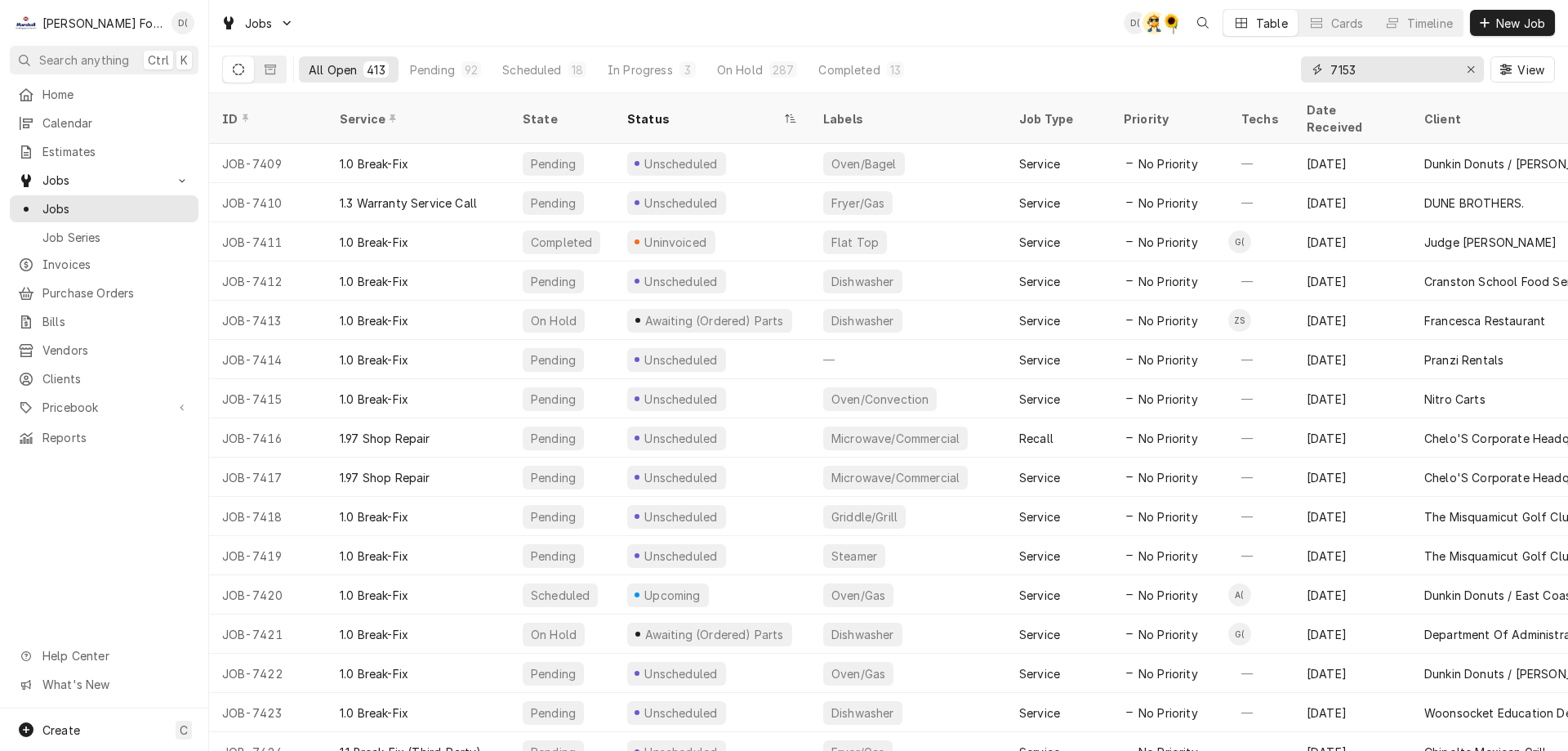
type input "7153"
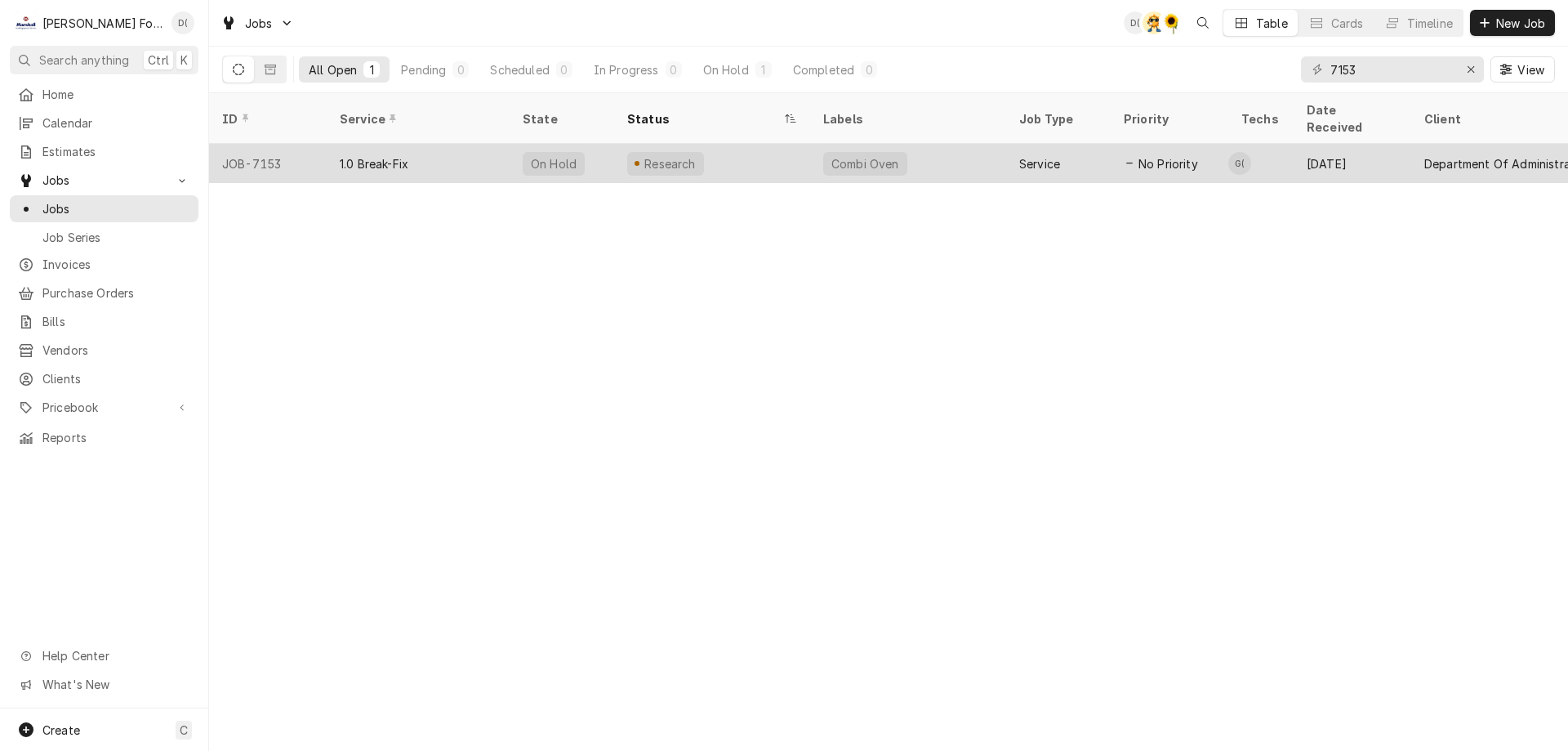
click at [970, 144] on div "Combi Oven" at bounding box center [908, 163] width 196 height 40
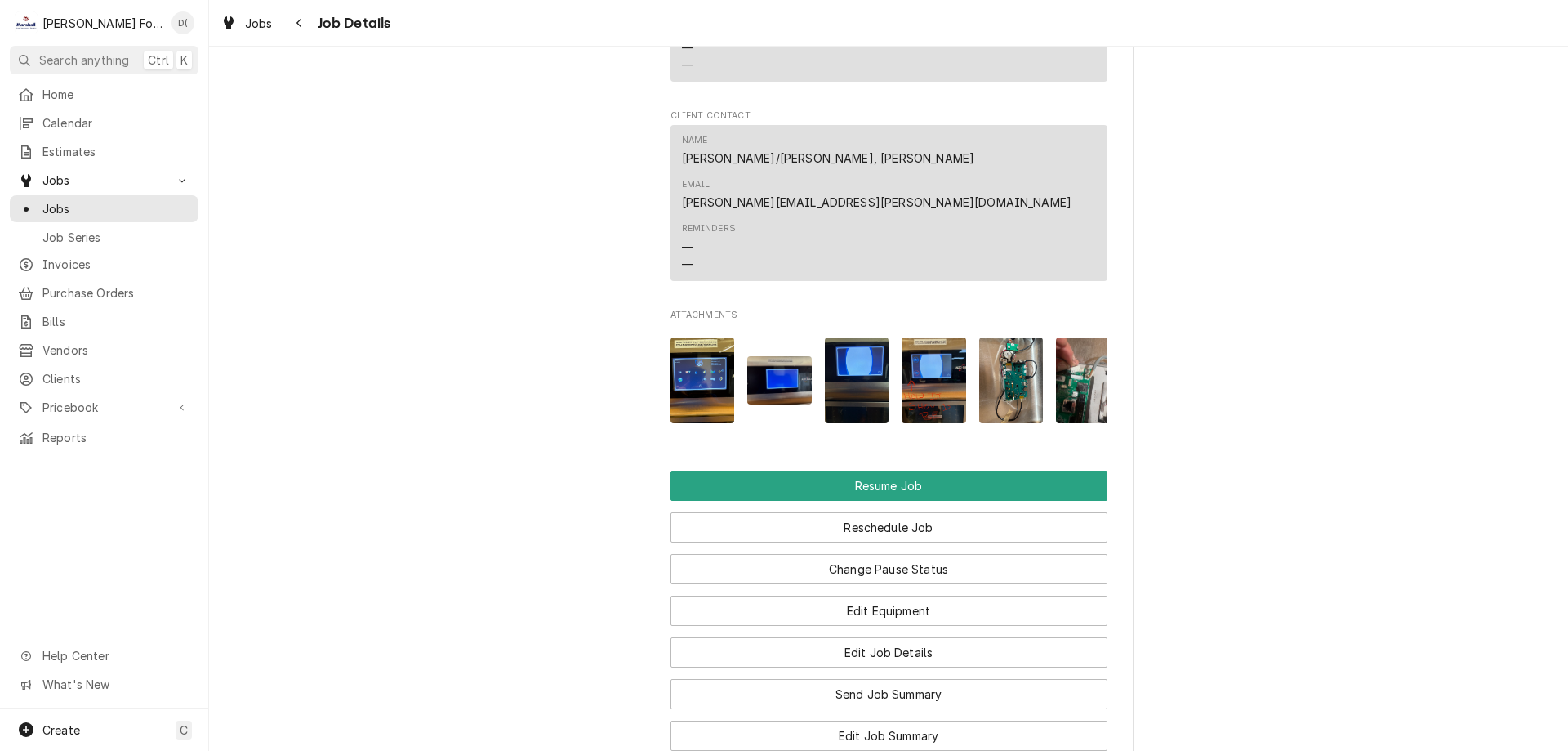
scroll to position [1879, 0]
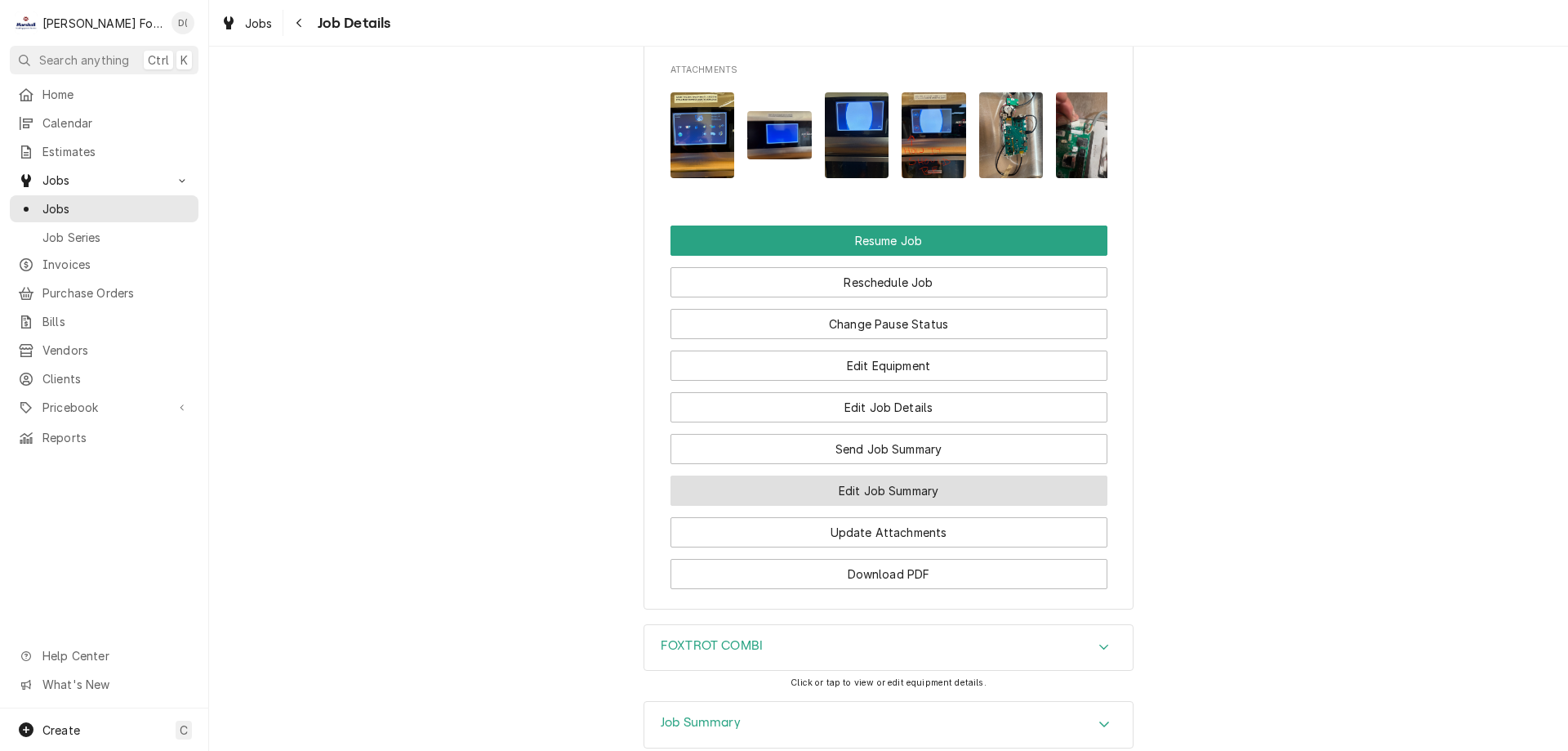
click at [858, 478] on button "Edit Job Summary" at bounding box center [889, 490] width 437 height 30
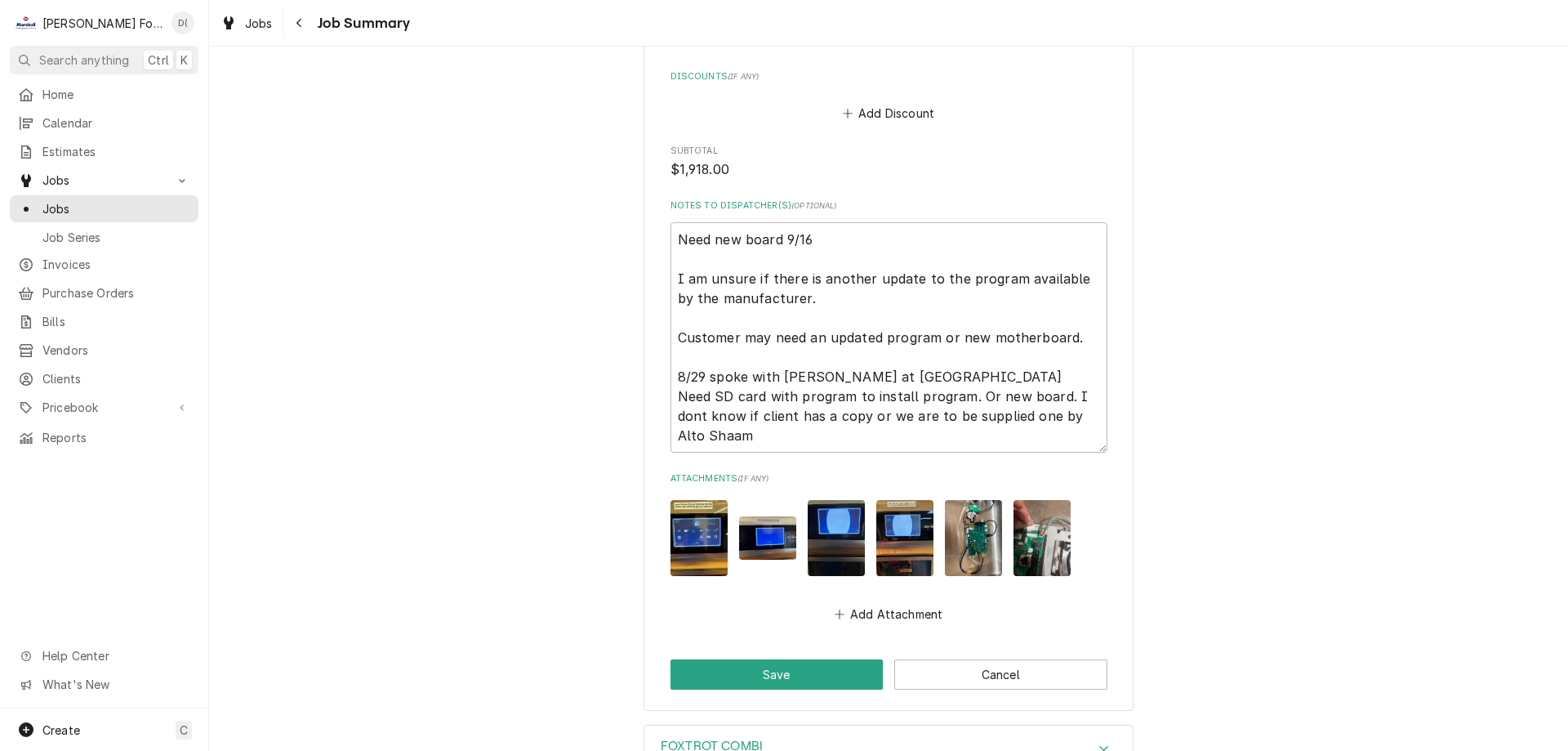
scroll to position [2069, 0]
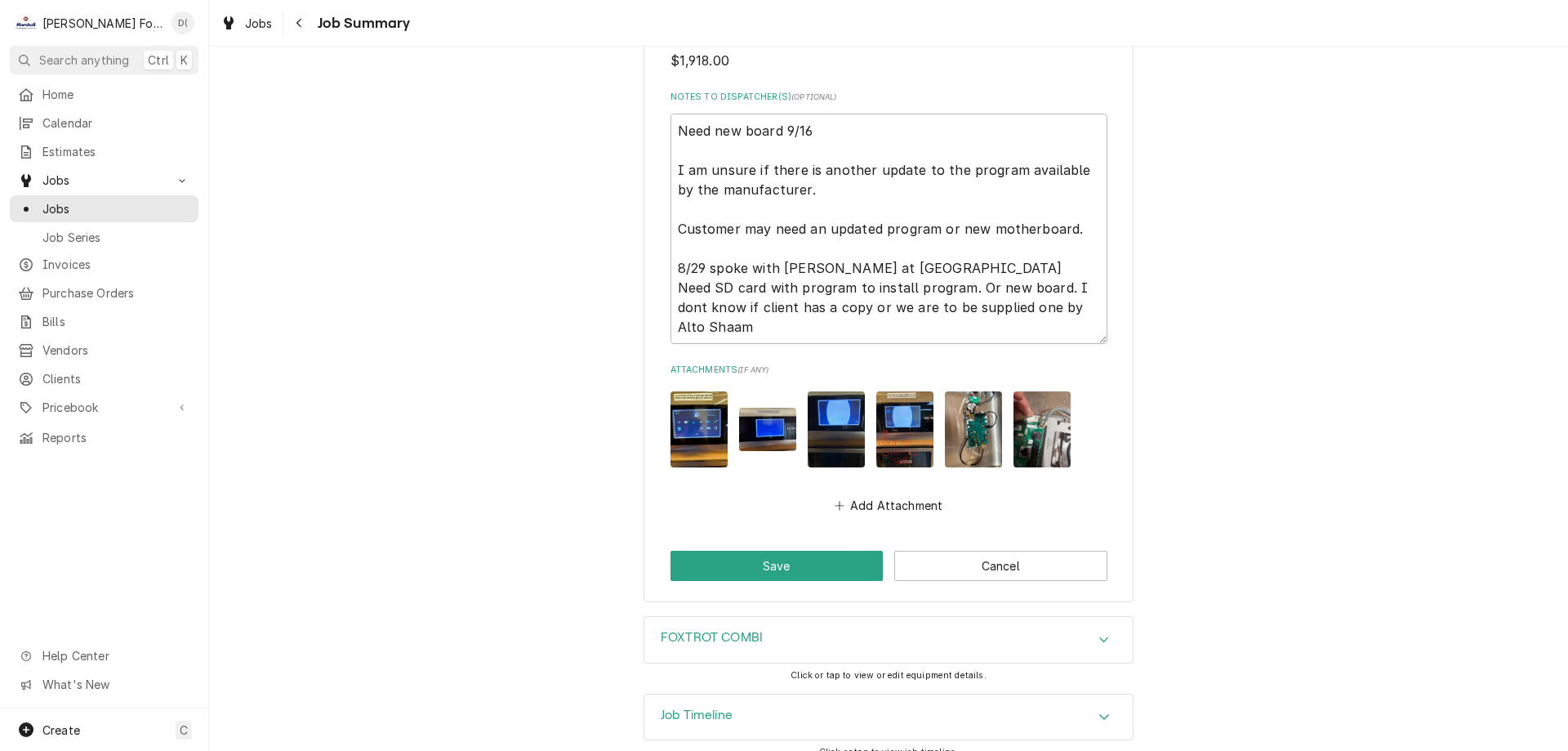
click at [965, 412] on img "Attachments" at bounding box center [974, 429] width 57 height 76
type textarea "x"
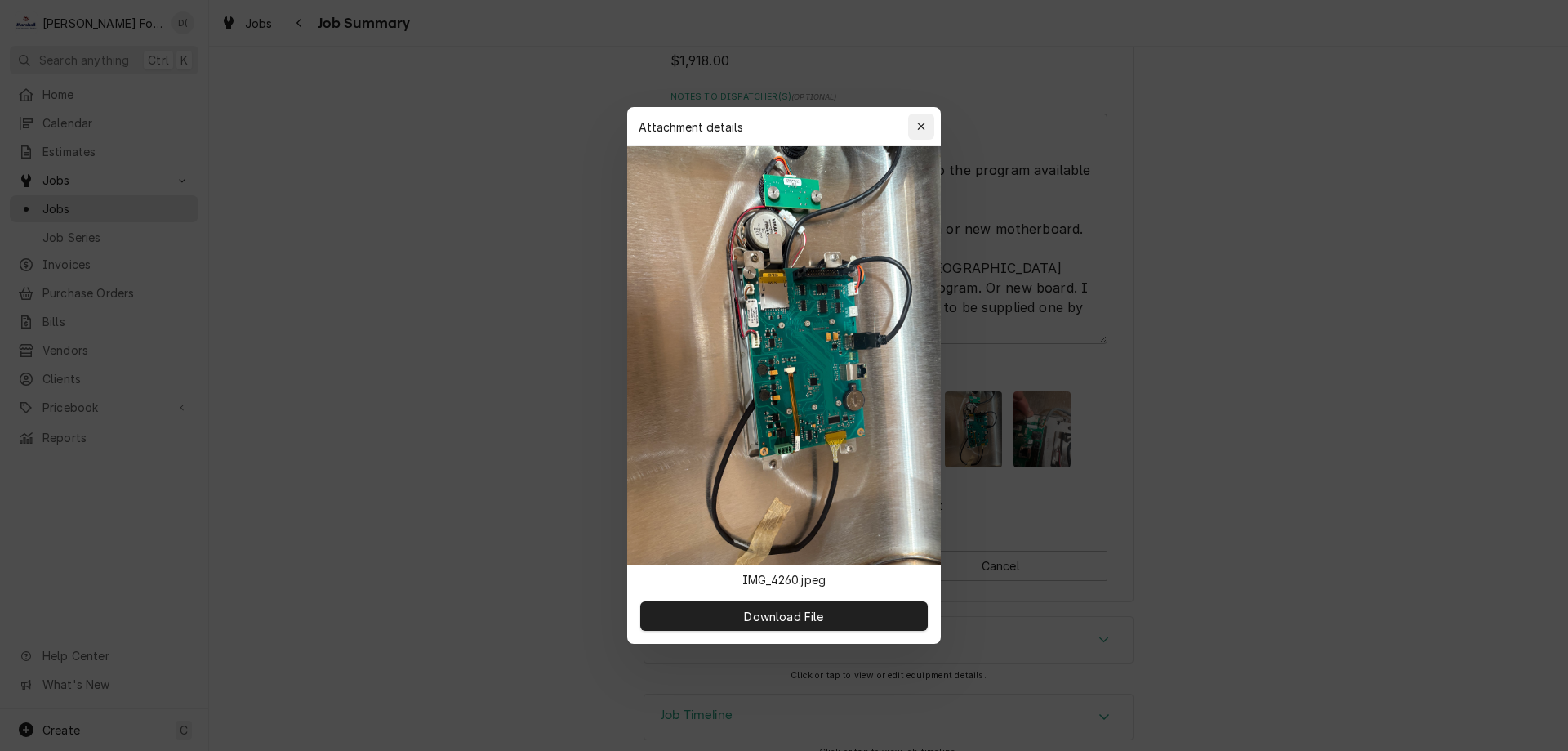
click at [915, 122] on div "button" at bounding box center [921, 126] width 16 height 16
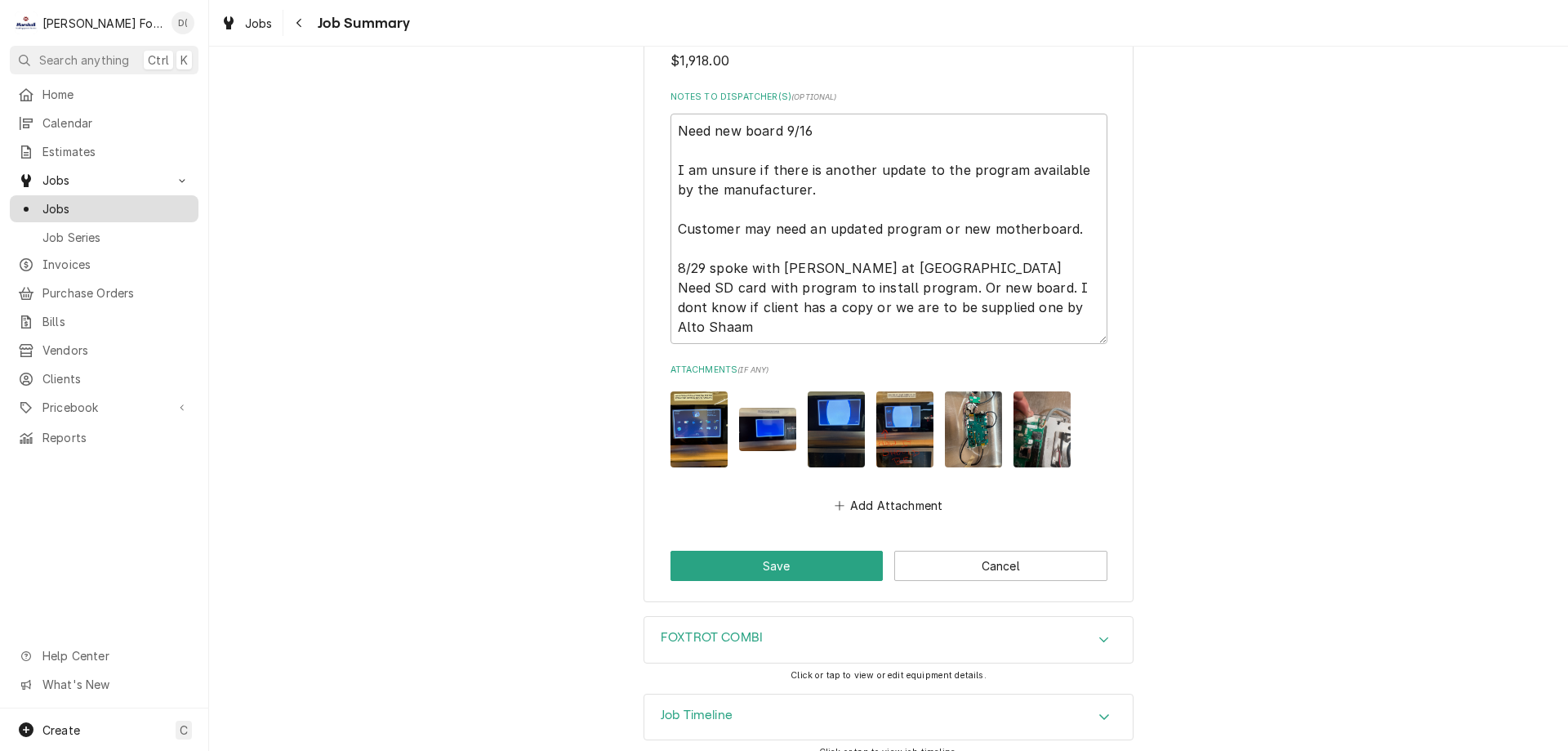
click at [144, 207] on span "Jobs" at bounding box center [116, 209] width 148 height 17
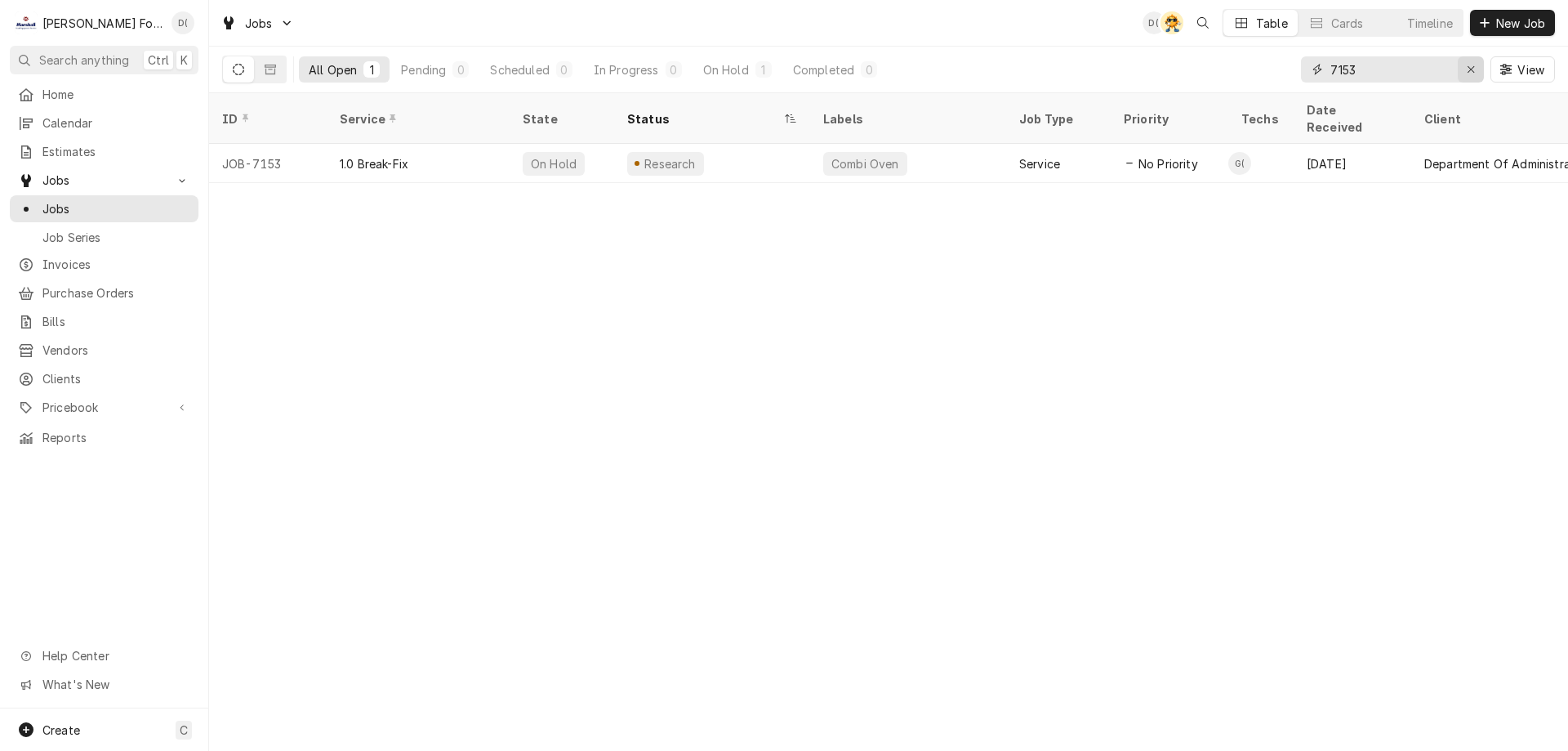
click at [1470, 69] on icon "Erase input" at bounding box center [1472, 69] width 9 height 11
click at [1448, 65] on input "Dynamic Content Wrapper" at bounding box center [1407, 70] width 154 height 26
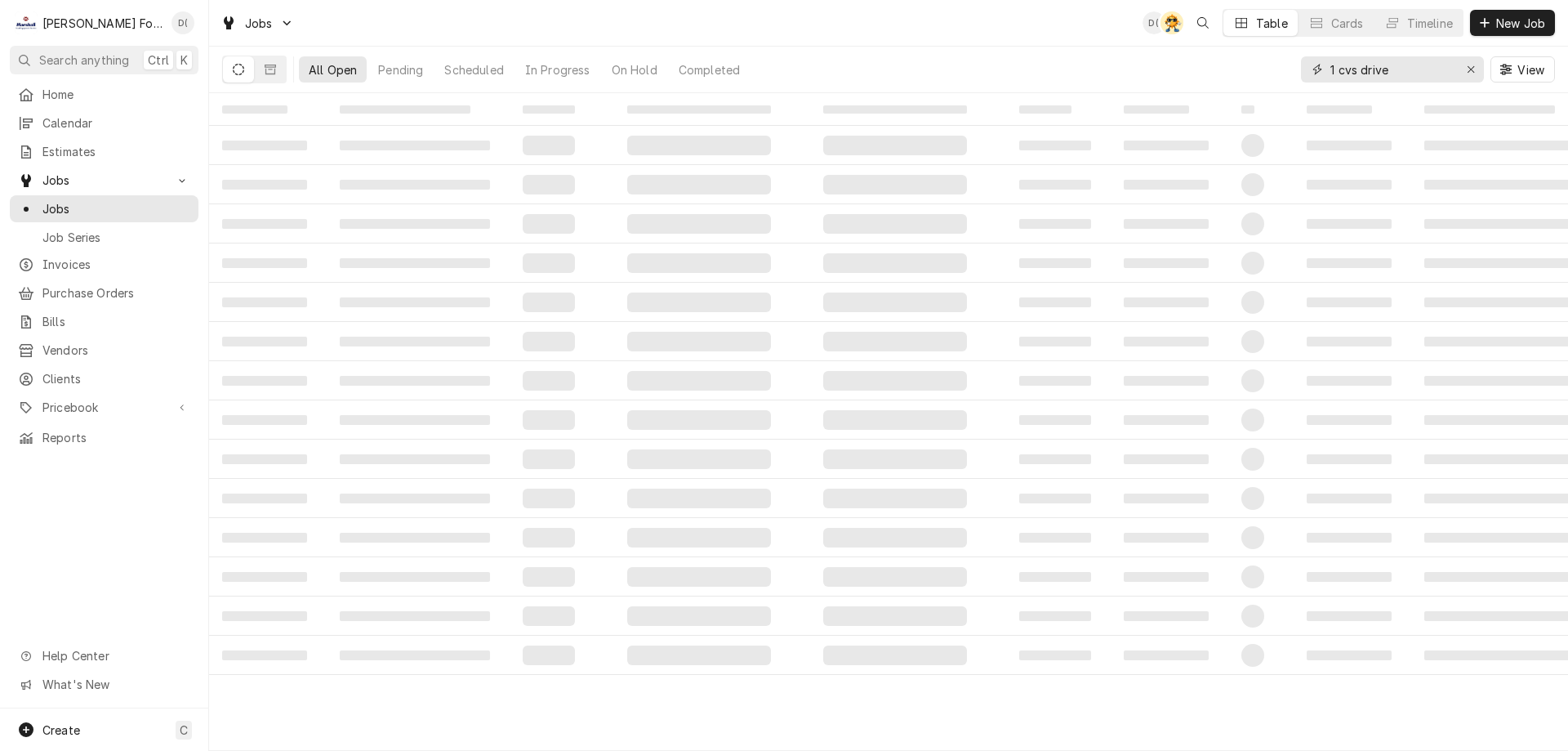
type input "1 cvs drive"
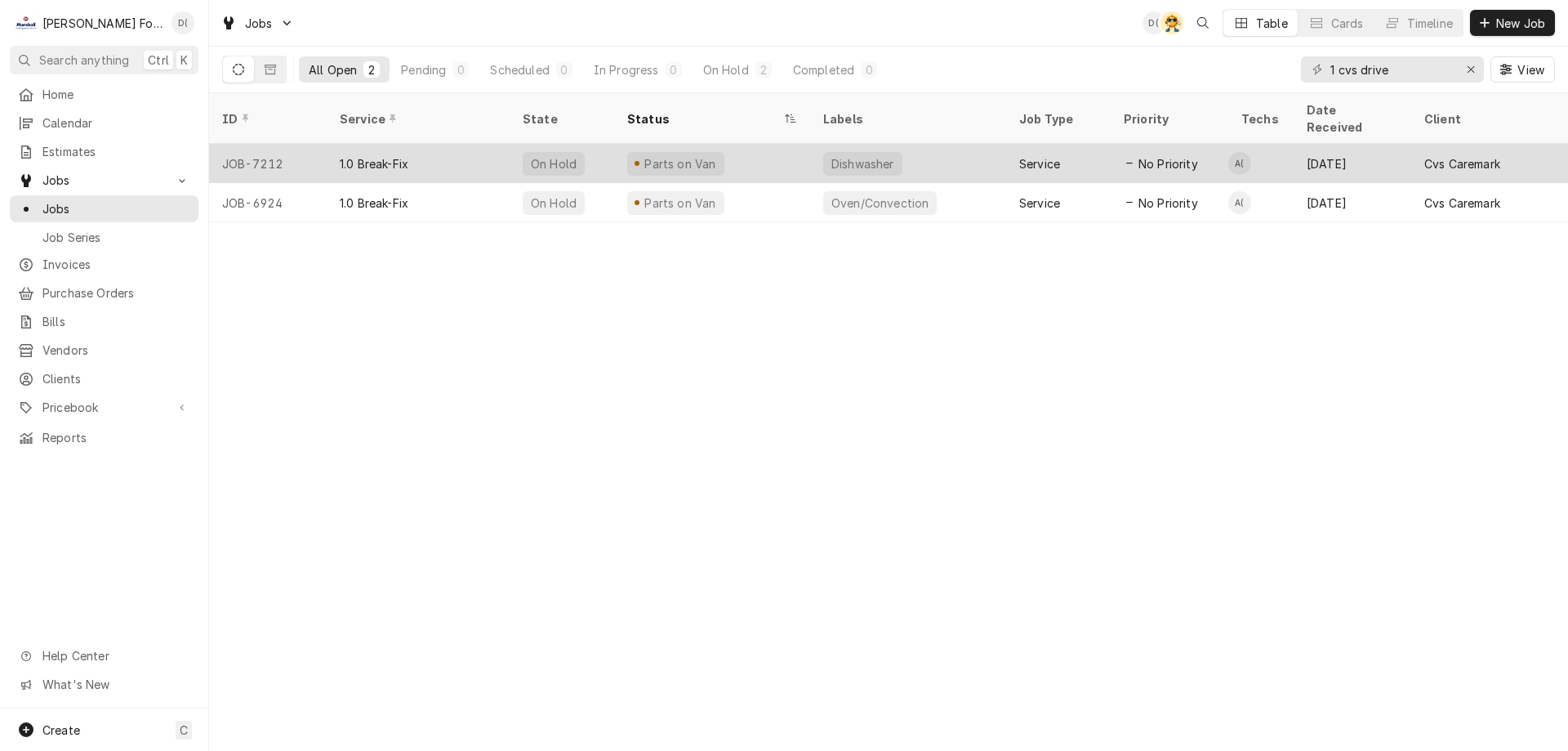
click at [771, 153] on div "Parts on Van" at bounding box center [712, 163] width 196 height 40
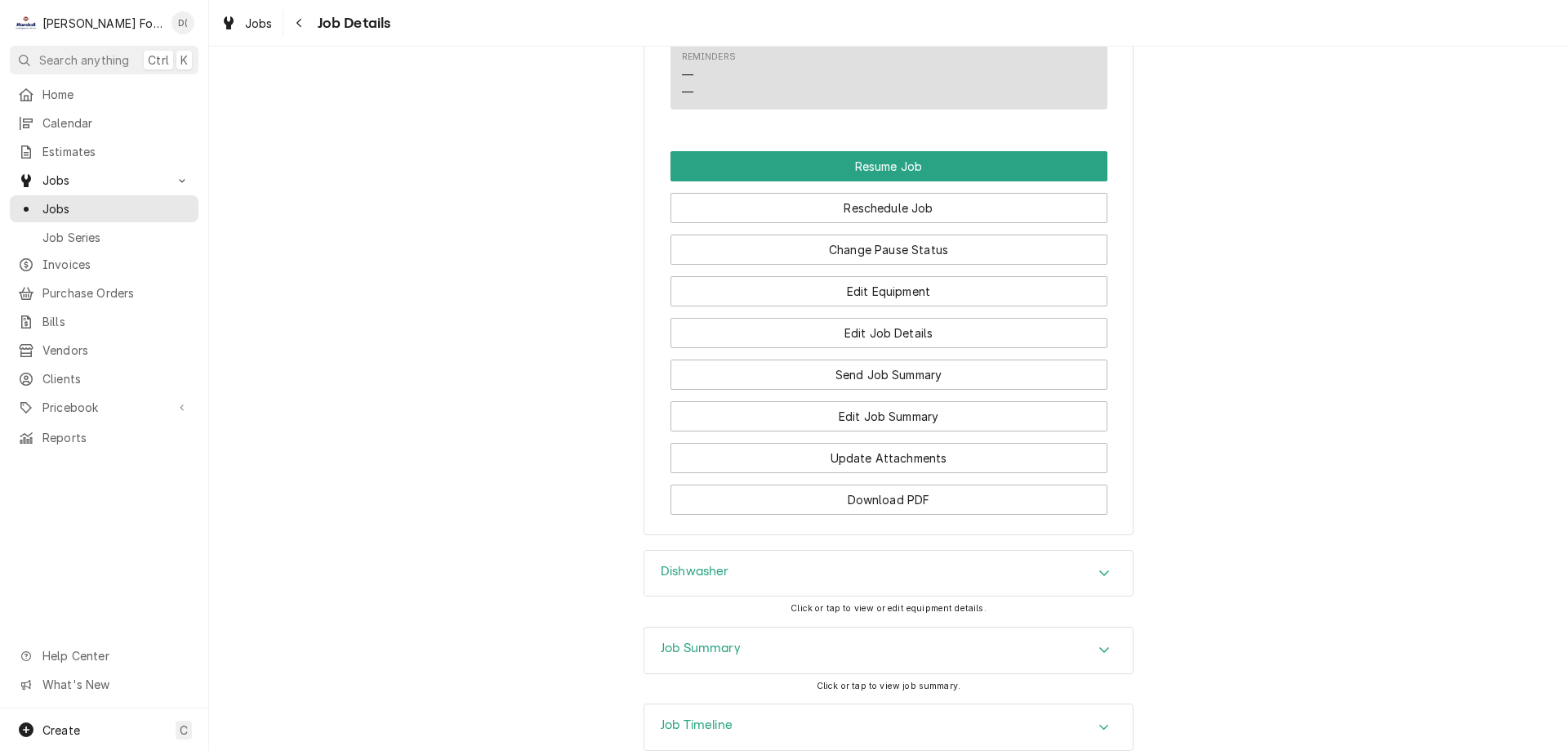
scroll to position [2268, 0]
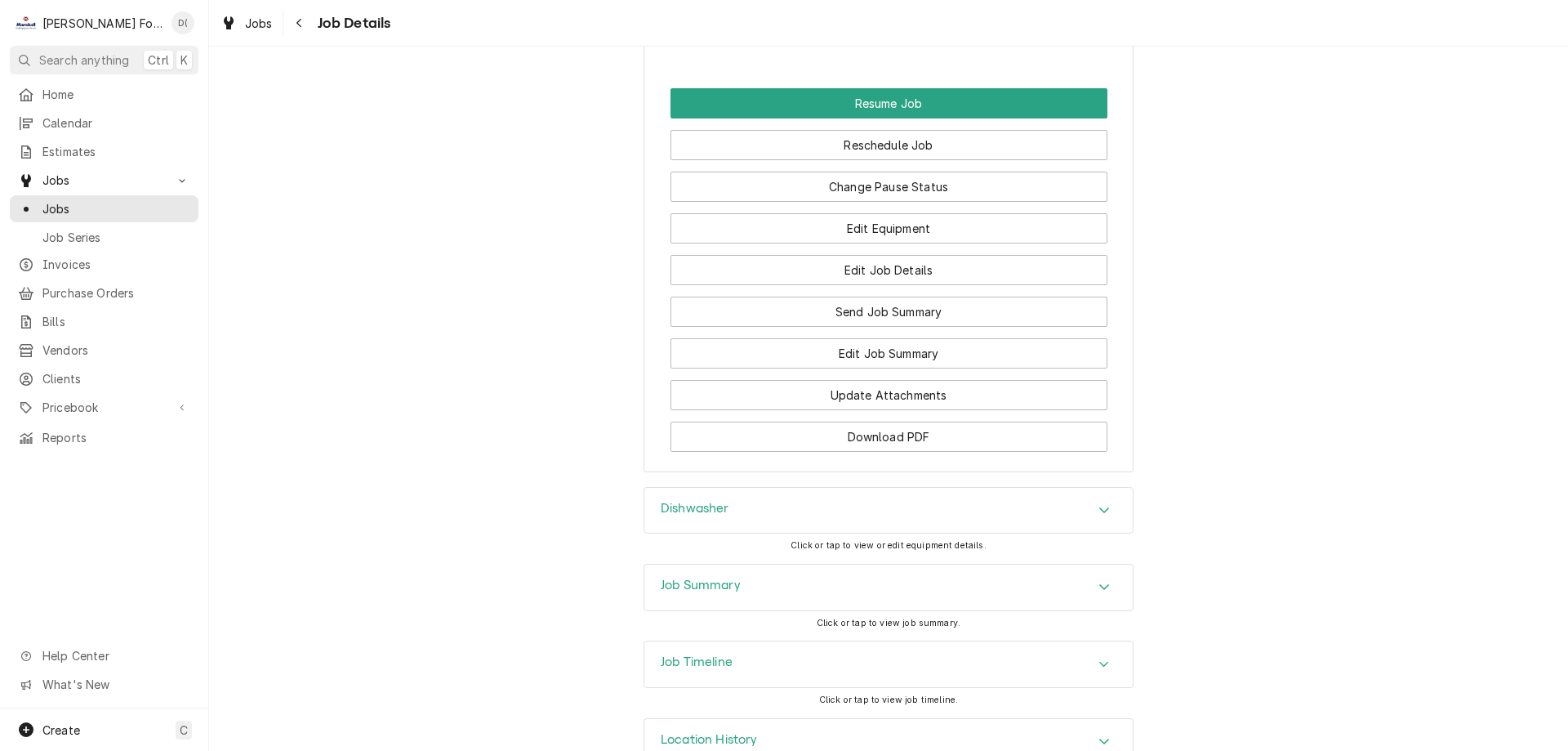
click at [723, 655] on h3 "Job Timeline" at bounding box center [697, 662] width 72 height 15
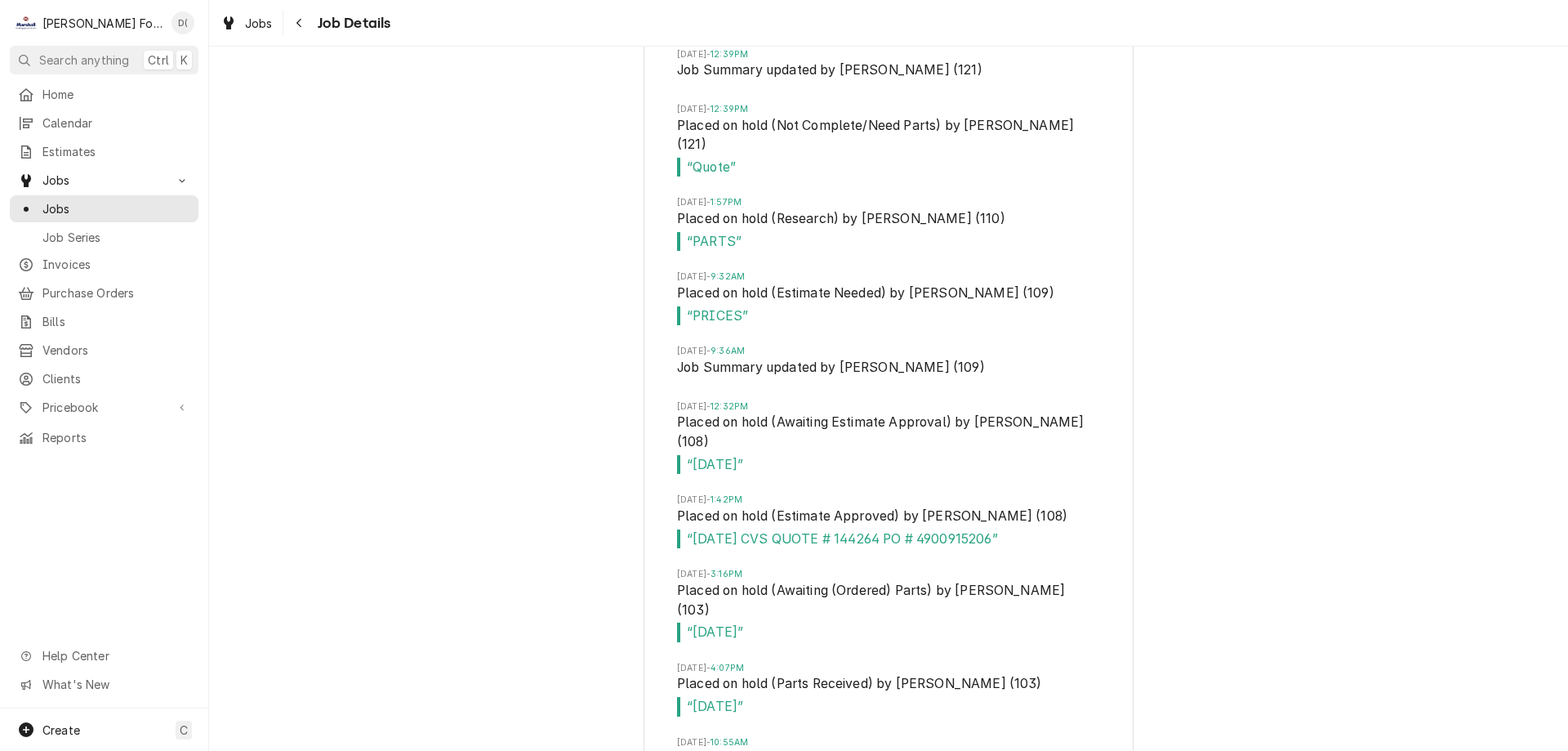
scroll to position [2790, 0]
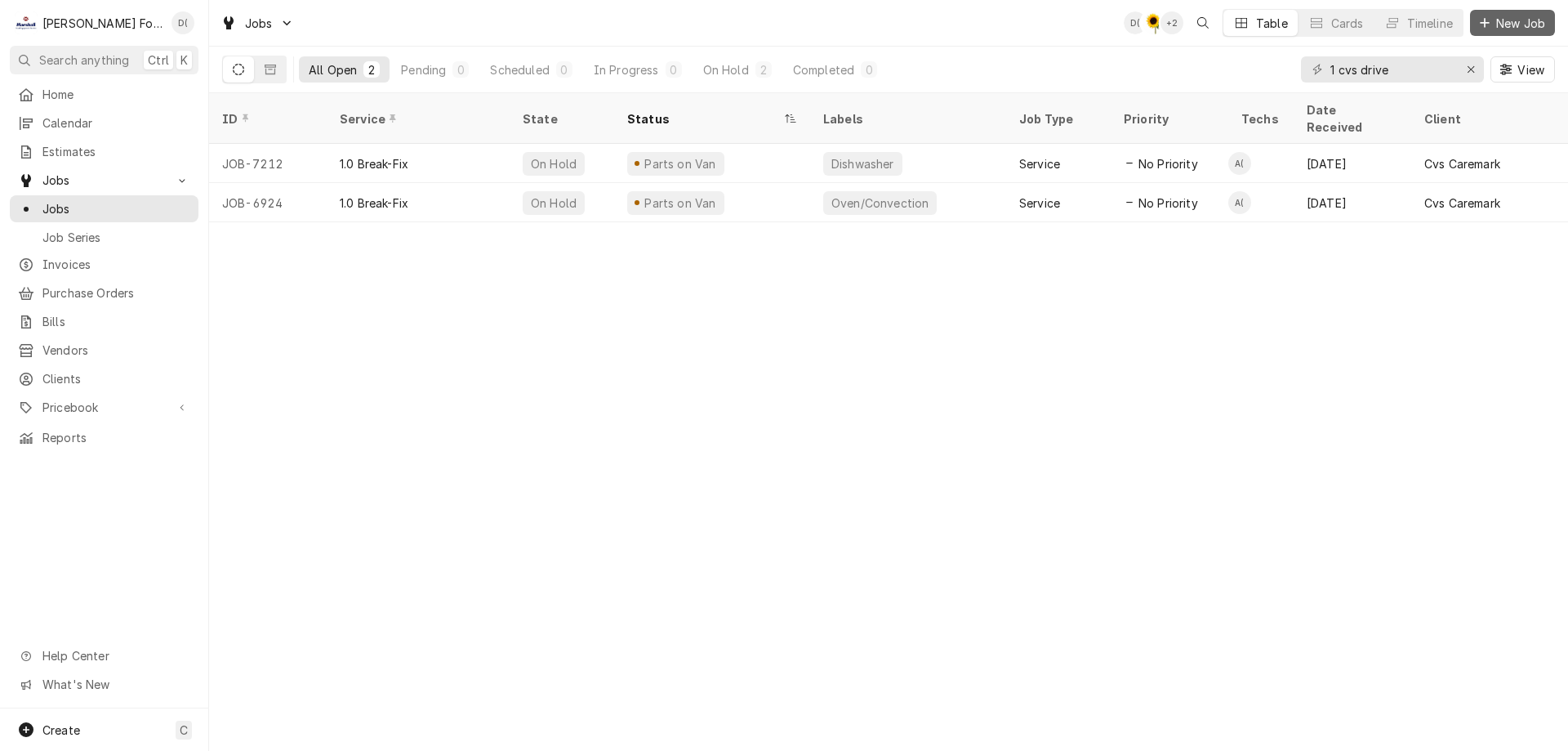
click at [1500, 24] on span "New Job" at bounding box center [1521, 23] width 56 height 17
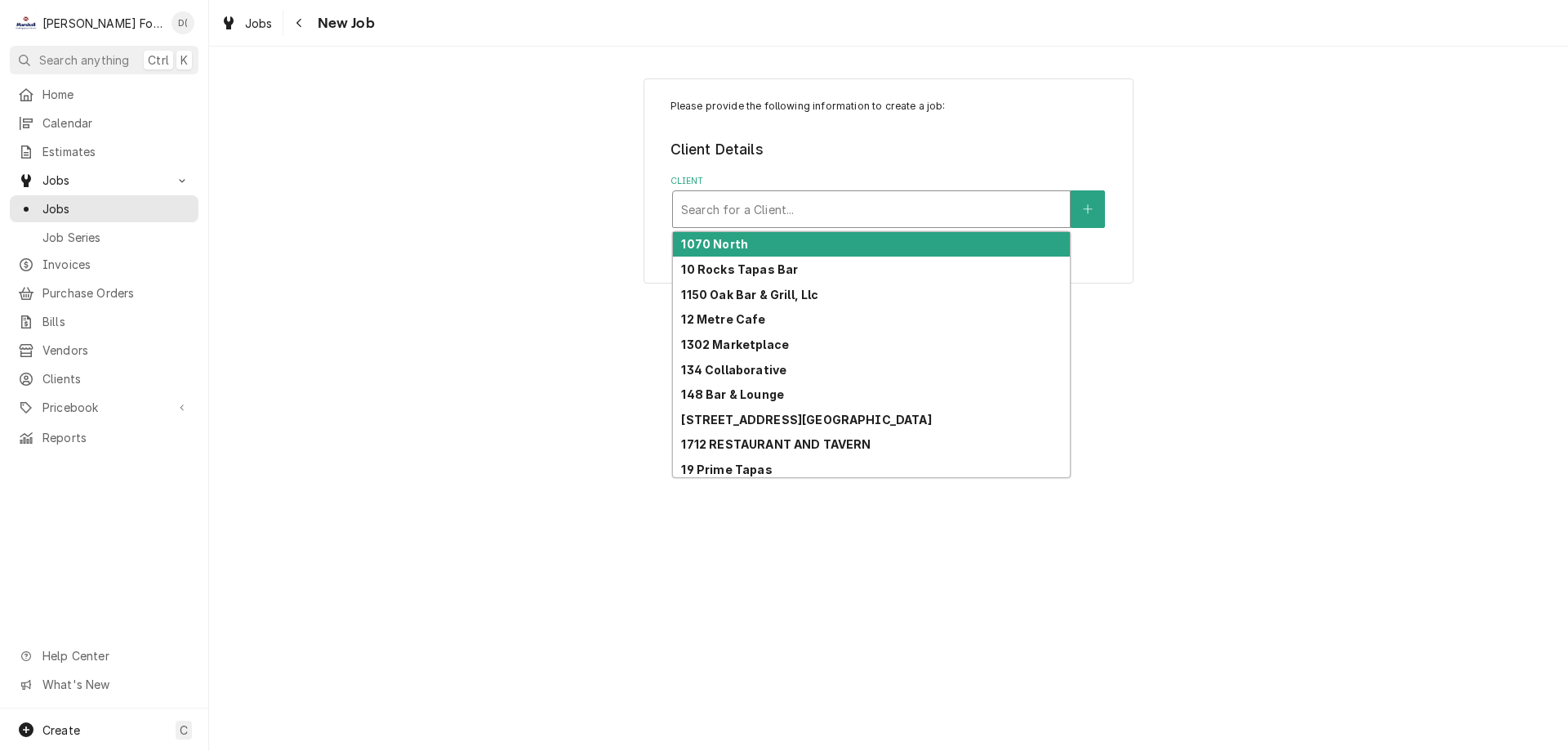
click at [761, 204] on div "Client" at bounding box center [871, 209] width 381 height 29
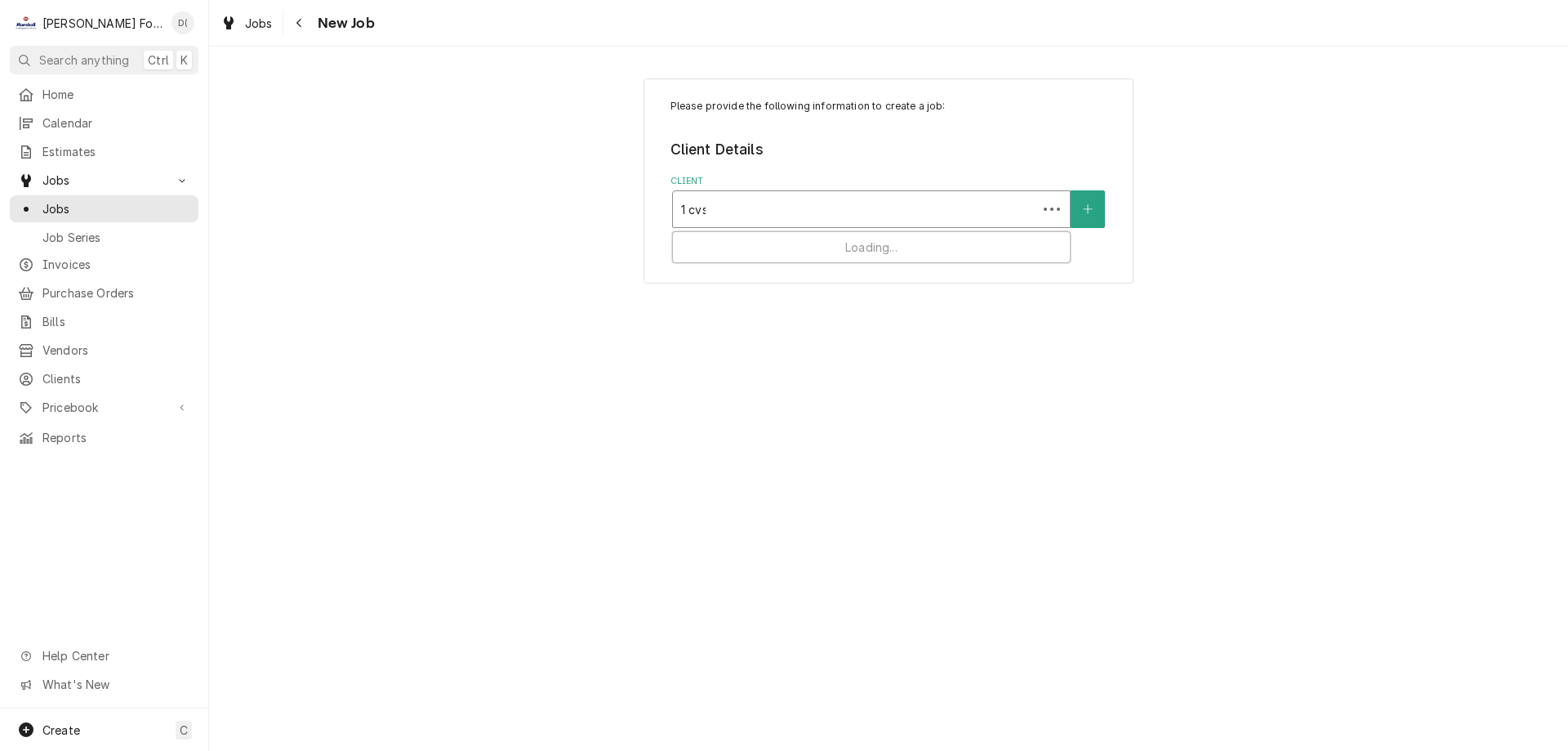
type input "1 cvs"
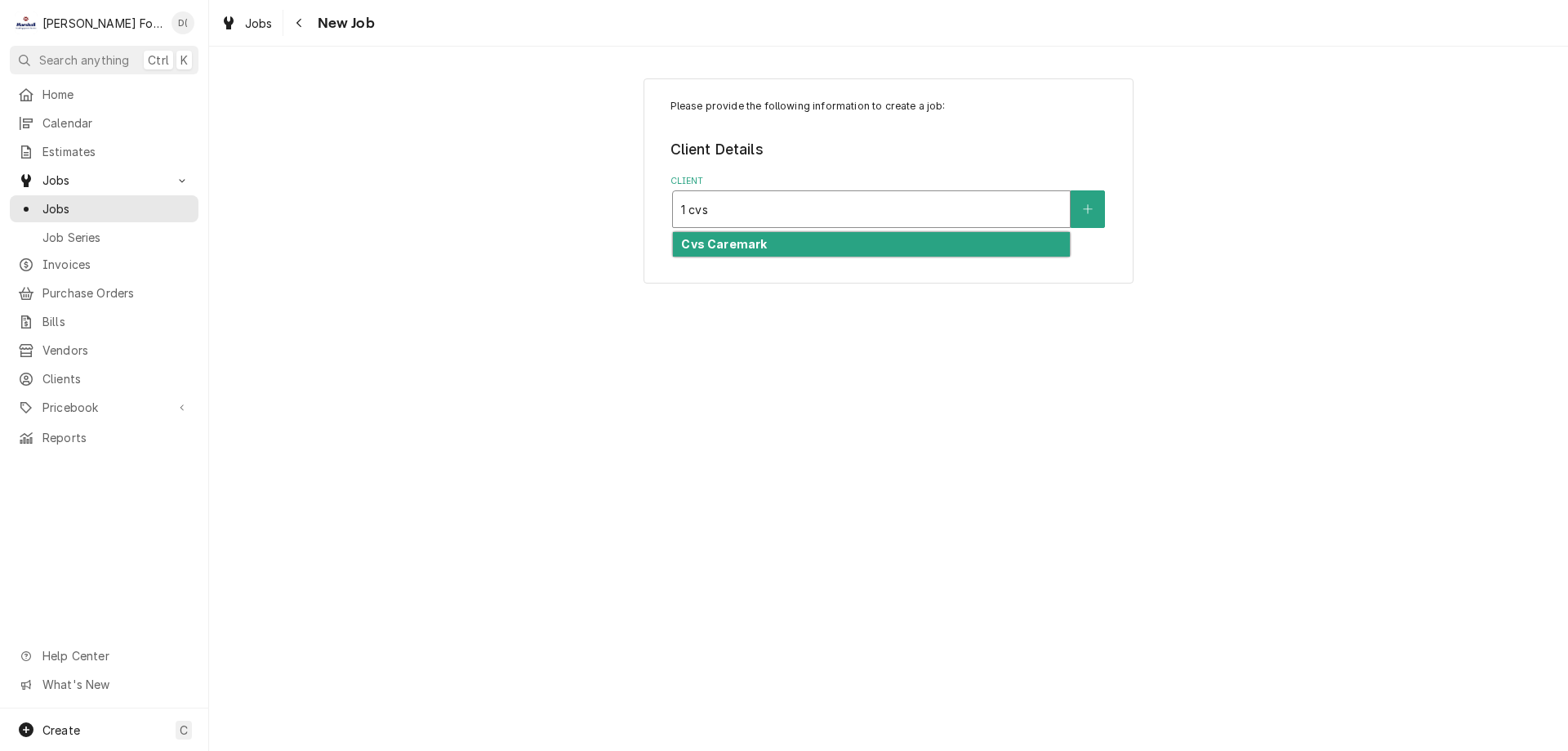
click at [781, 241] on div "Cvs Caremark" at bounding box center [872, 244] width 397 height 25
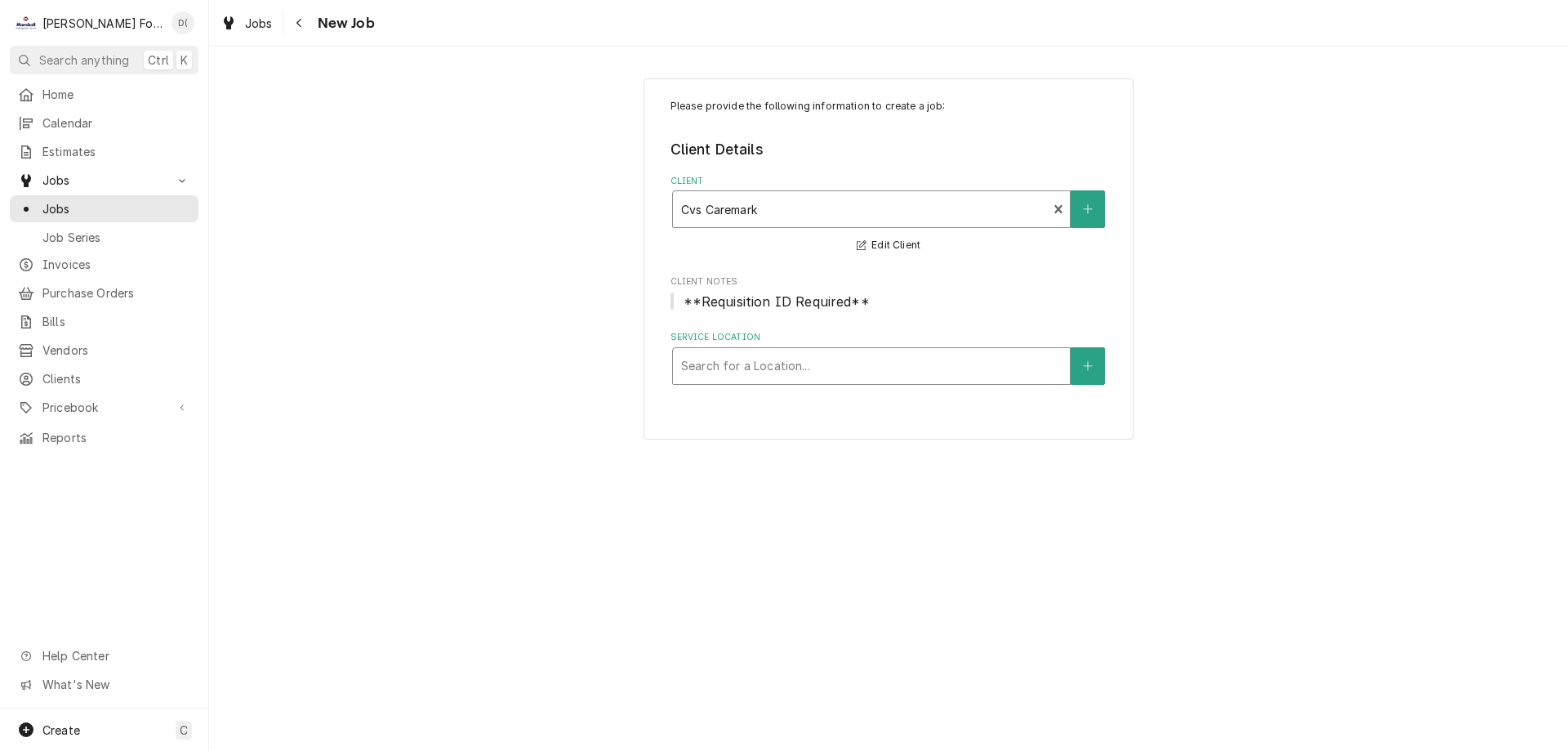
click at [803, 371] on div "Service Location" at bounding box center [871, 366] width 381 height 29
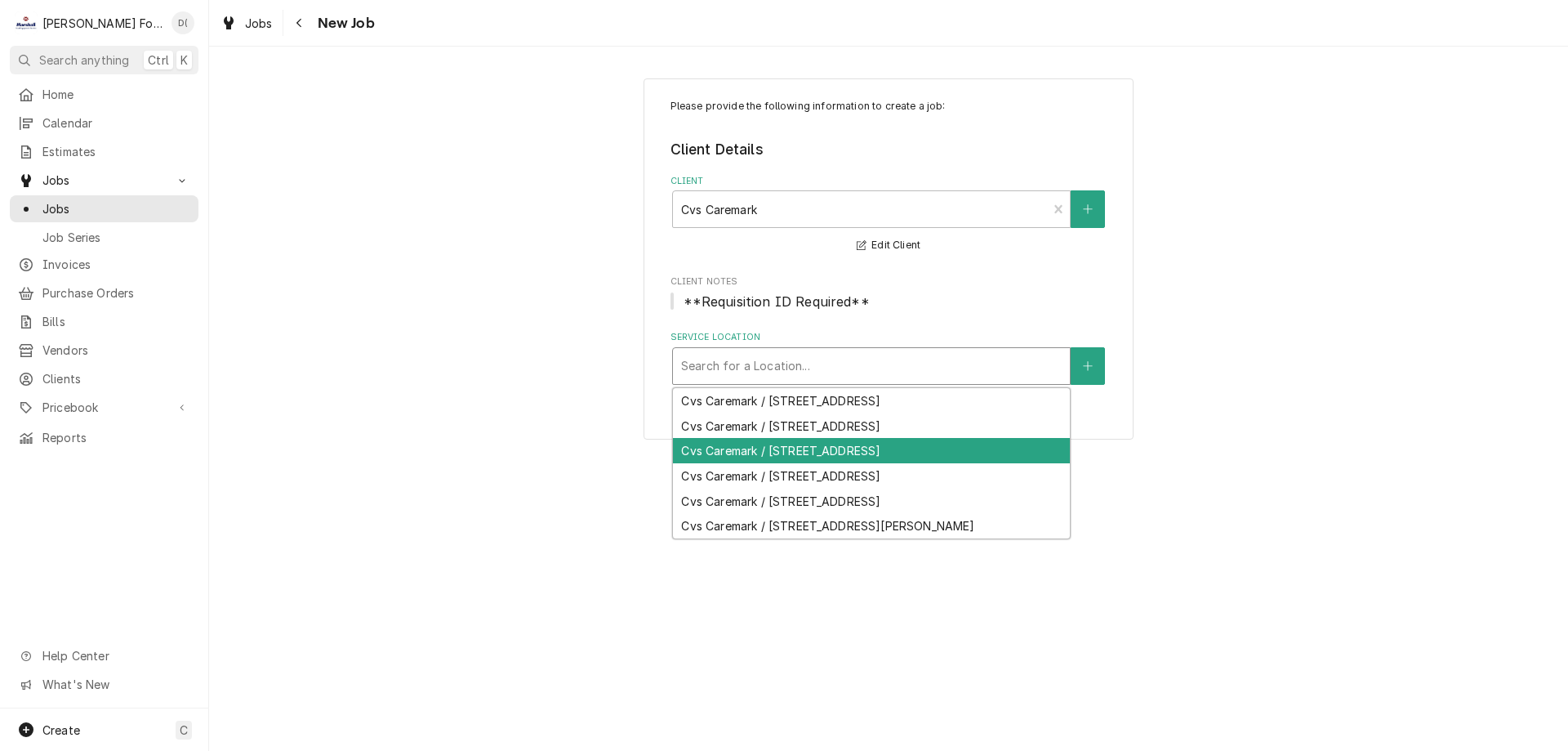
click at [803, 449] on div "Cvs Caremark / 1 Cvs Drive, Woonsocket, RI 02895" at bounding box center [872, 450] width 397 height 25
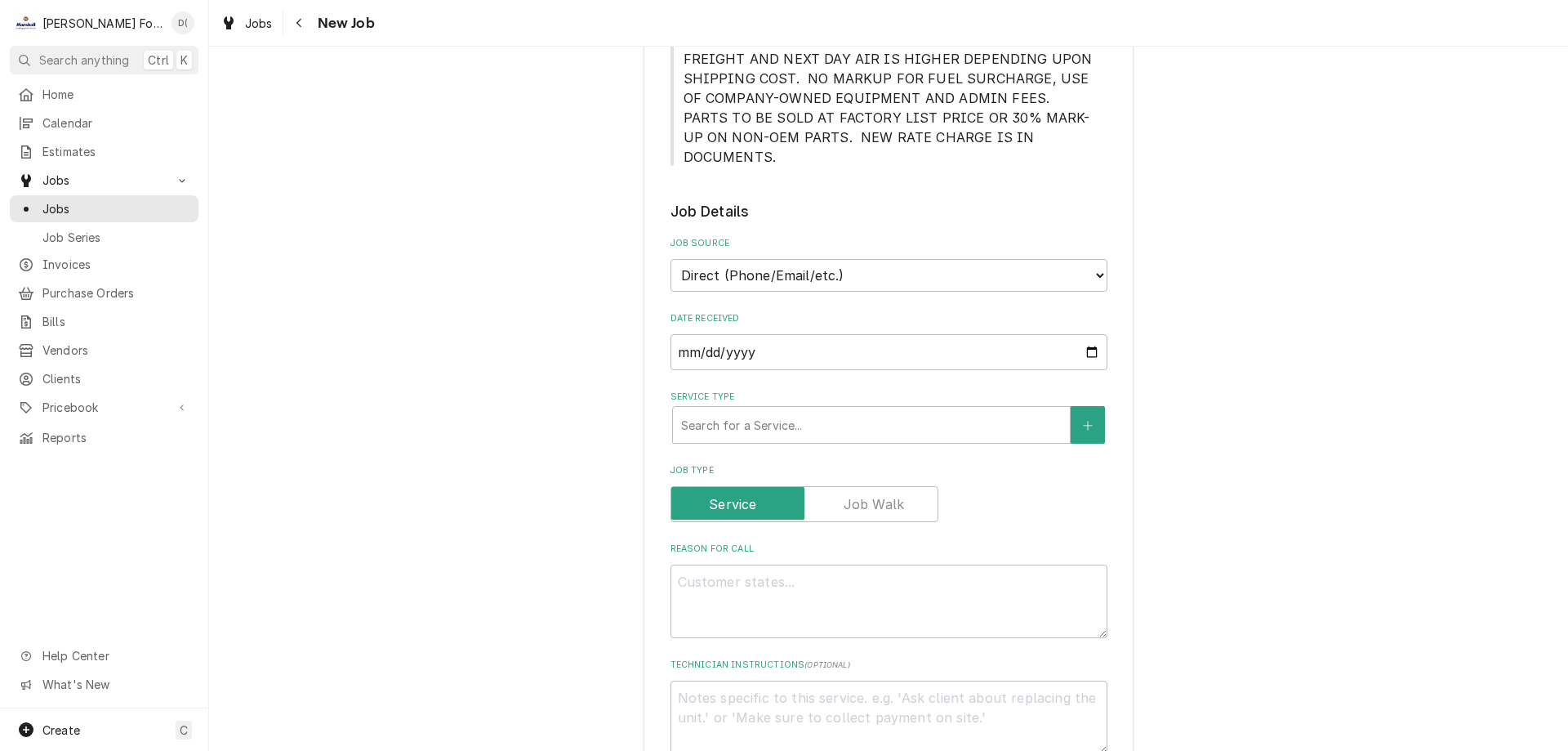
scroll to position [817, 0]
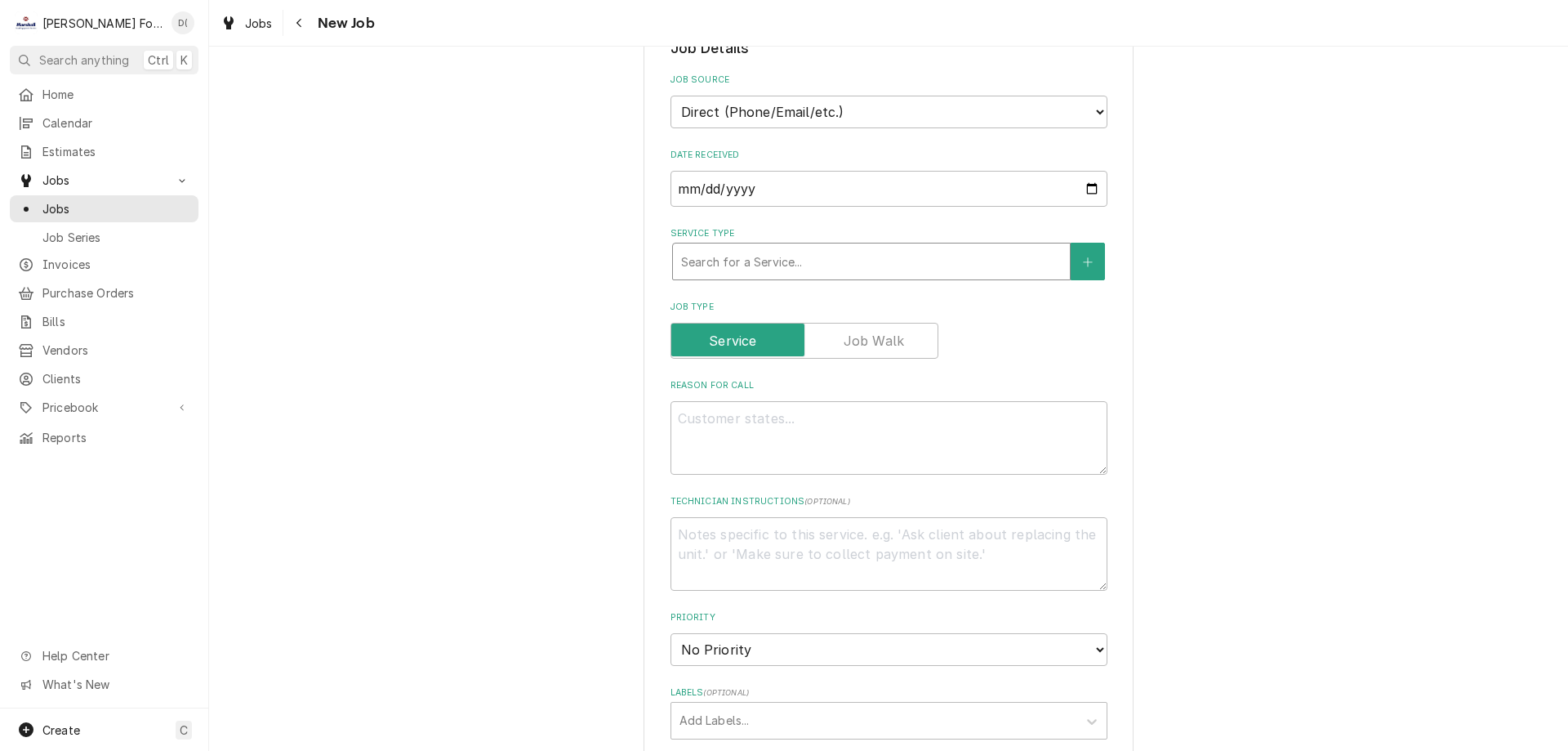
click at [758, 247] on div "Service Type" at bounding box center [871, 262] width 381 height 29
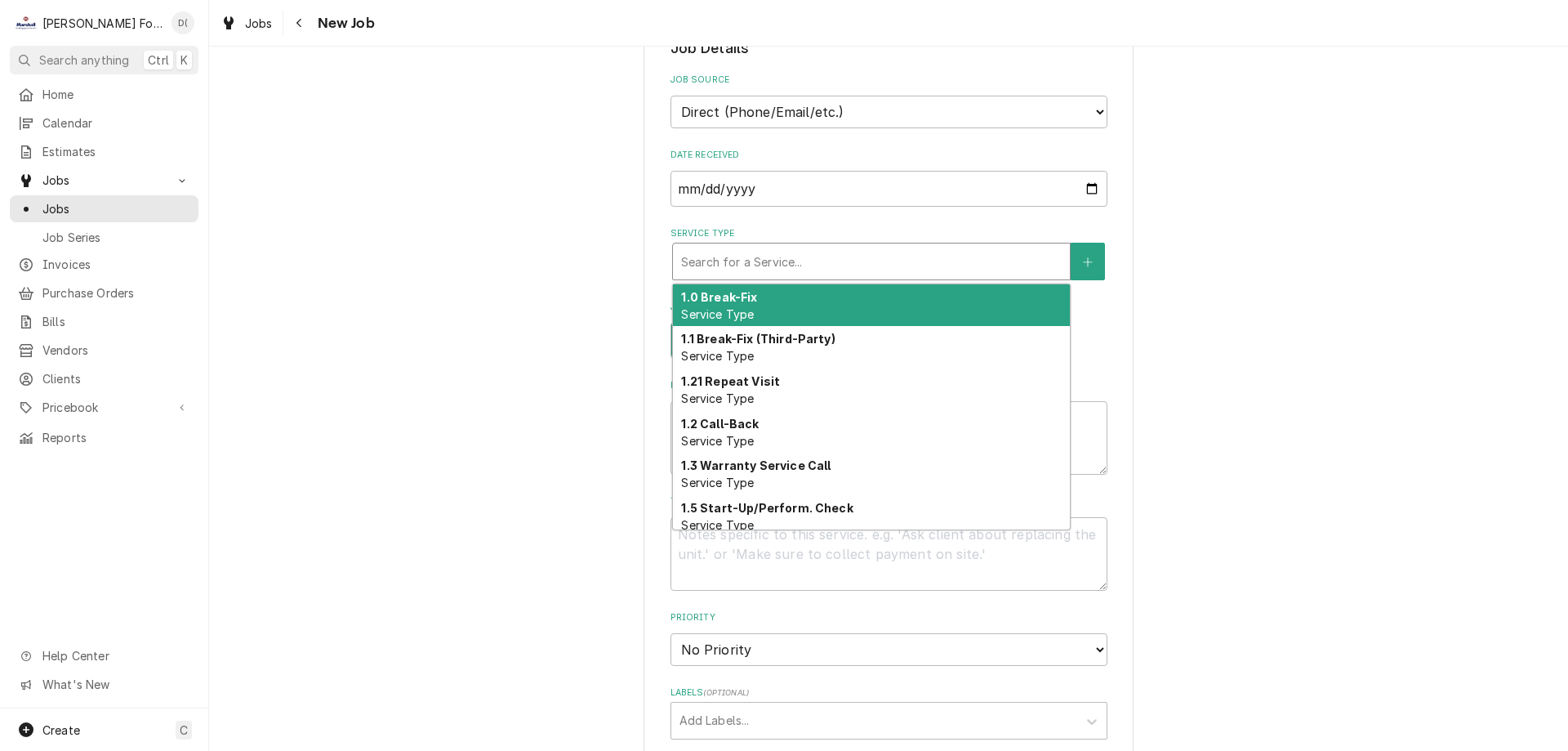
click at [758, 284] on div "1.0 Break-Fix Service Type" at bounding box center [872, 305] width 397 height 42
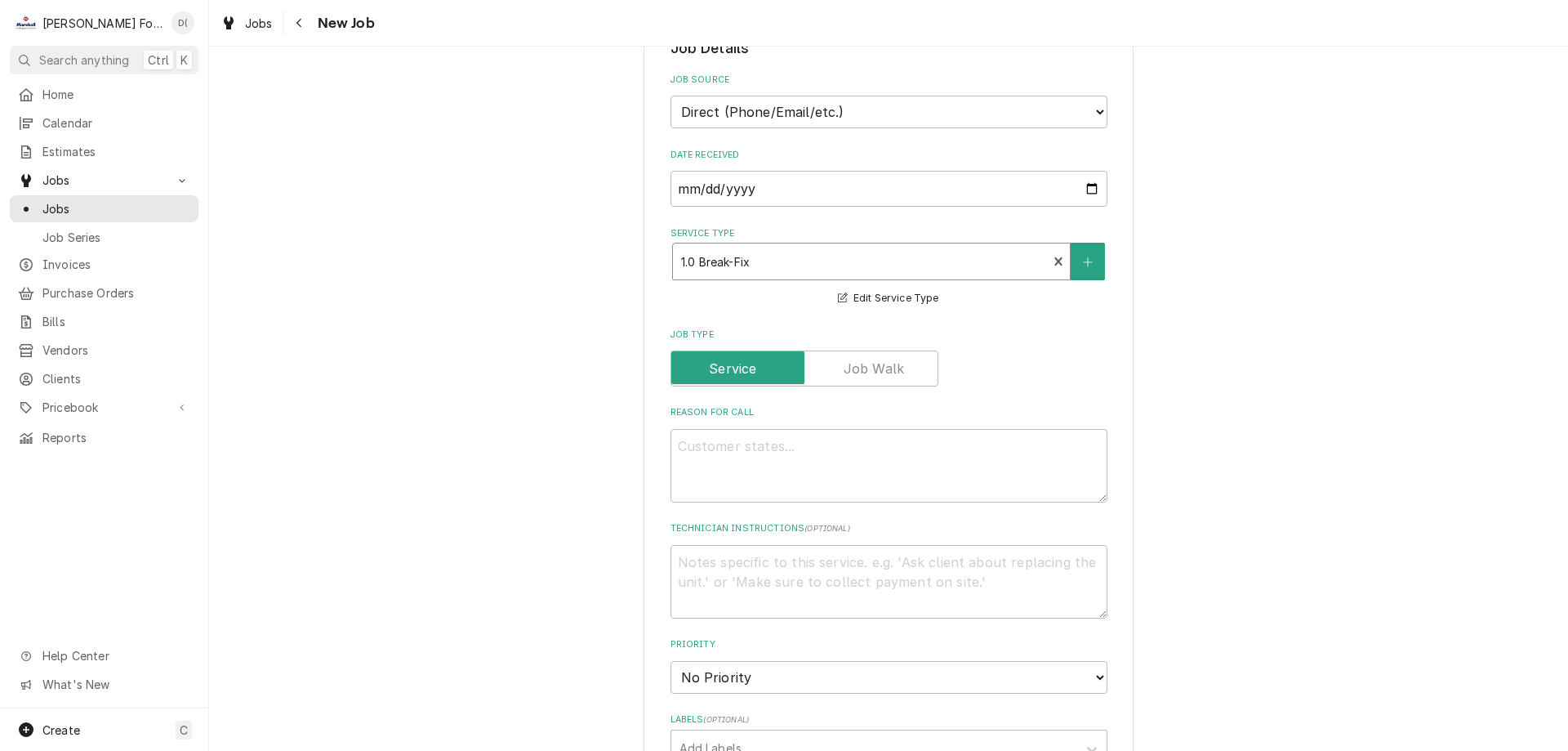
scroll to position [981, 0]
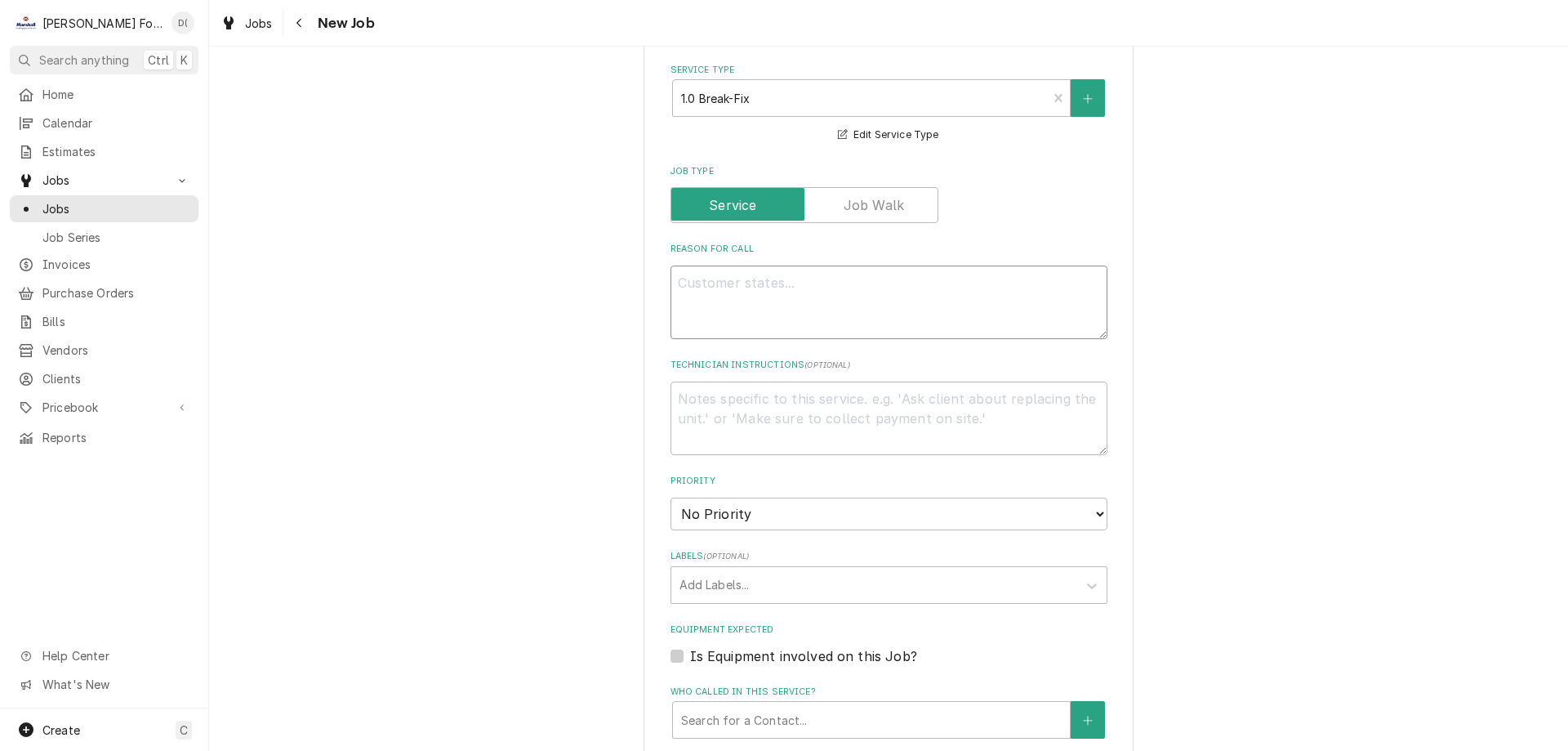
click at [788, 266] on textarea "Reason For Call" at bounding box center [889, 302] width 437 height 73
click at [716, 266] on textarea "Reason For Call" at bounding box center [889, 302] width 437 height 73
paste textarea "1. The left side of the grill is not heating up to the proper temp"
type textarea "x"
type textarea "1. The left side of the grill is not heating up to the proper temp"
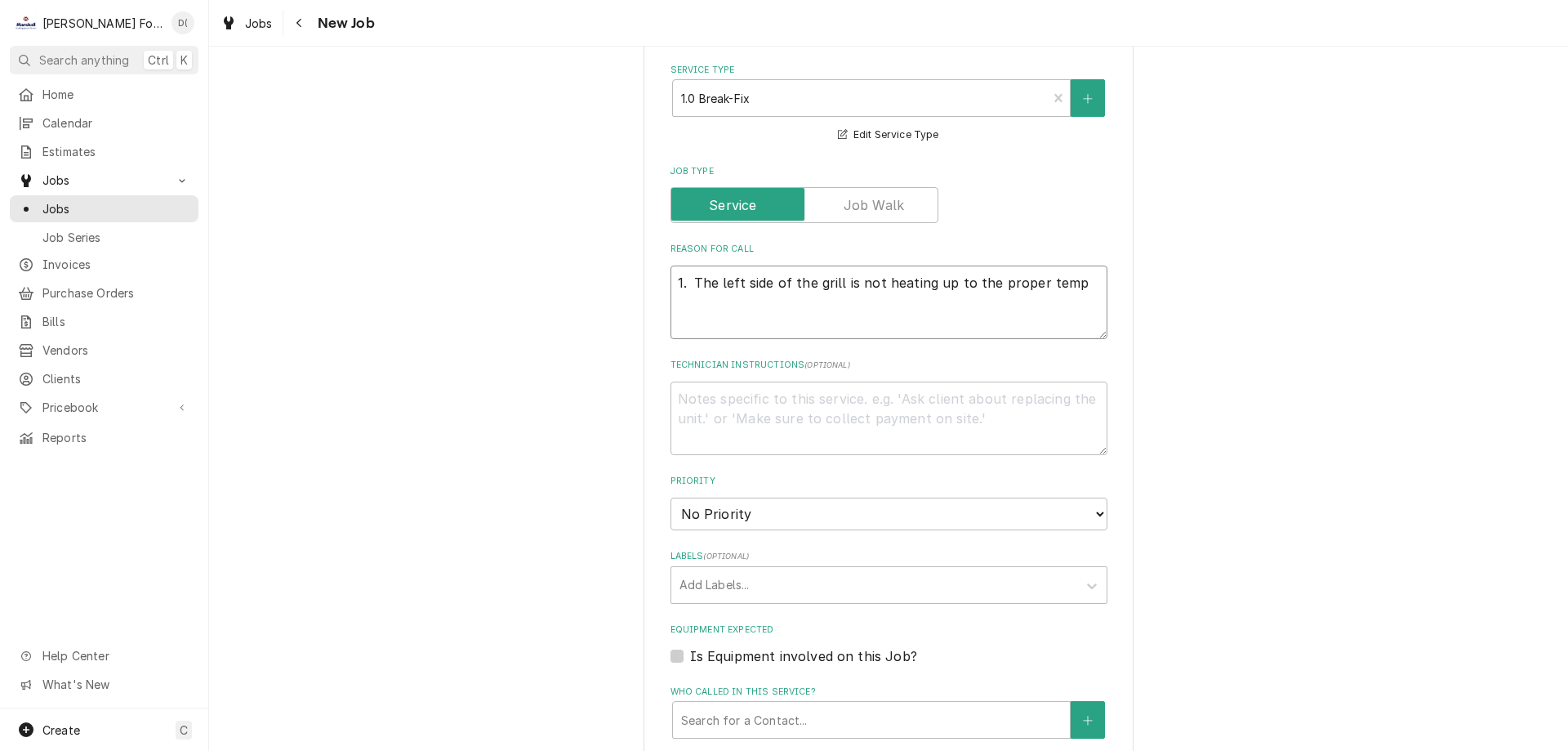
type textarea "x"
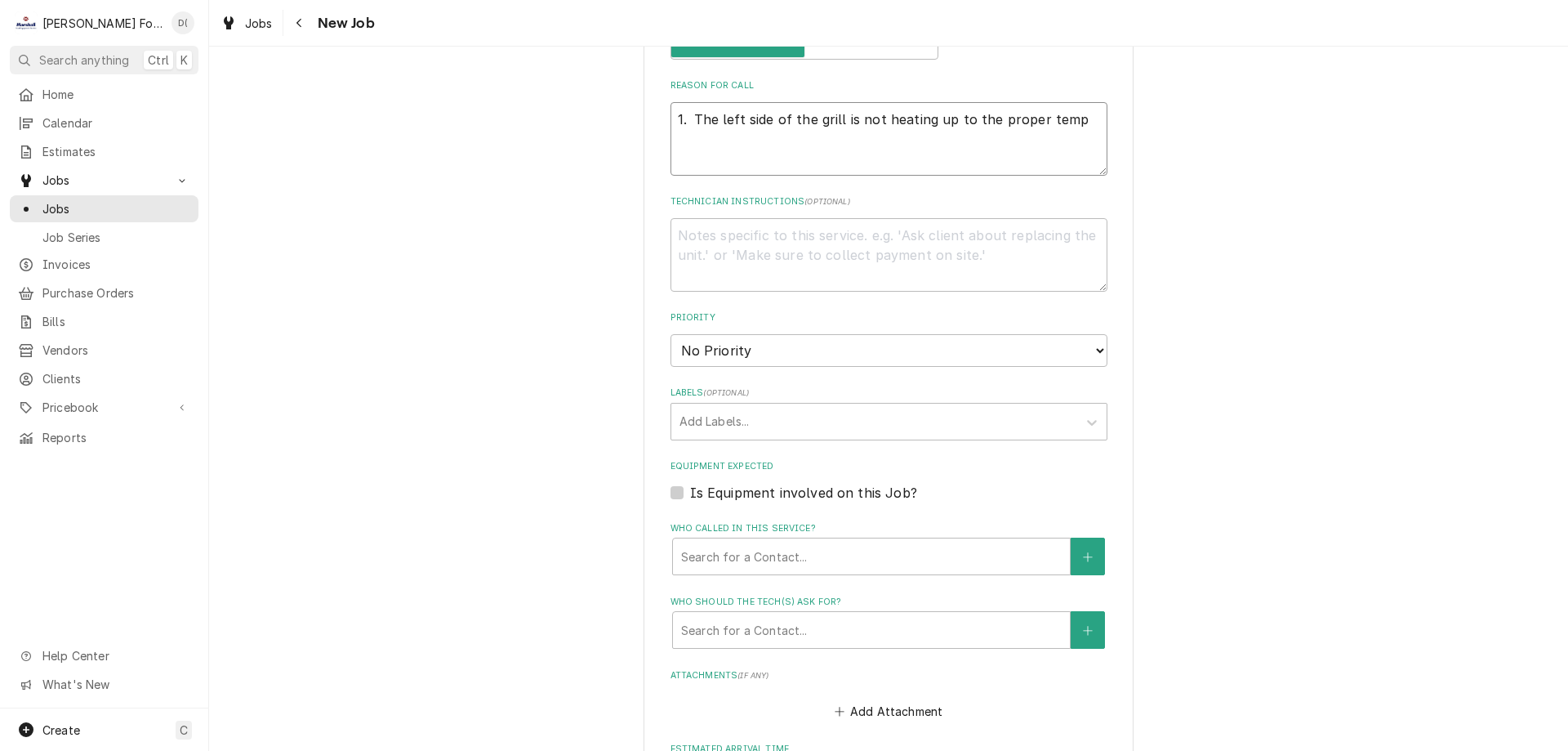
scroll to position [1225, 0]
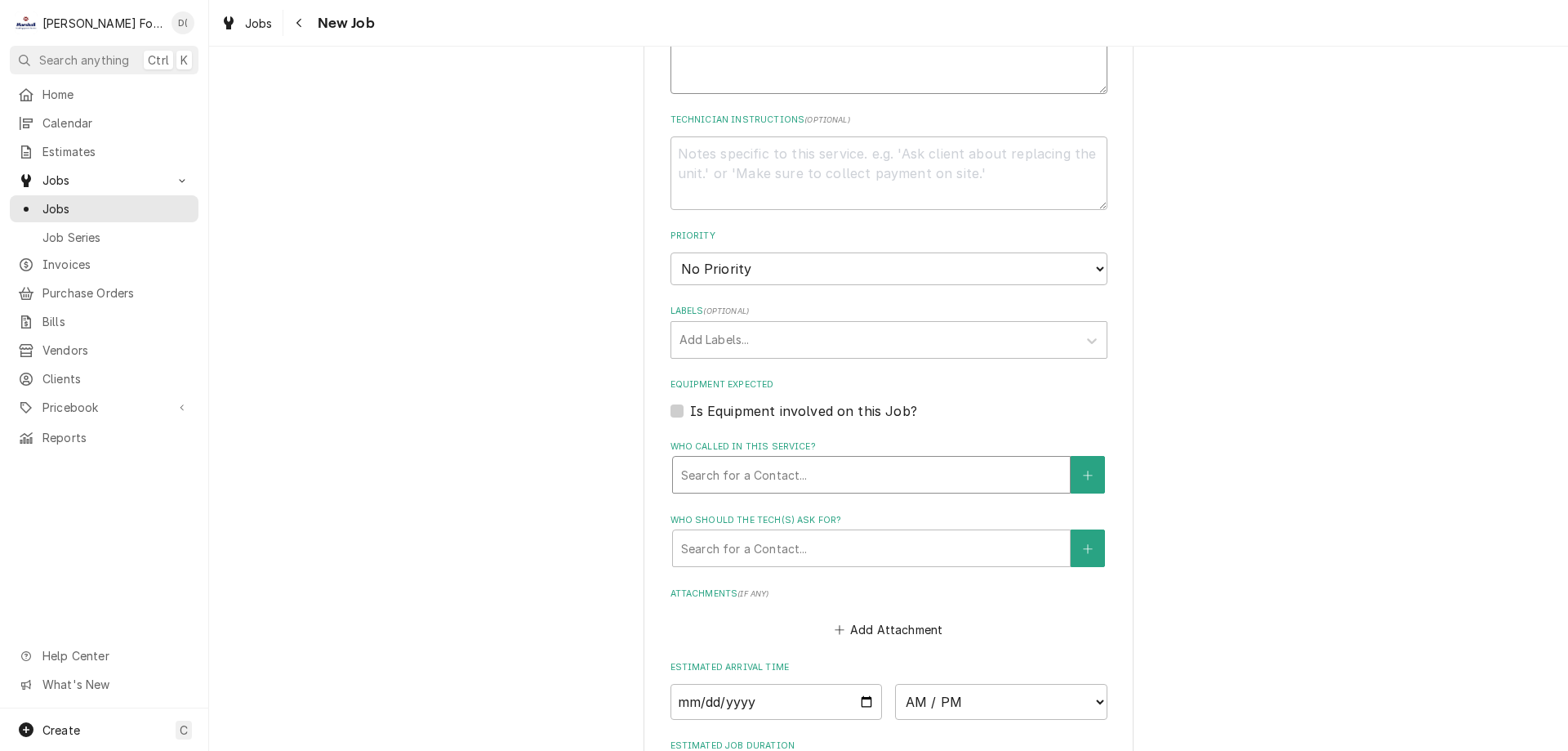
type textarea "1. The left side of the grill is not heating up to the proper temp"
click at [767, 460] on div "Who called in this service?" at bounding box center [871, 475] width 381 height 29
click at [831, 460] on div "Who called in this service?" at bounding box center [871, 475] width 381 height 29
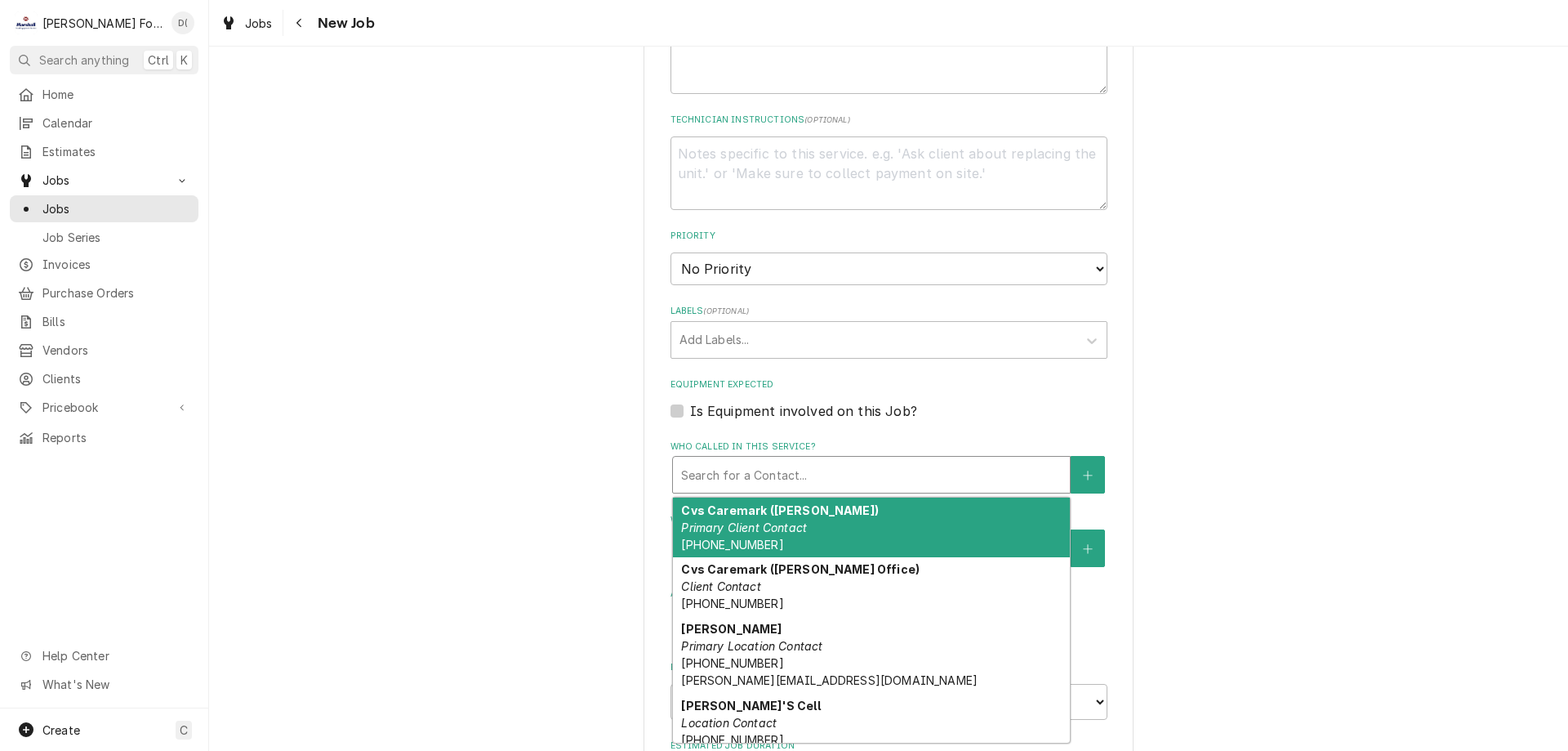
click at [827, 497] on div "Cvs Caremark (David Michae) Primary Client Contact (401) 439-5593" at bounding box center [872, 526] width 397 height 59
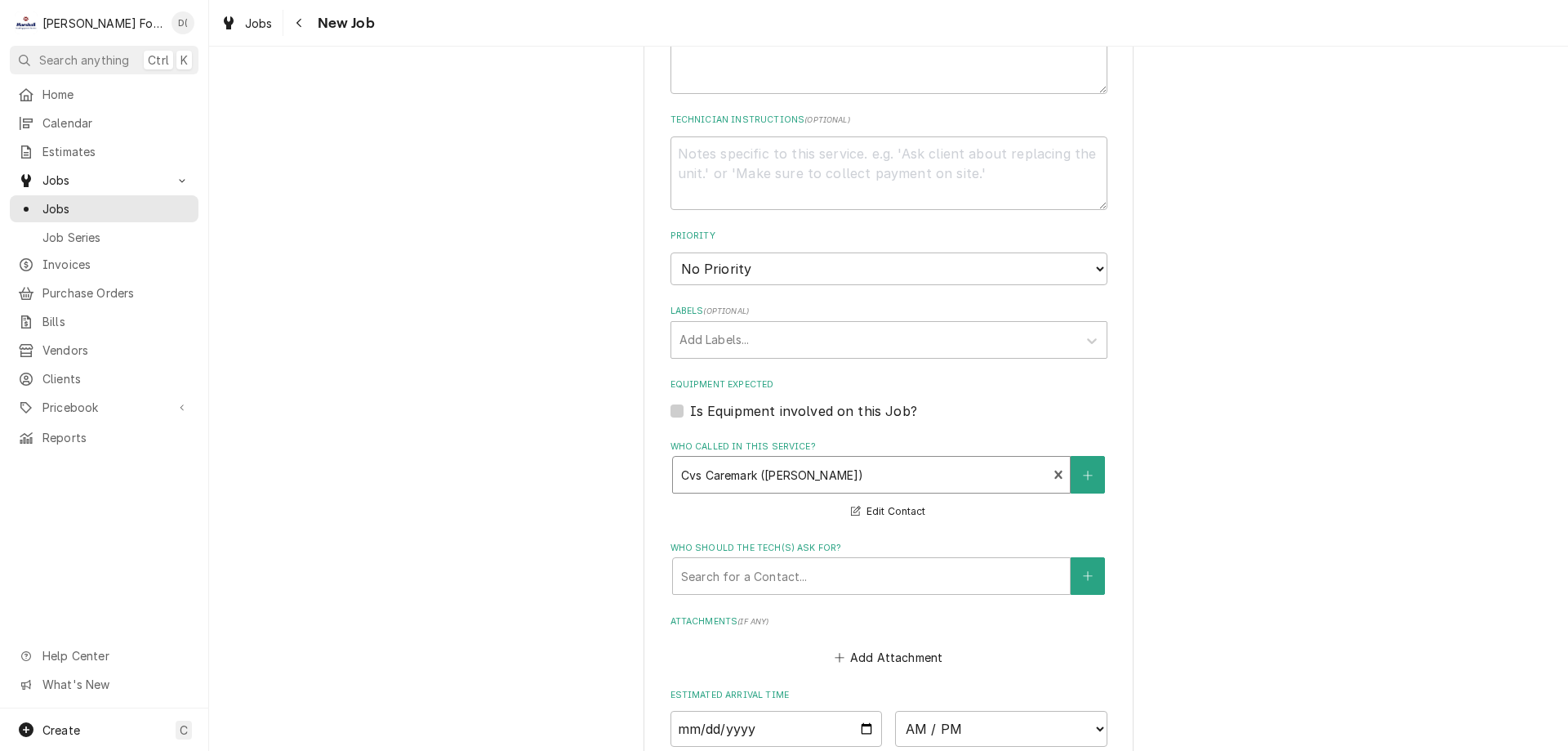
scroll to position [1388, 0]
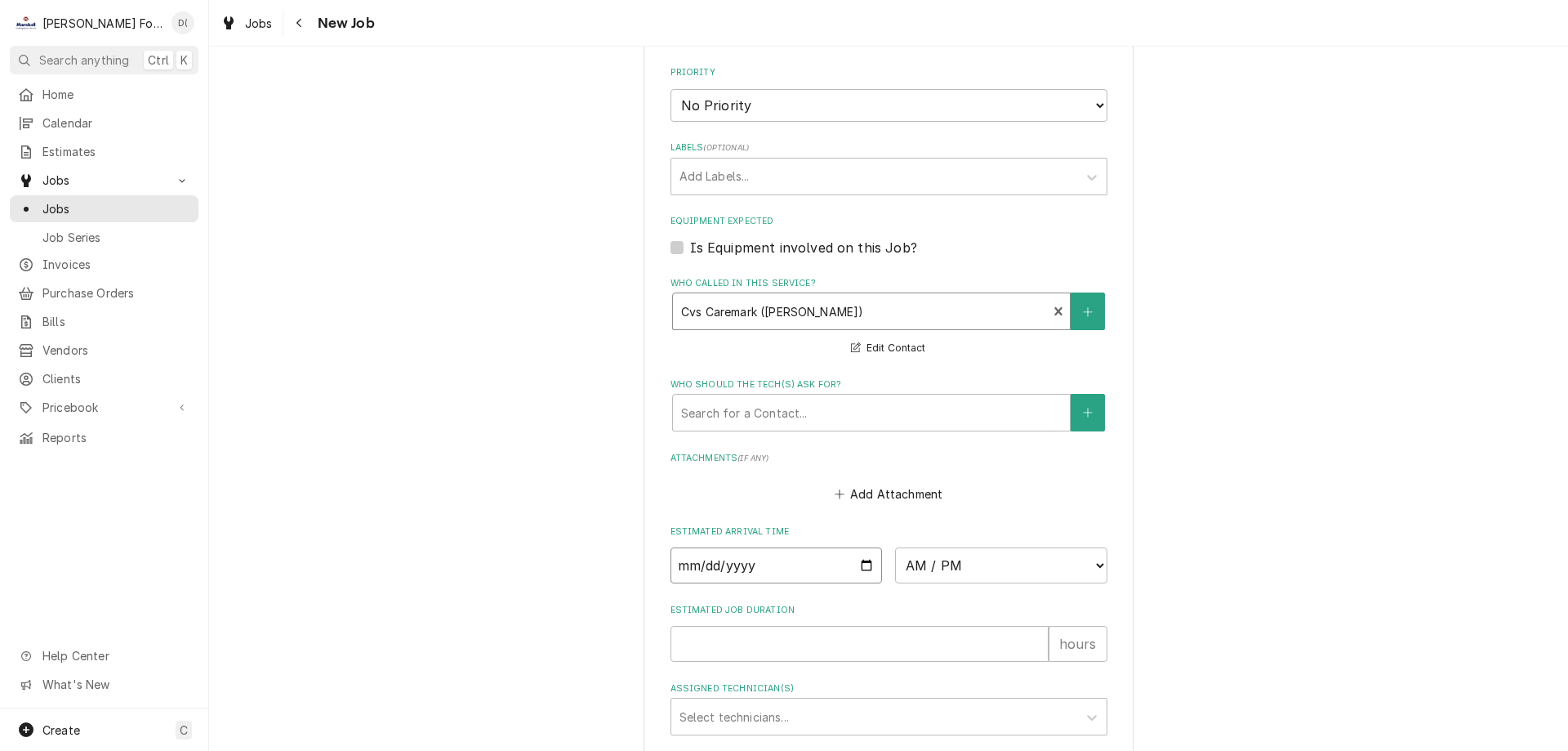
click at [860, 547] on input "Date" at bounding box center [777, 565] width 212 height 36
type textarea "x"
type input "2025-09-17"
type textarea "x"
click at [975, 547] on select "AM / PM 6:00 AM 6:15 AM 6:30 AM 6:45 AM 7:00 AM 7:15 AM 7:30 AM 7:45 AM 8:00 AM…" at bounding box center [1001, 565] width 212 height 36
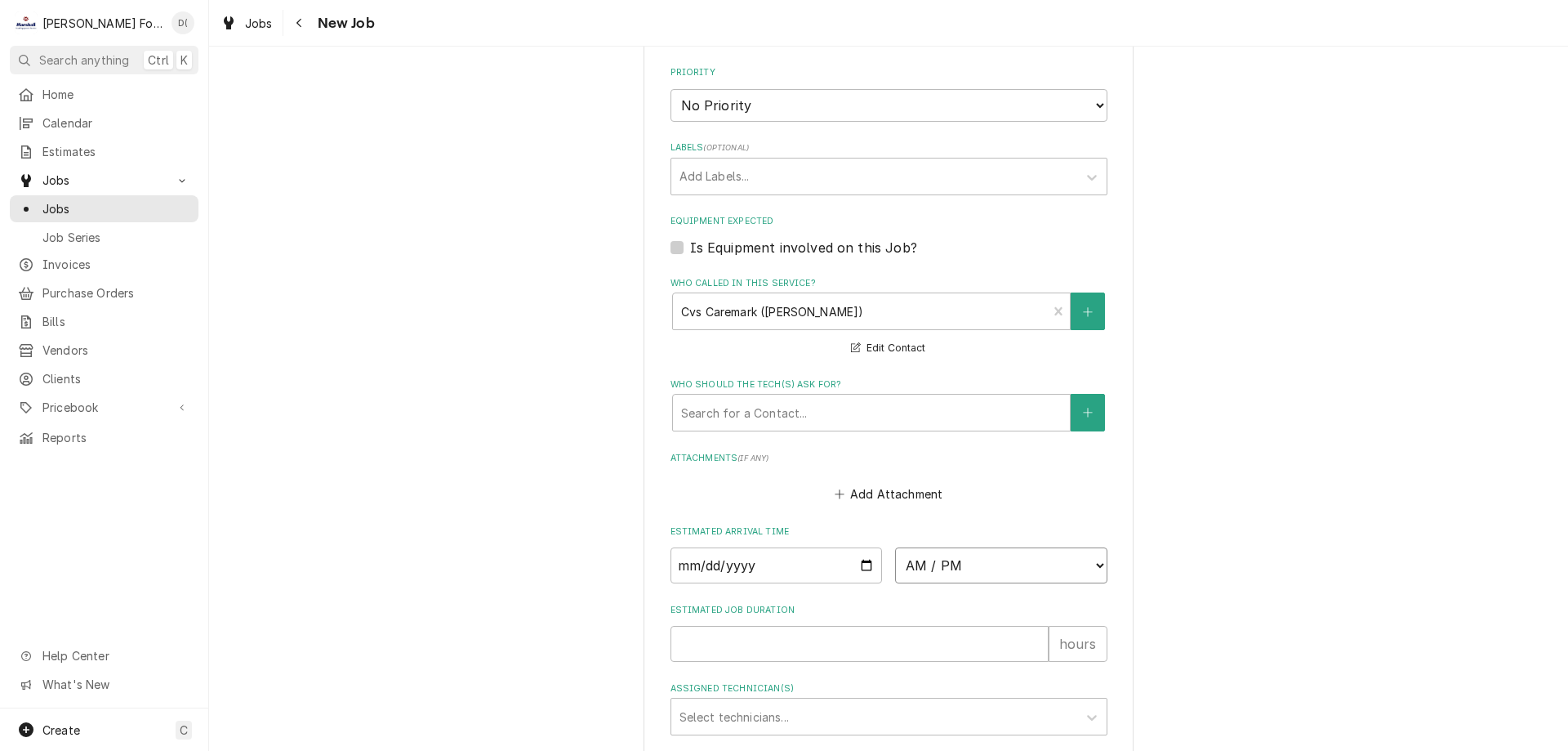
select select "10:30:00"
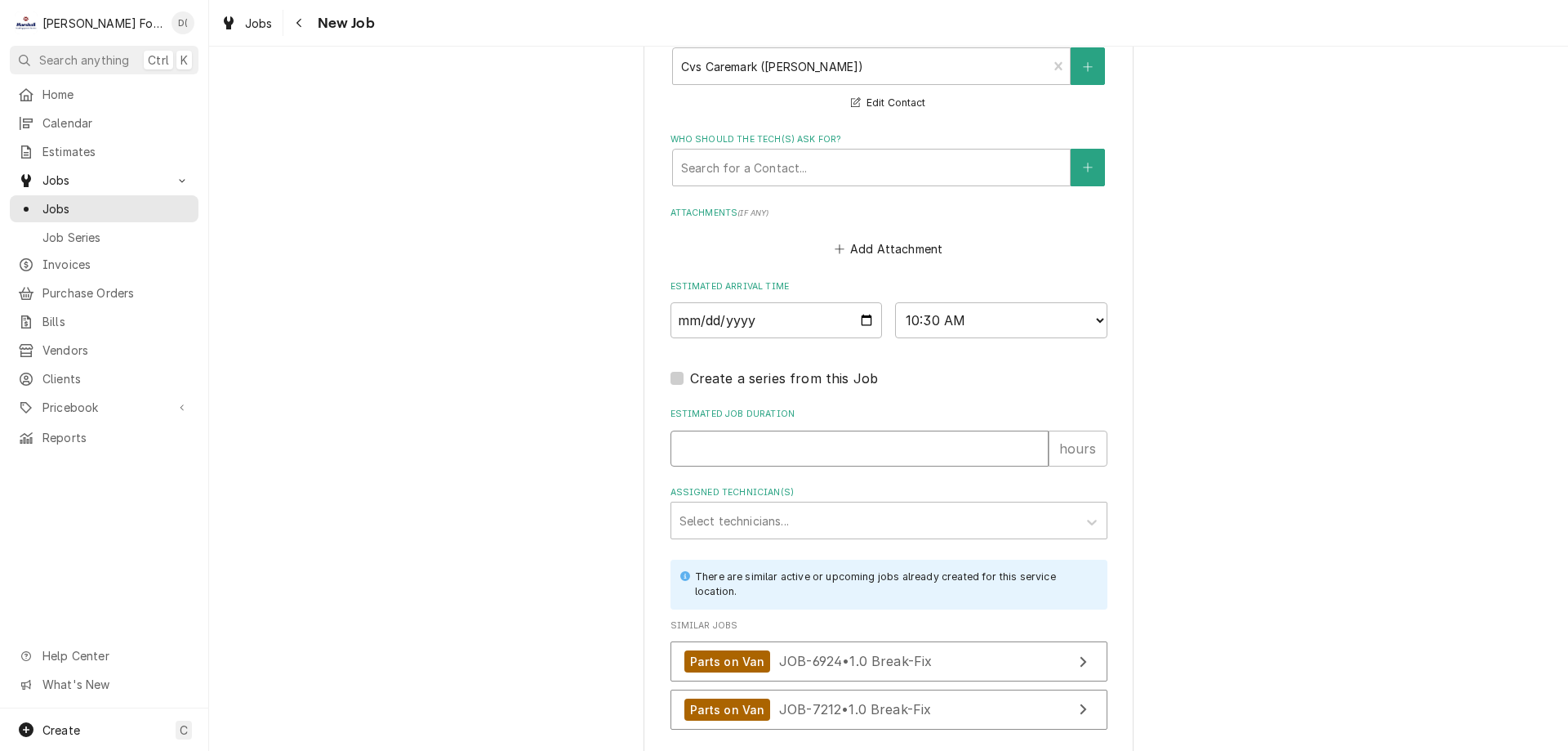
click at [734, 430] on input "Estimated Job Duration" at bounding box center [860, 448] width 378 height 36
type textarea "x"
type input "1"
type textarea "x"
type input "1"
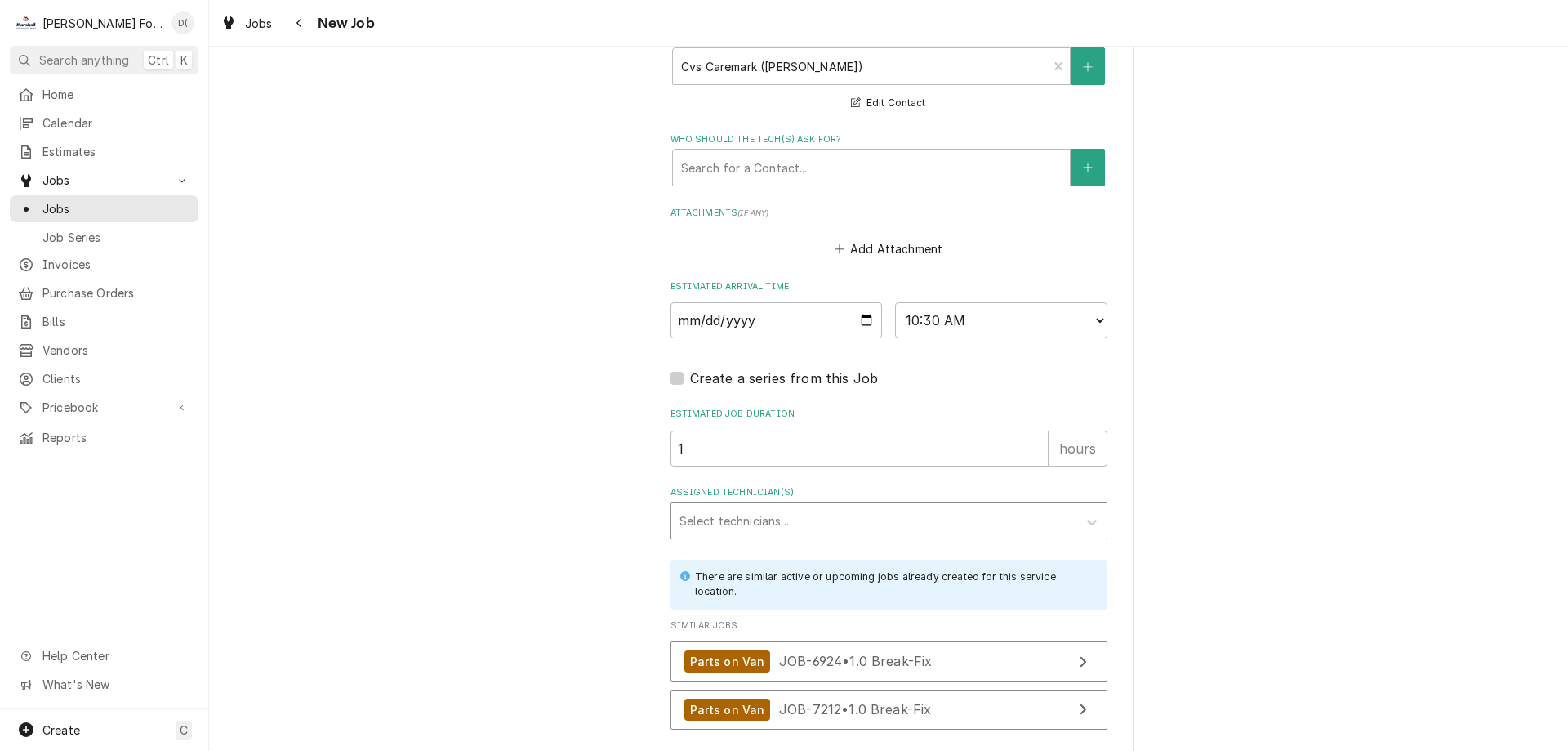
click at [747, 506] on div "Assigned Technician(s)" at bounding box center [874, 520] width 390 height 29
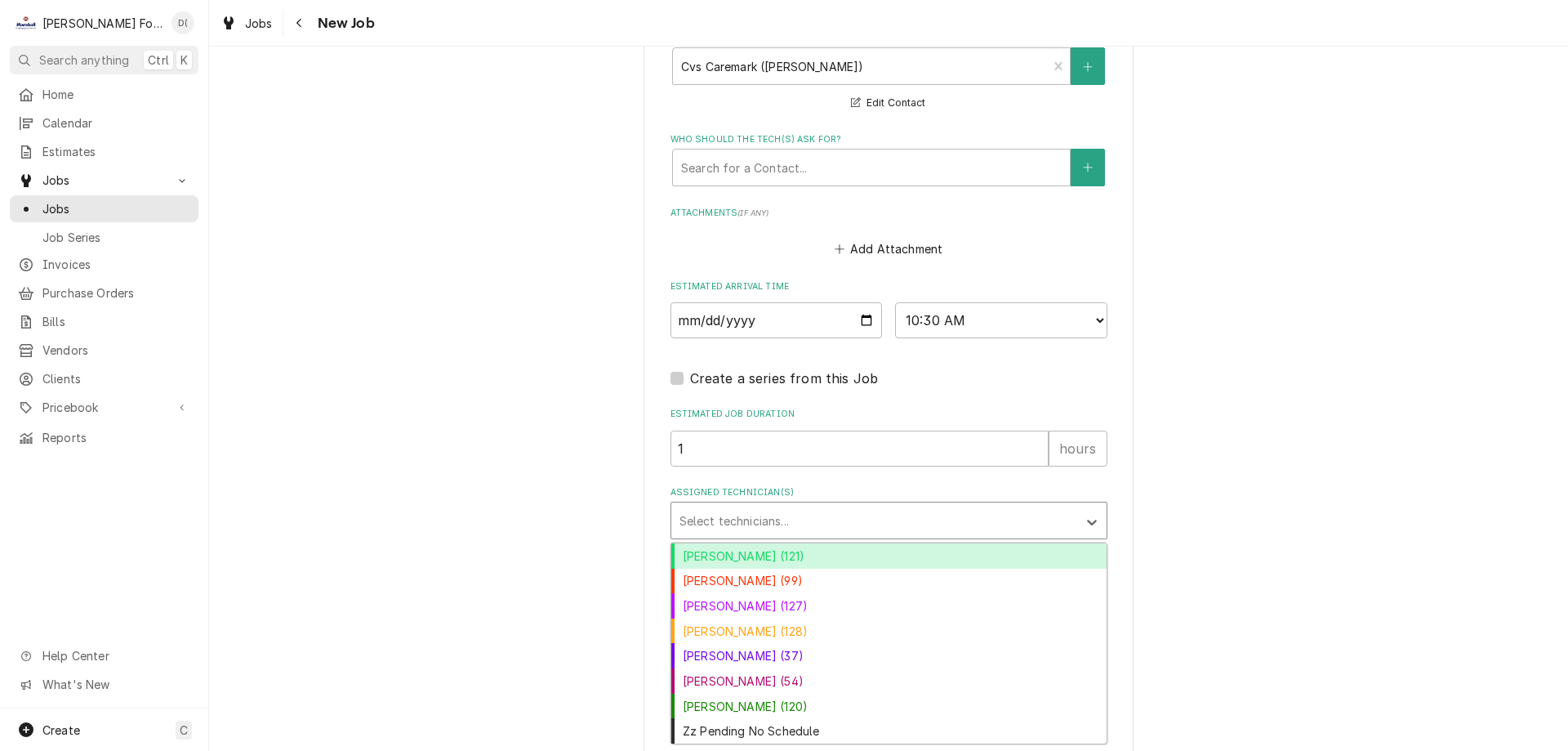
scroll to position [1723, 0]
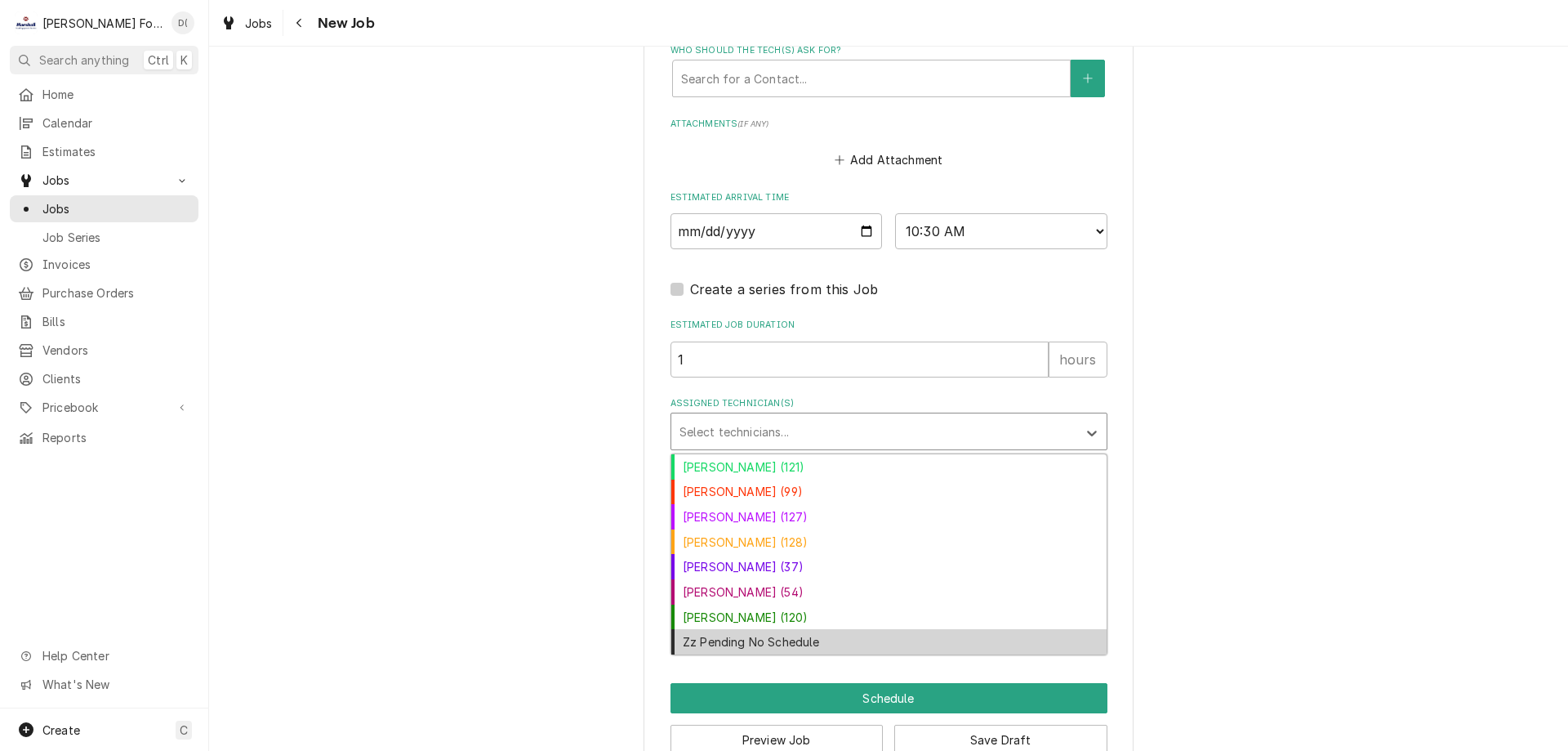
click at [734, 629] on div "Zz Pending No Schedule" at bounding box center [889, 641] width 435 height 25
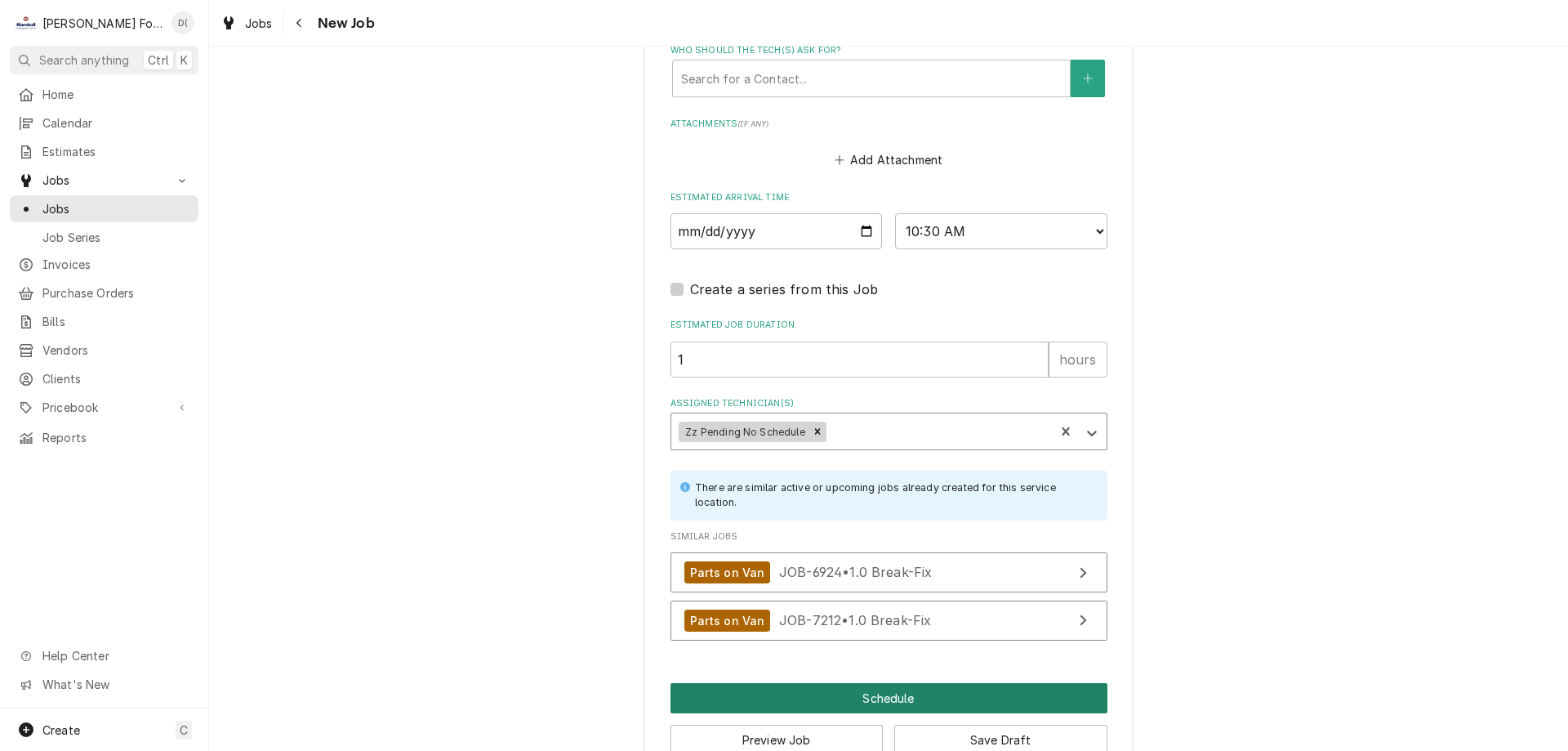
click at [853, 683] on button "Schedule" at bounding box center [889, 698] width 437 height 30
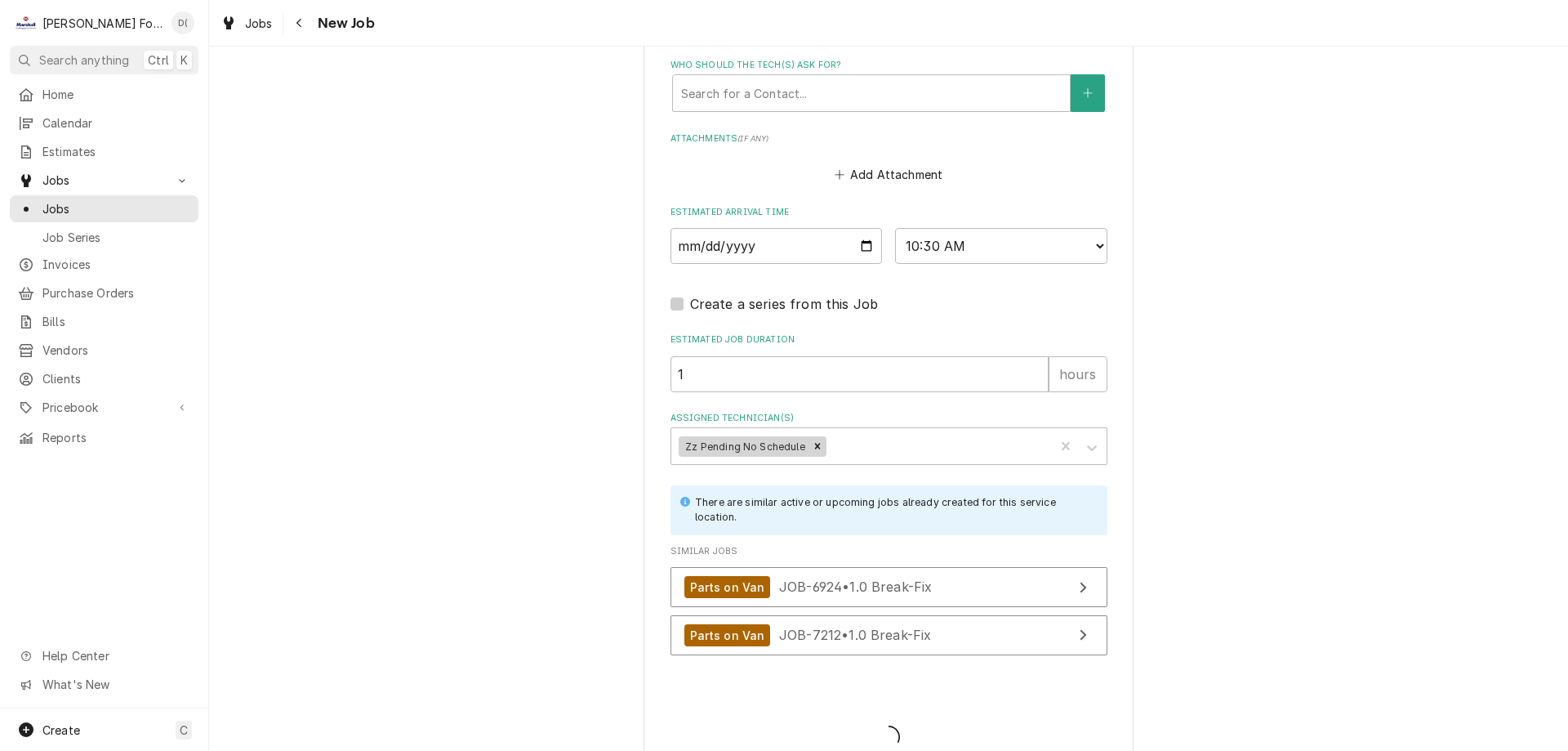
type textarea "x"
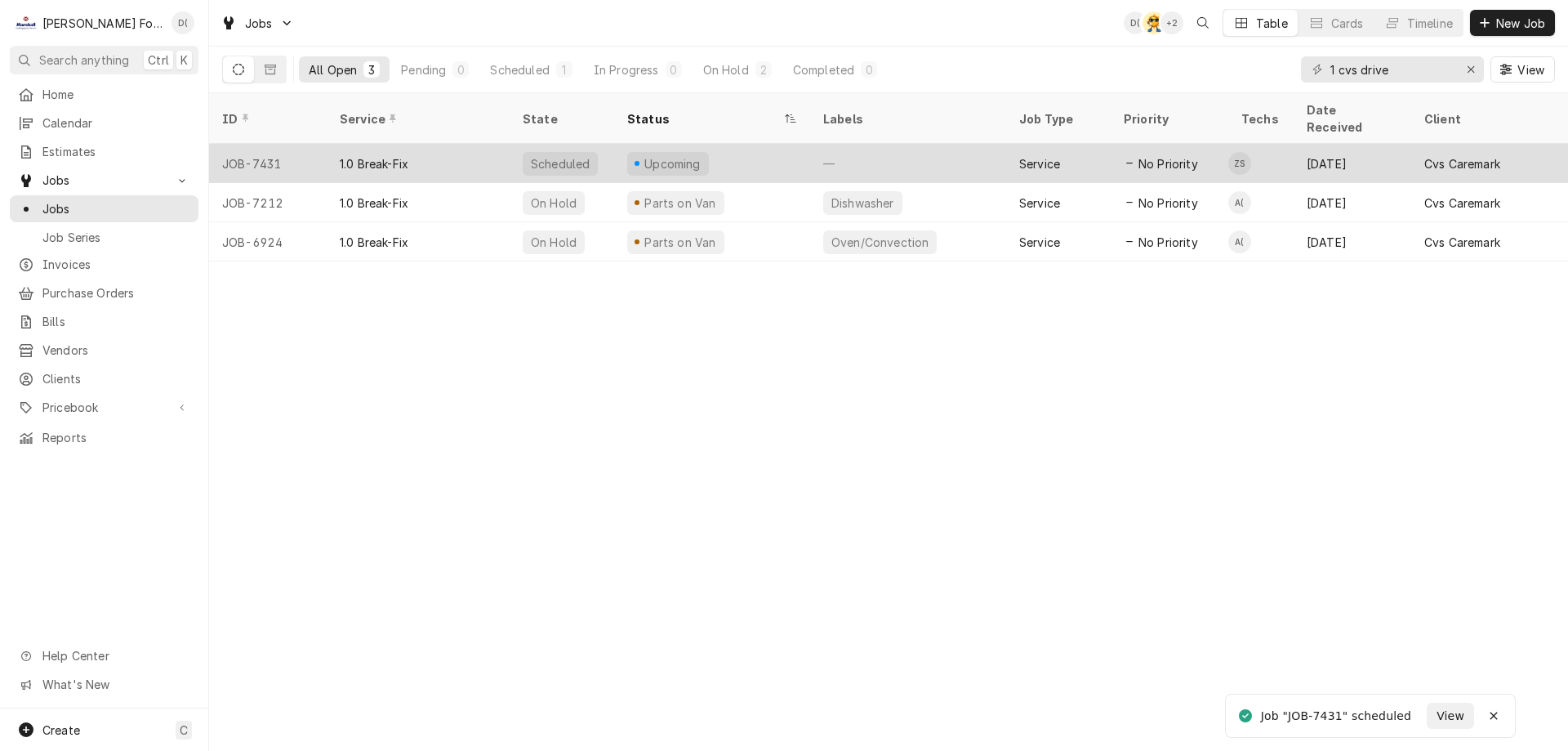
click at [802, 144] on div "Upcoming" at bounding box center [712, 163] width 196 height 40
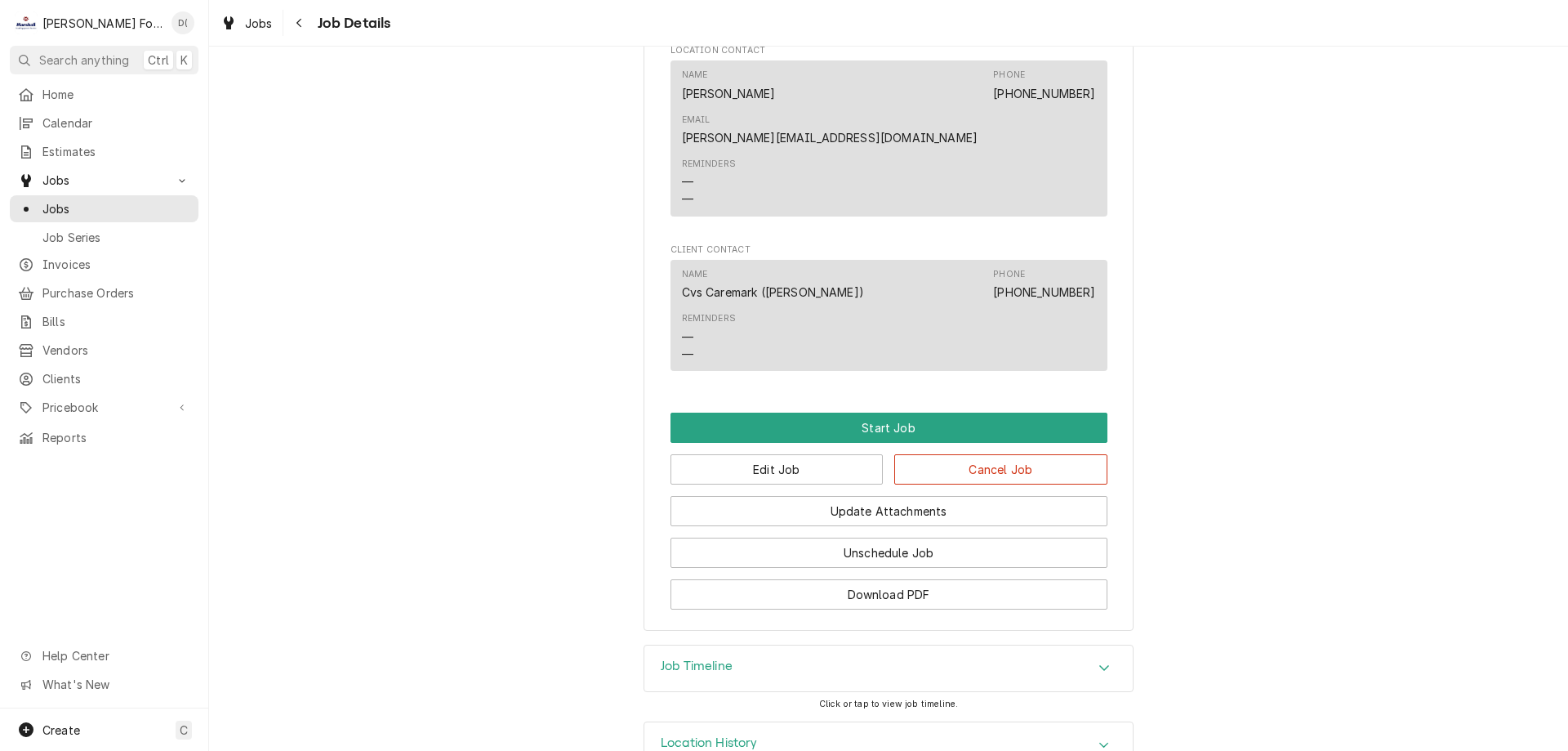
scroll to position [1392, 0]
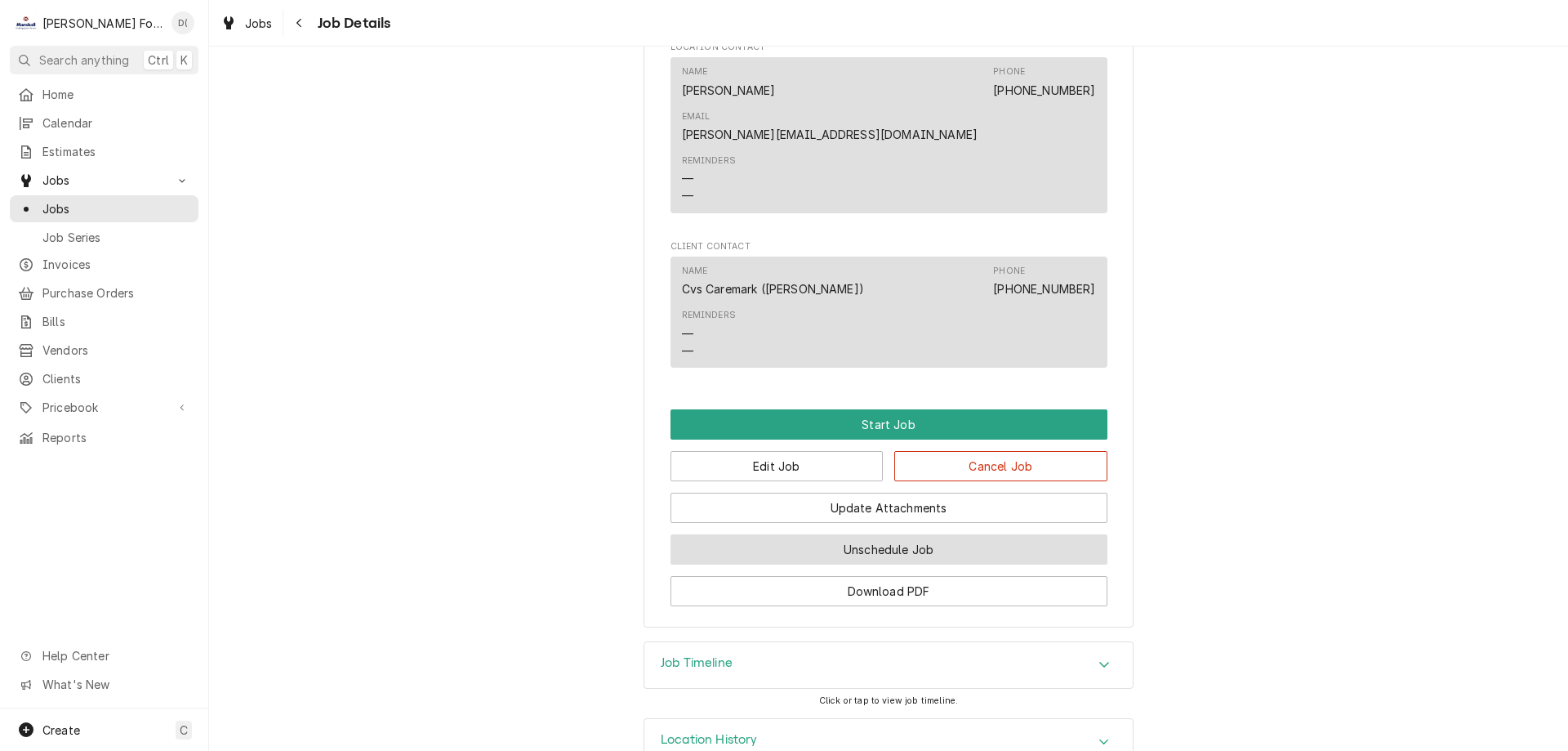
click at [901, 534] on button "Unschedule Job" at bounding box center [889, 549] width 437 height 30
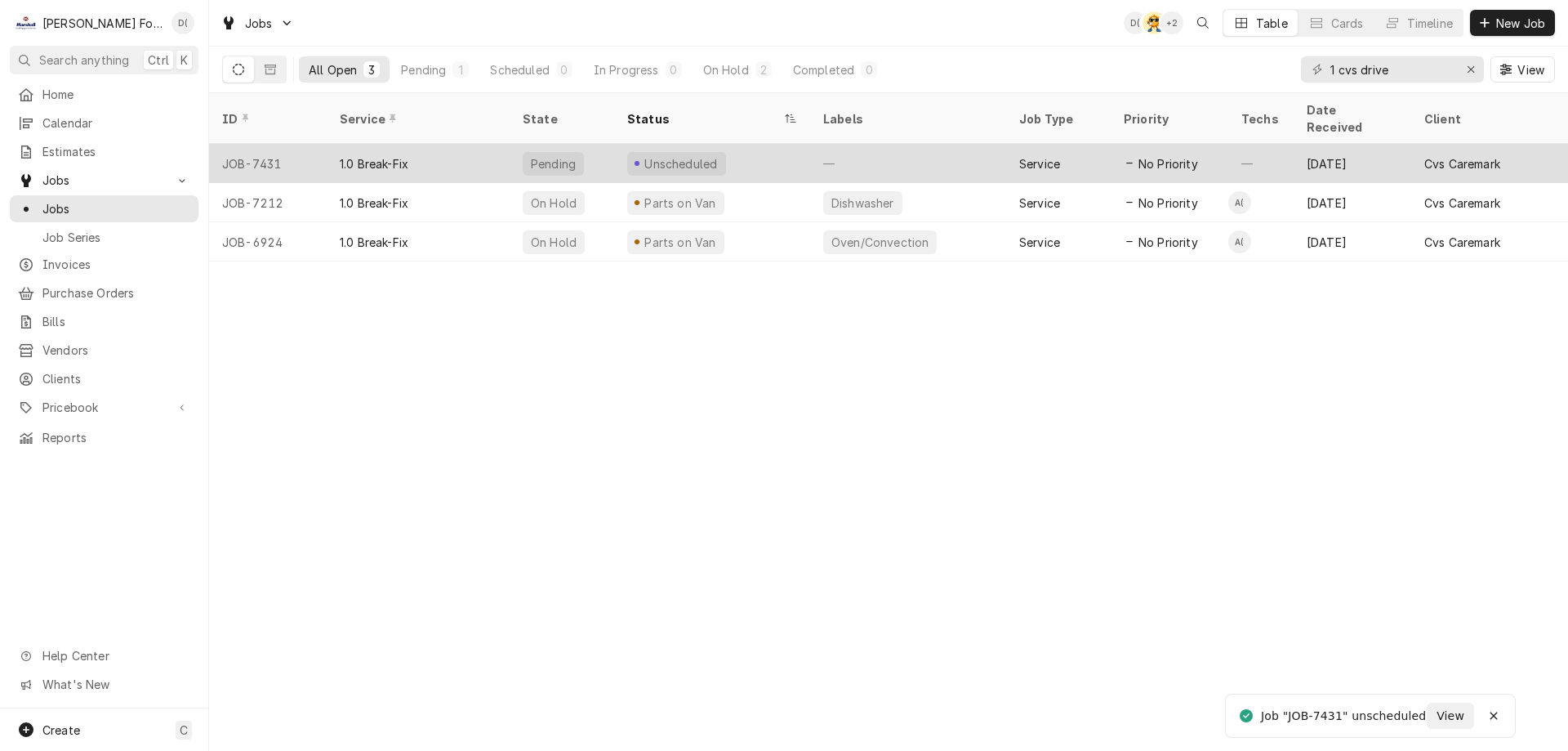
click at [785, 150] on div "Unscheduled" at bounding box center [712, 163] width 196 height 40
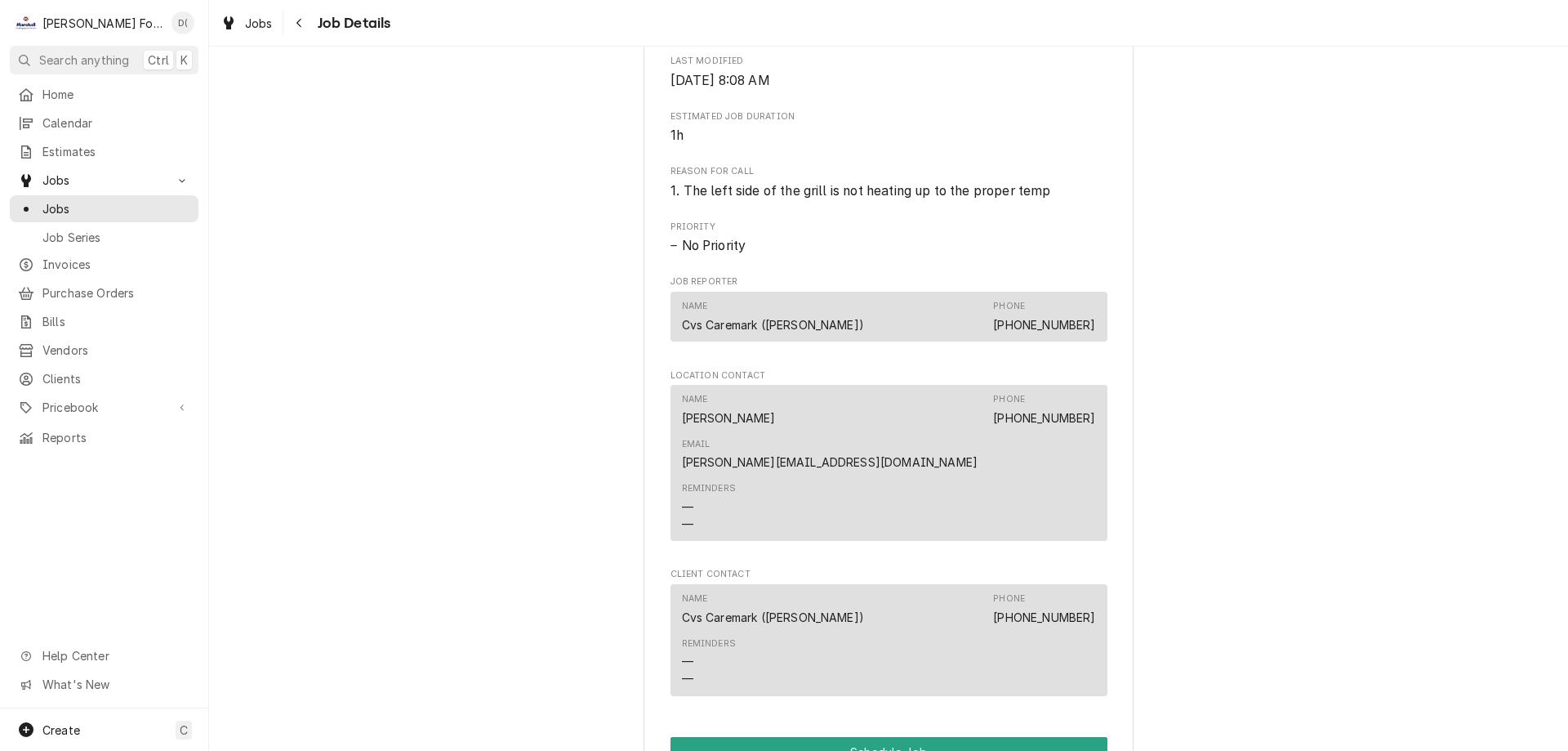
scroll to position [1144, 0]
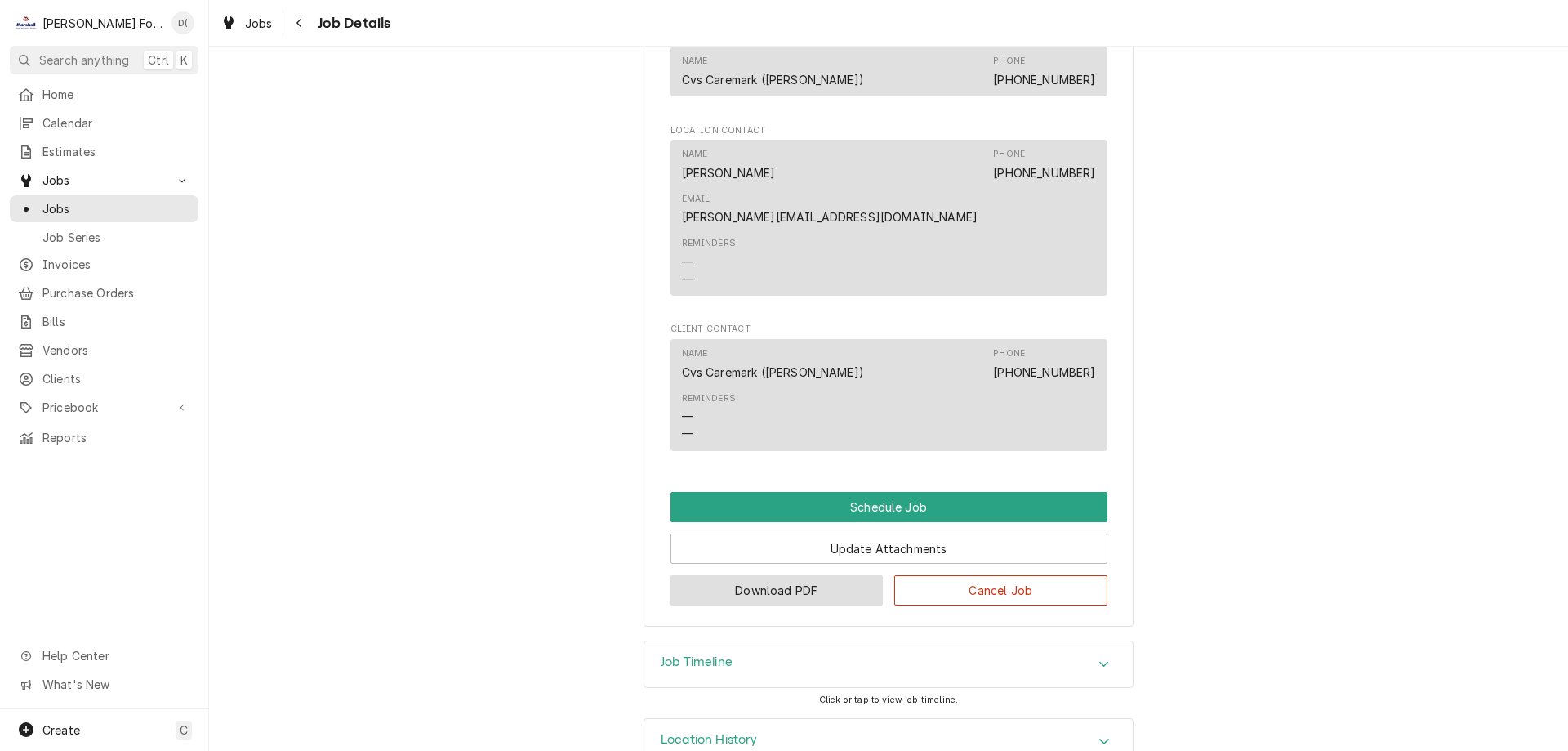
click at [803, 576] on button "Download PDF" at bounding box center [778, 590] width 213 height 30
